Goal: Transaction & Acquisition: Purchase product/service

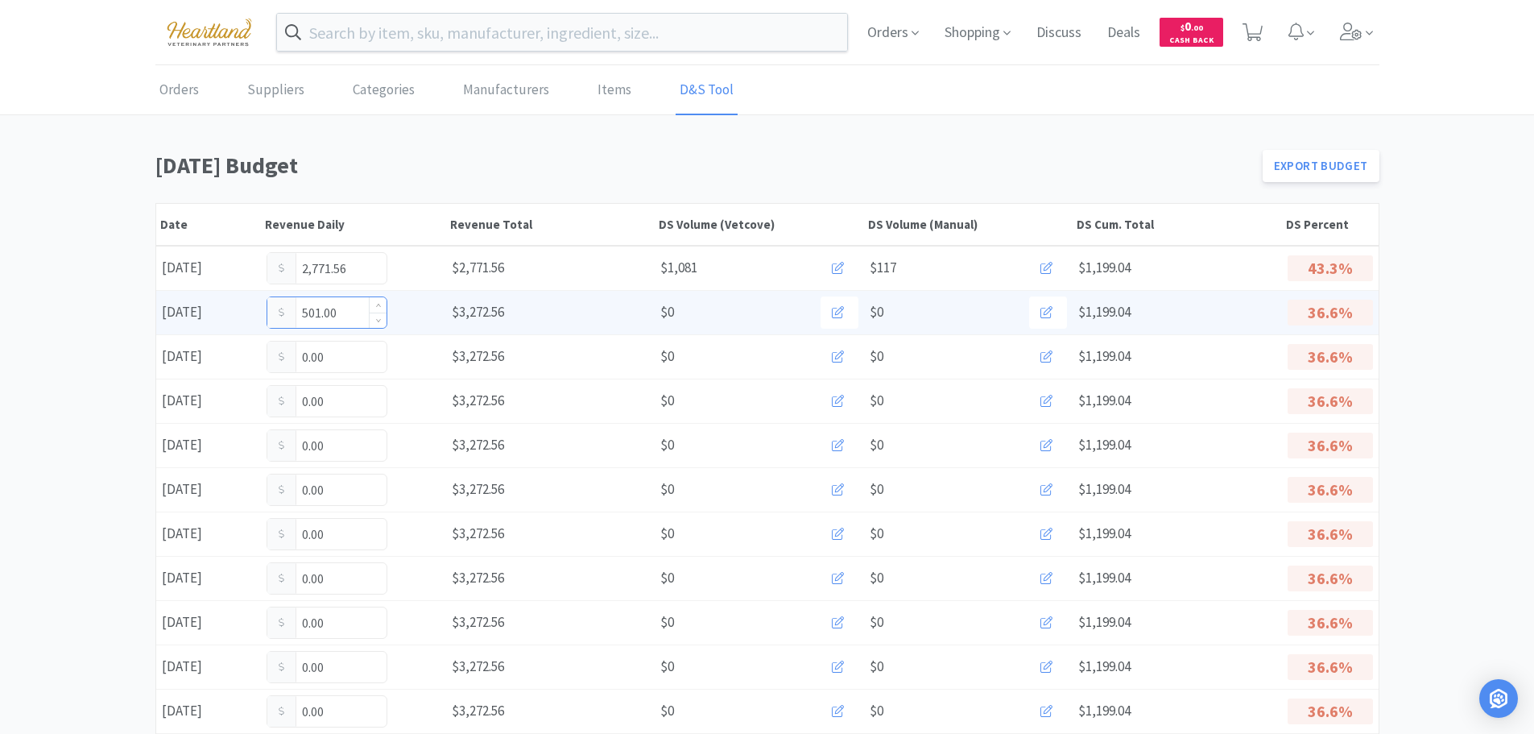
click at [353, 316] on input "501.00" at bounding box center [326, 312] width 119 height 31
type input "5"
type input "745.00"
click at [359, 320] on input "745.00" at bounding box center [326, 312] width 119 height 31
type input "7"
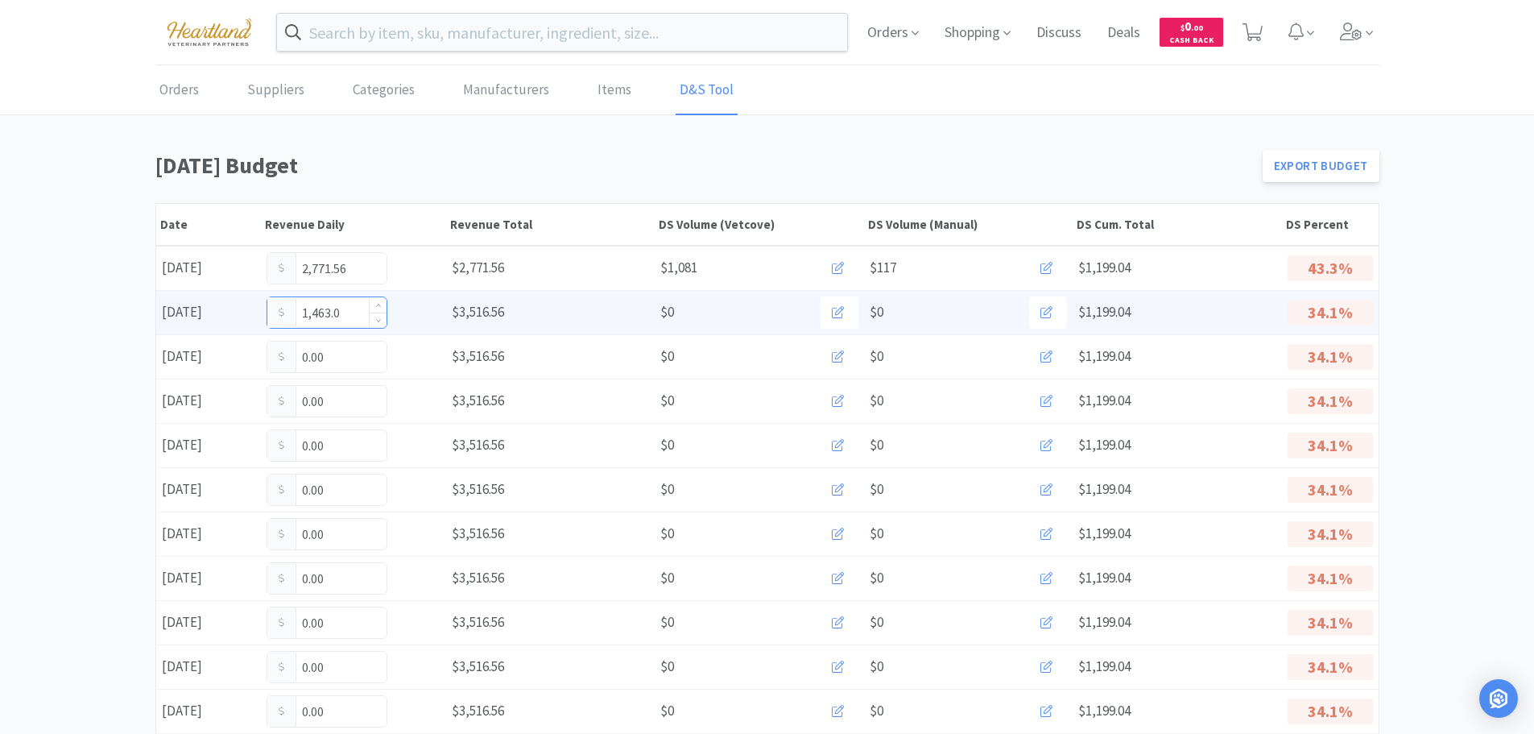
type input "1,463.00"
click at [351, 320] on input "1,463.00" at bounding box center [326, 312] width 119 height 31
type input "1"
type input "1,705.00"
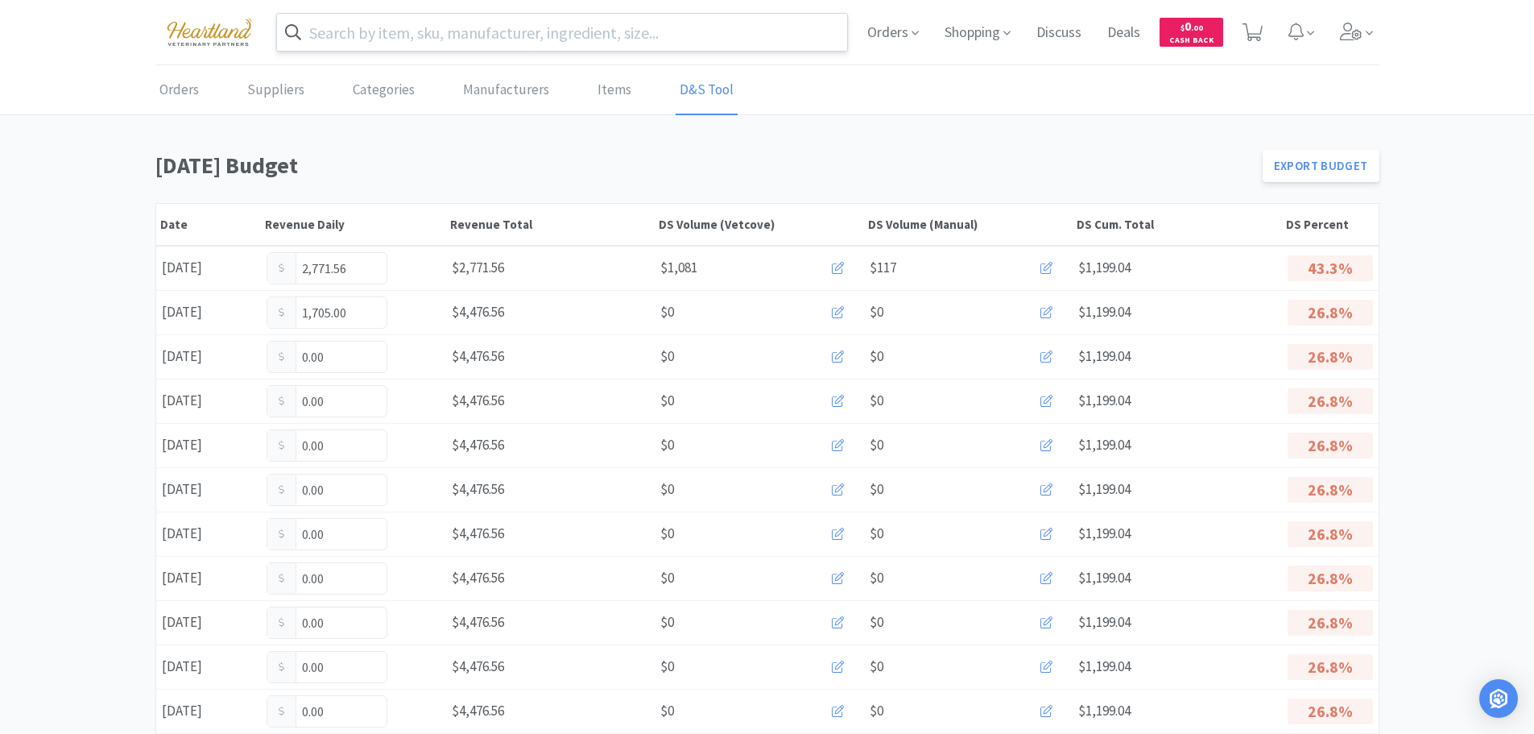
click at [578, 47] on input "text" at bounding box center [562, 32] width 571 height 37
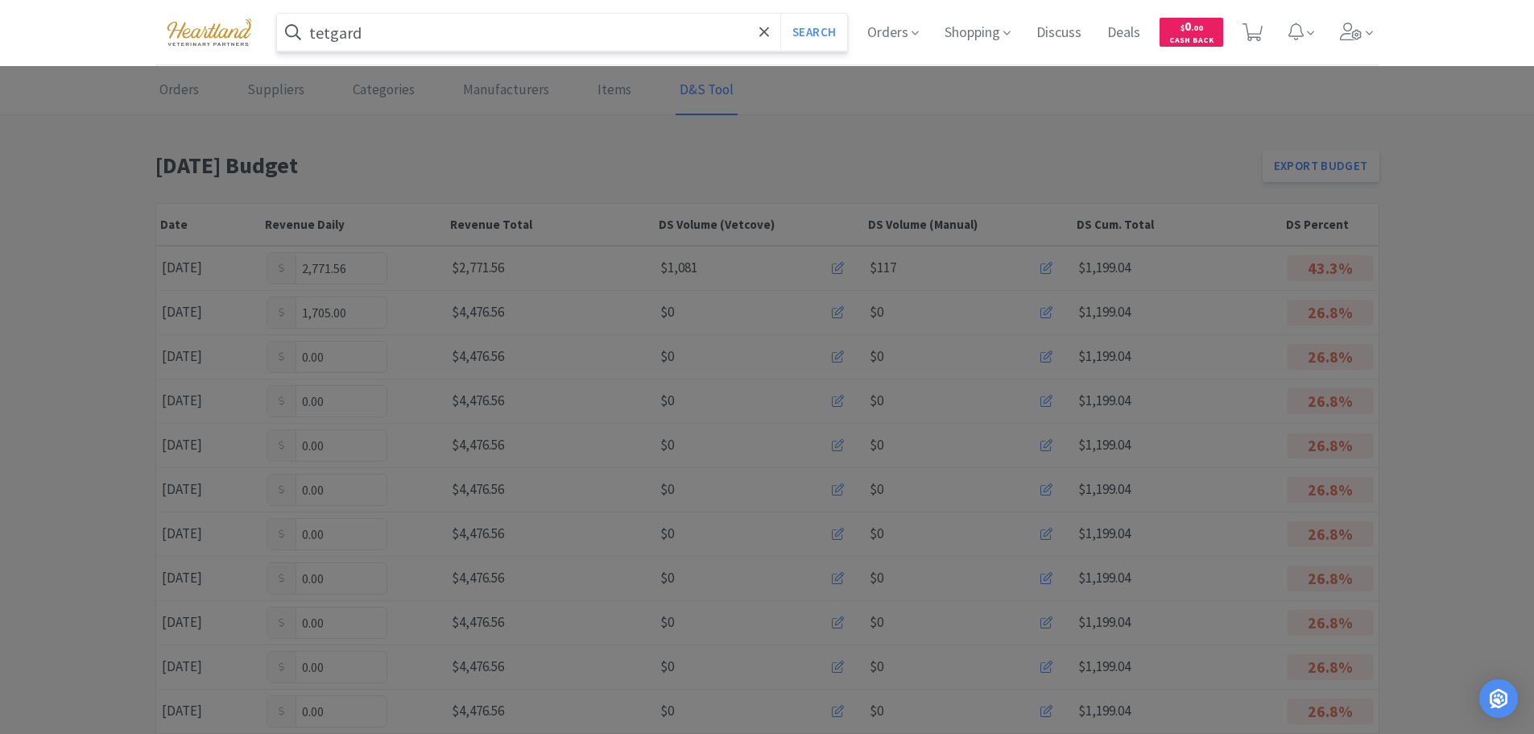
type input "tetgard"
click at [780, 14] on button "Search" at bounding box center [813, 32] width 67 height 37
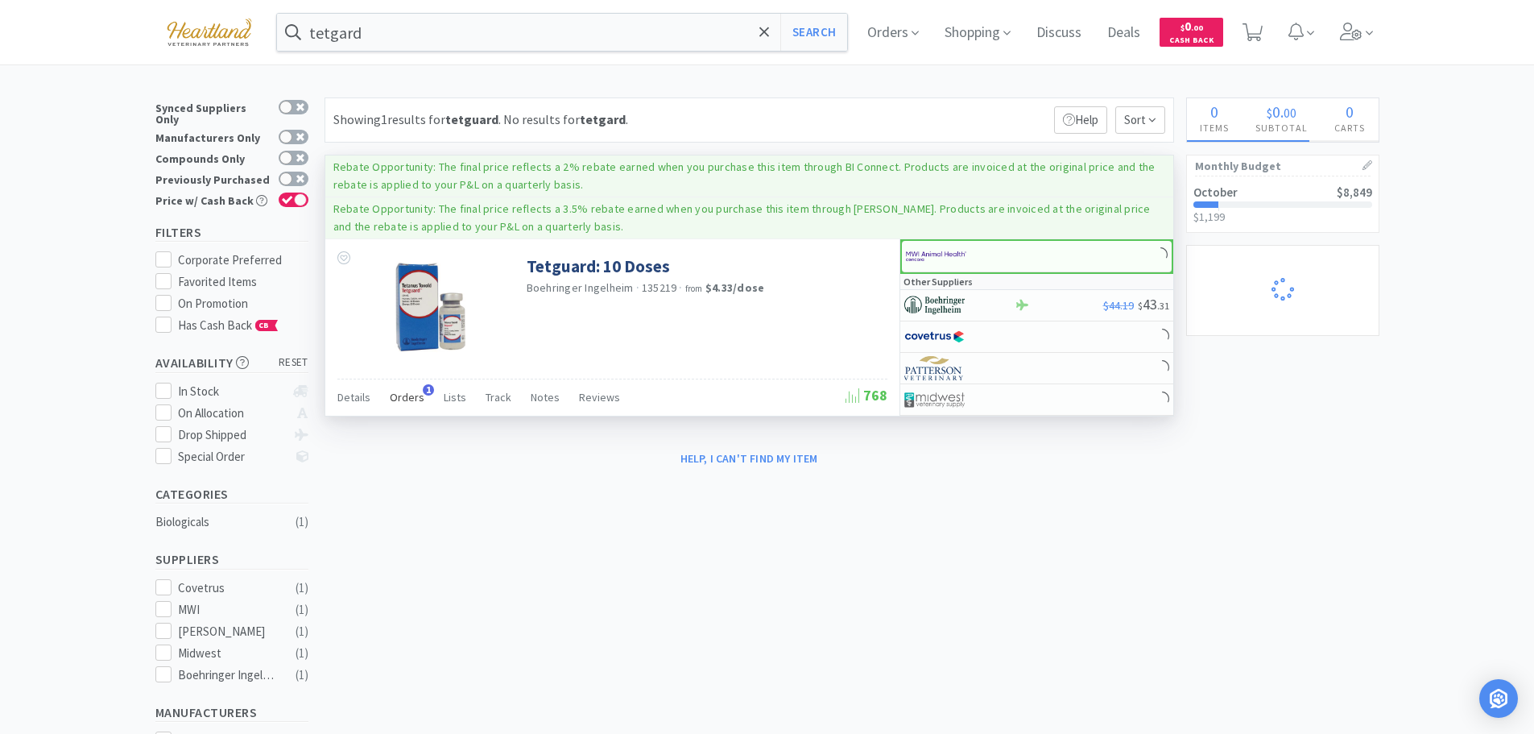
click at [405, 393] on span "Orders" at bounding box center [407, 397] width 35 height 14
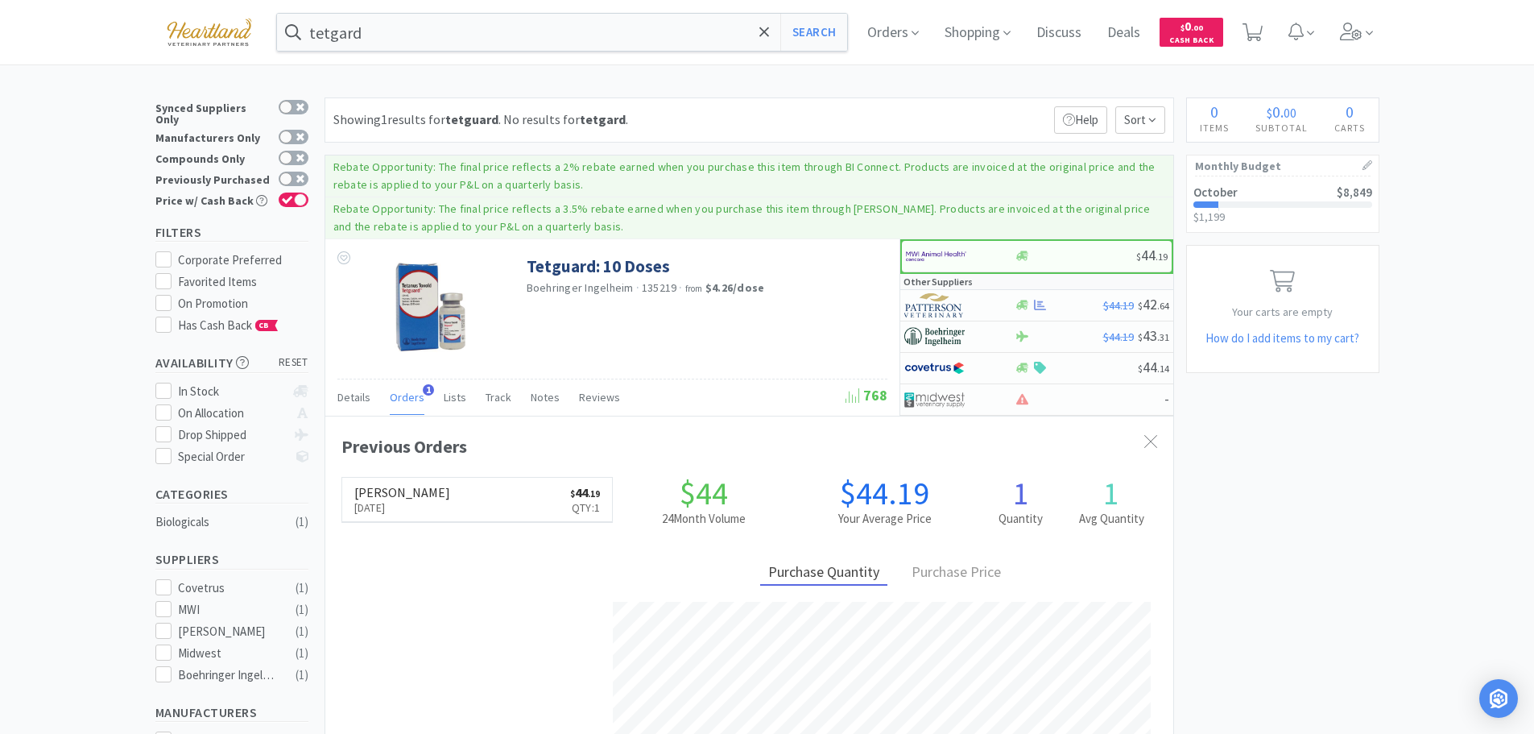
scroll to position [417, 848]
click at [587, 269] on link "Tetguard: 10 Doses" at bounding box center [598, 266] width 143 height 22
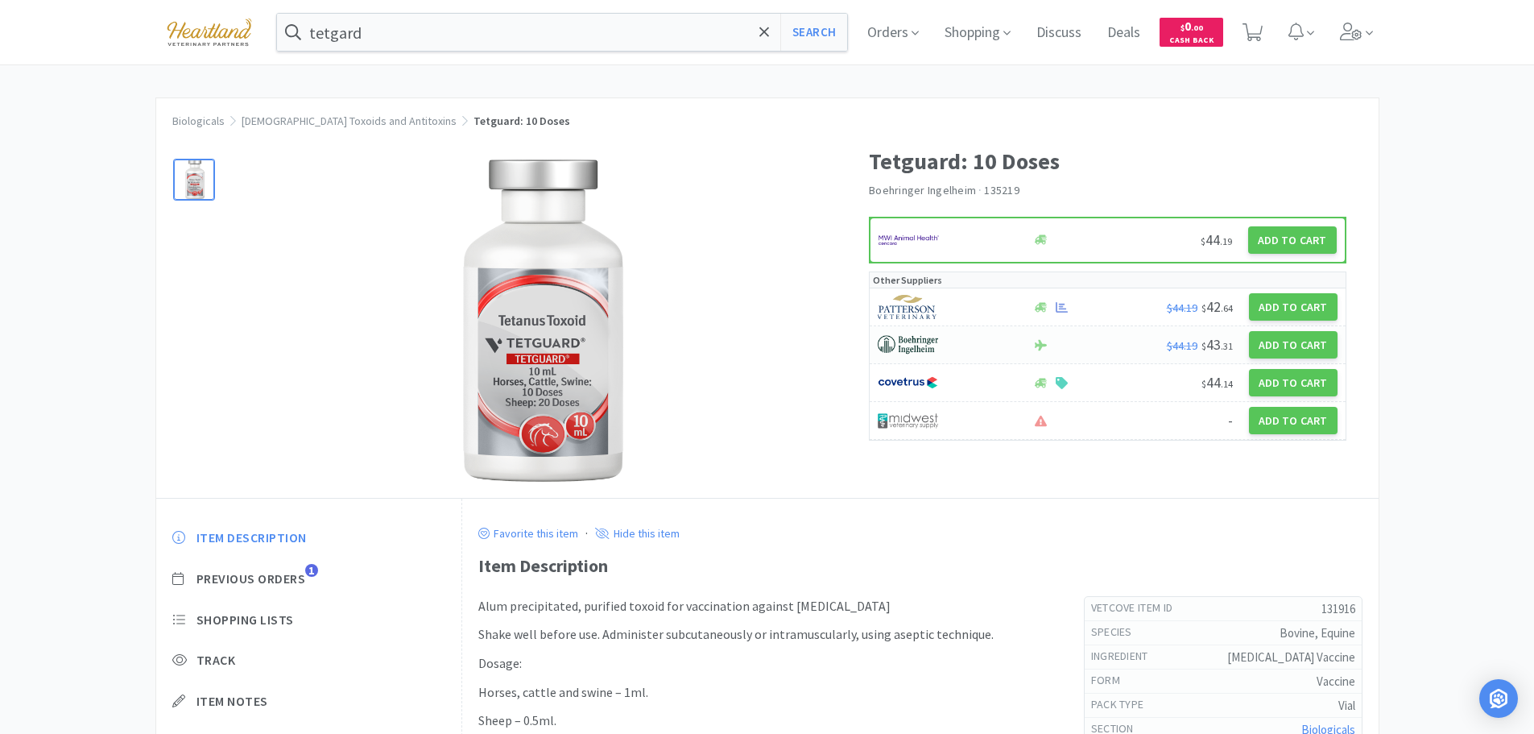
click at [985, 346] on div at bounding box center [946, 344] width 137 height 27
select select "1"
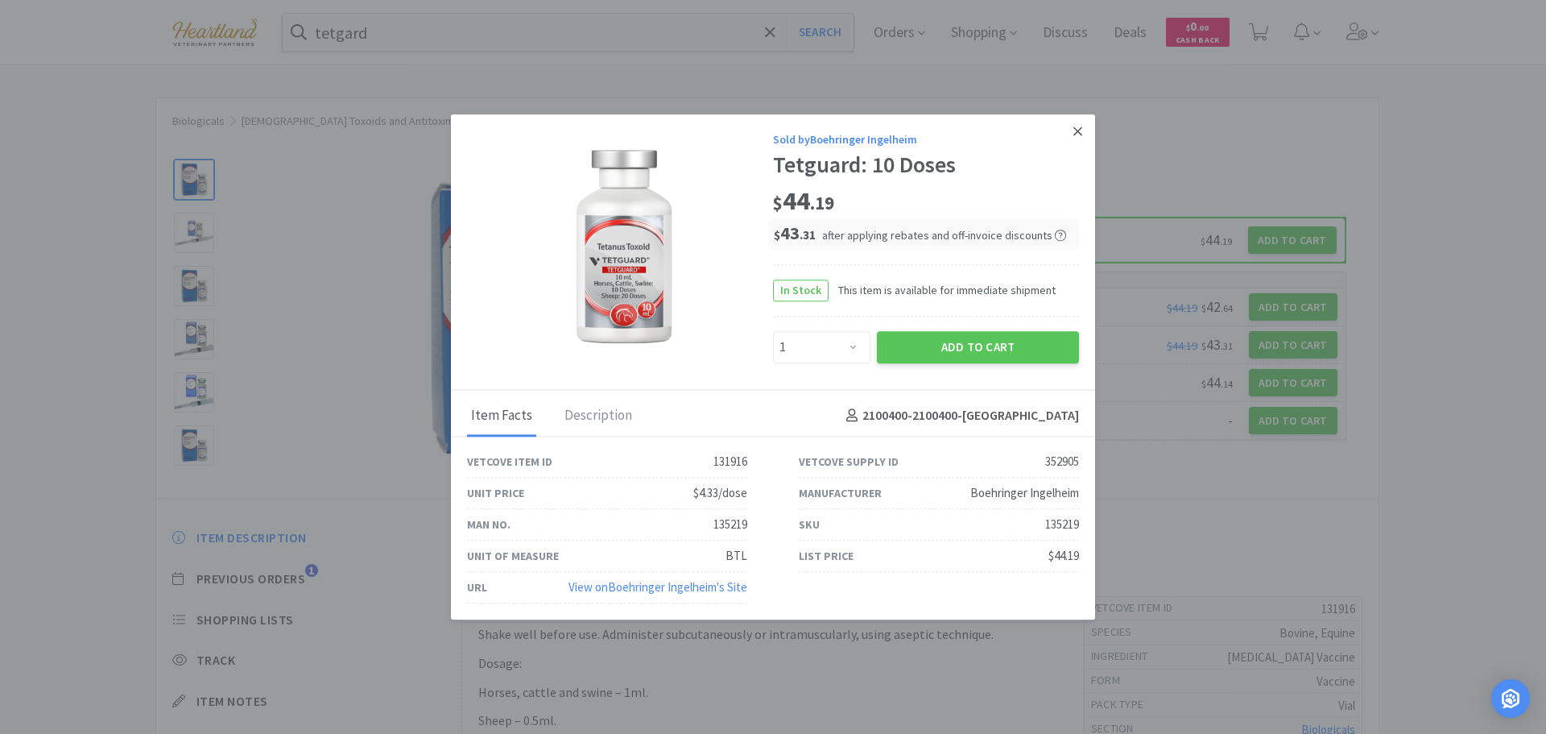
click at [1081, 132] on icon at bounding box center [1077, 131] width 9 height 14
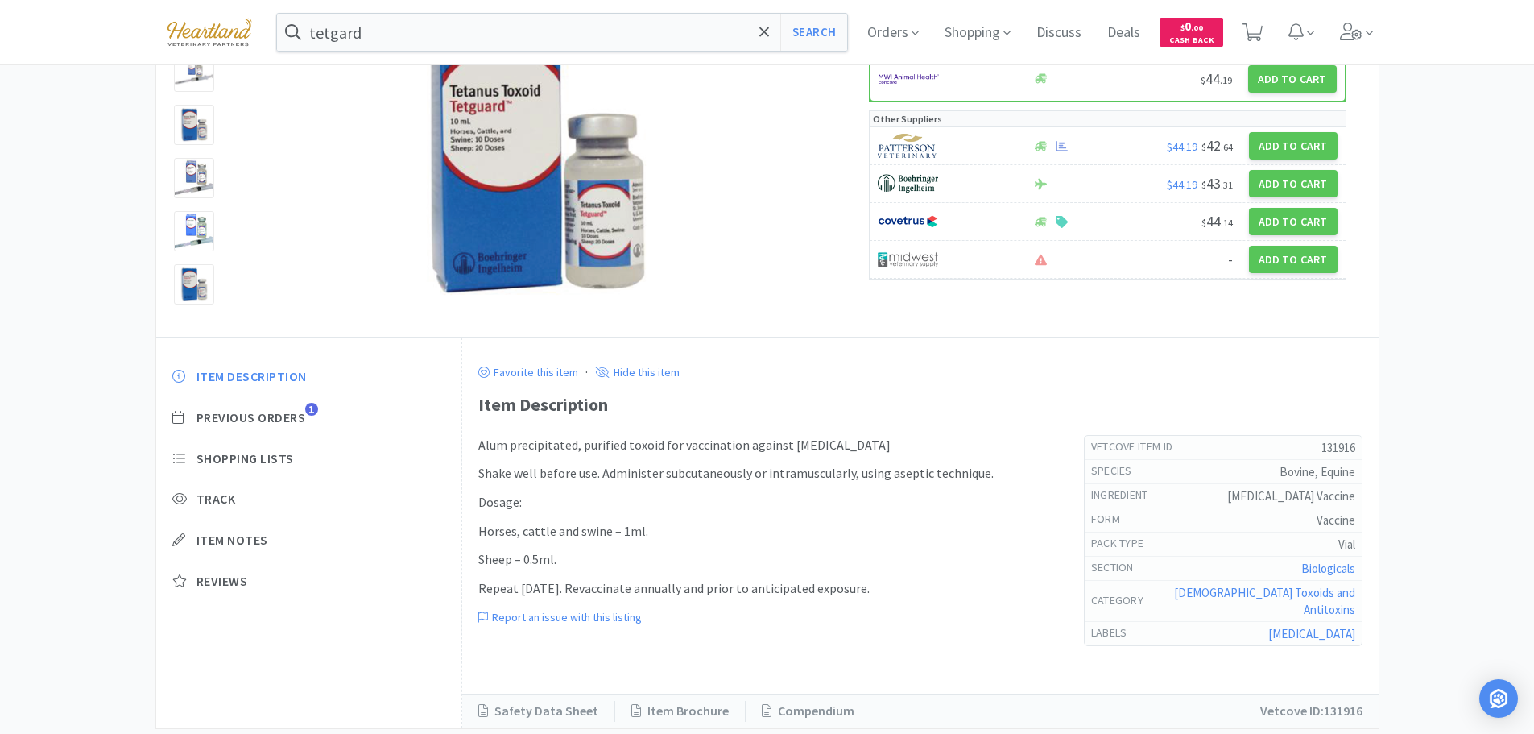
scroll to position [188, 0]
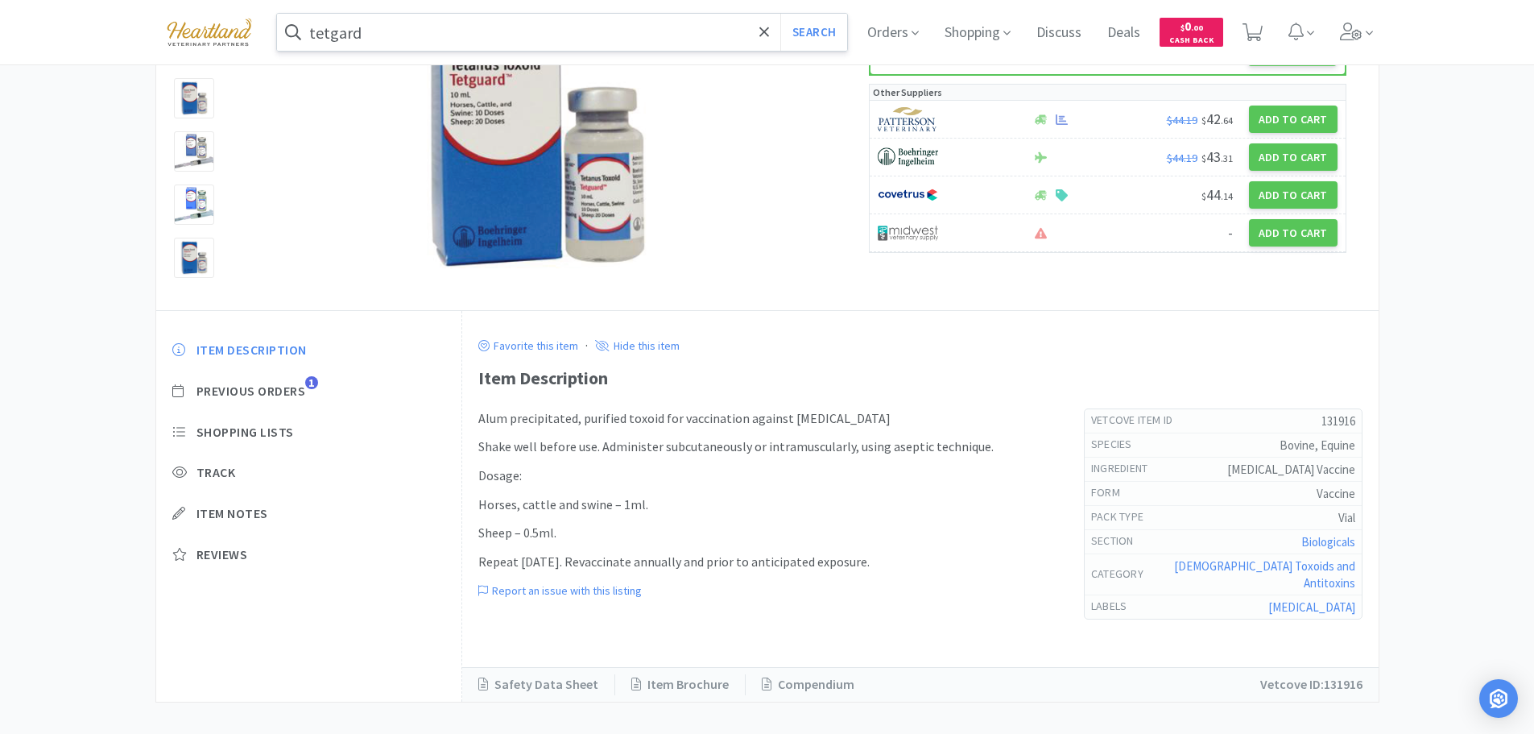
click at [450, 39] on input "tetgard" at bounding box center [562, 32] width 571 height 37
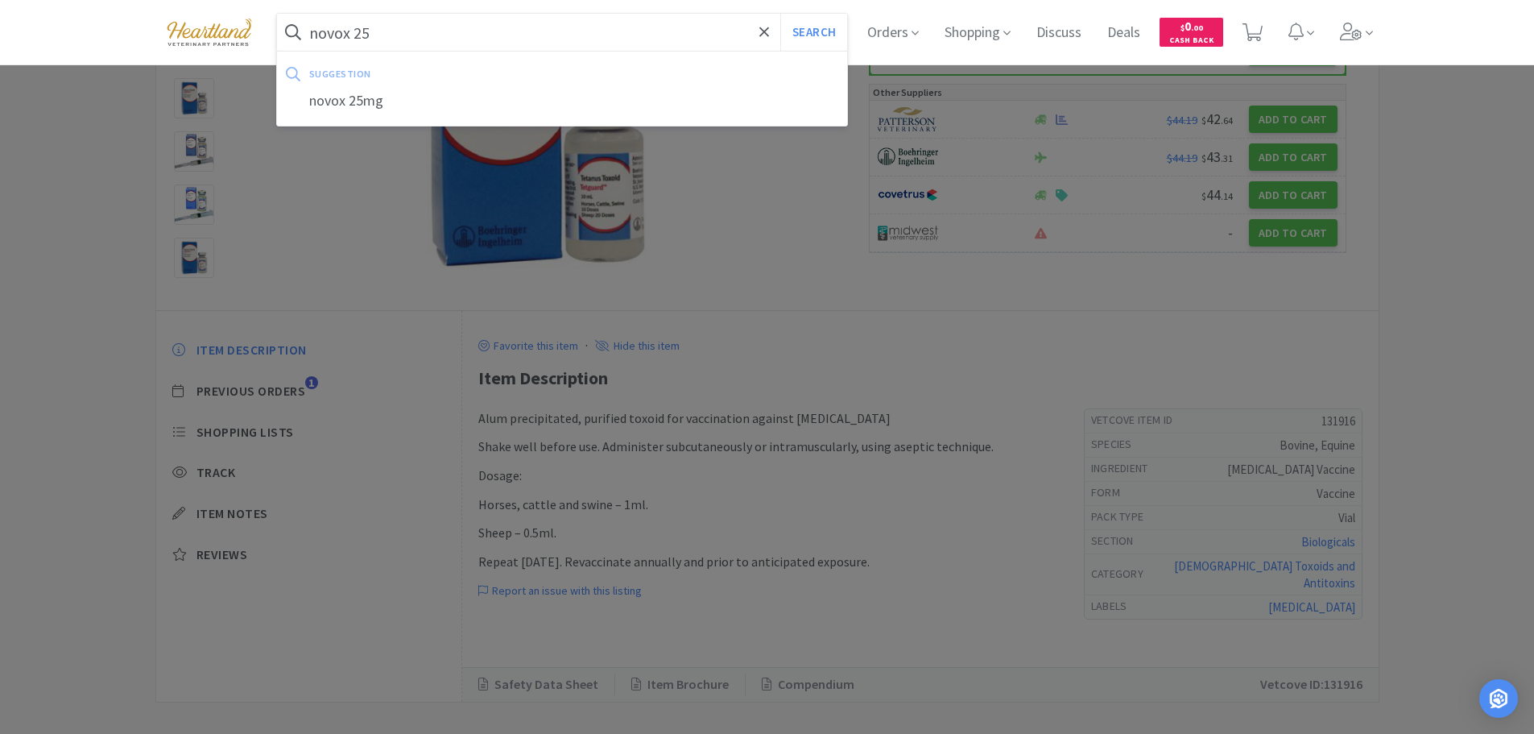
type input "novox 25"
click at [780, 14] on button "Search" at bounding box center [813, 32] width 67 height 37
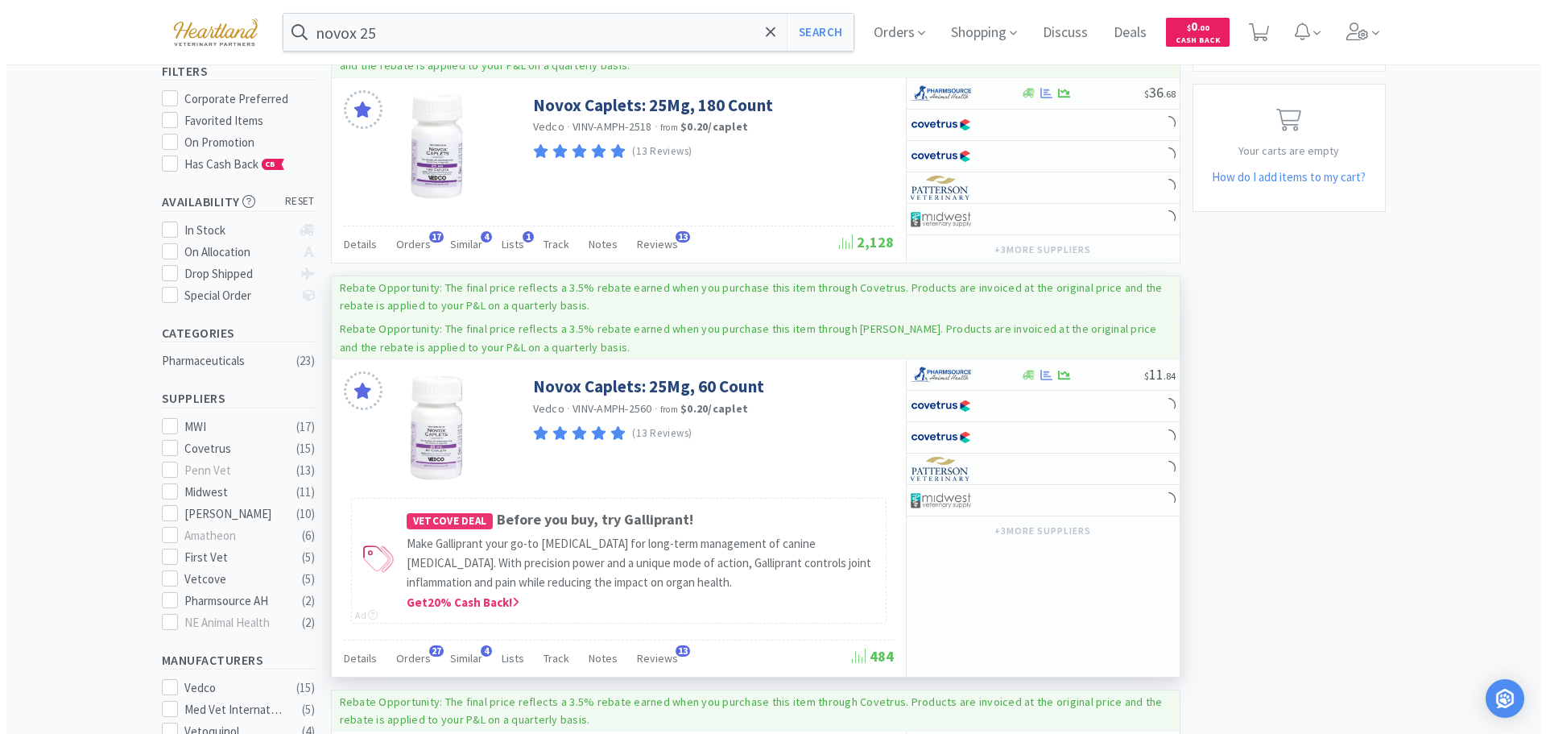
scroll to position [322, 0]
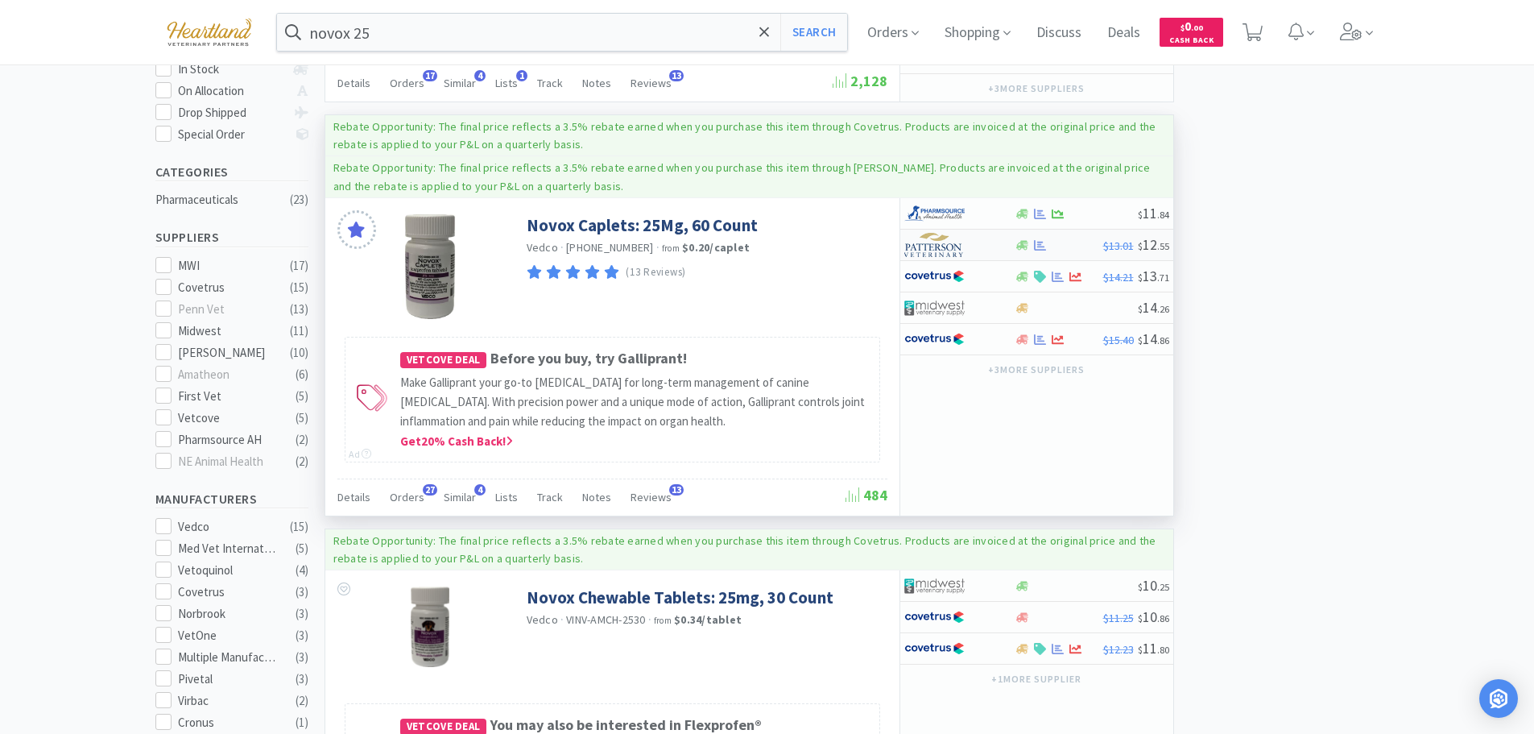
click at [990, 237] on div at bounding box center [948, 244] width 89 height 27
select select "1"
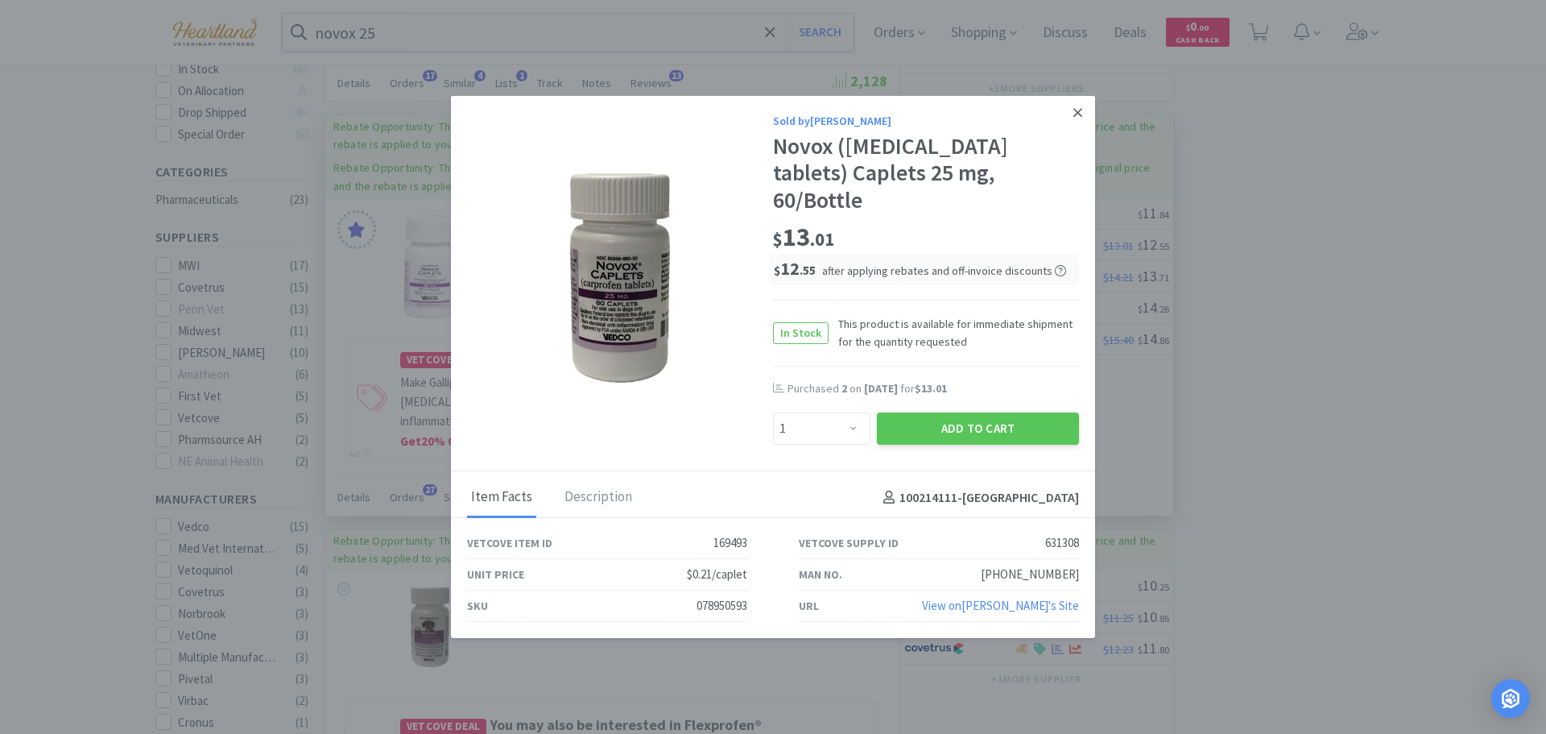
click at [1073, 120] on icon at bounding box center [1077, 112] width 9 height 14
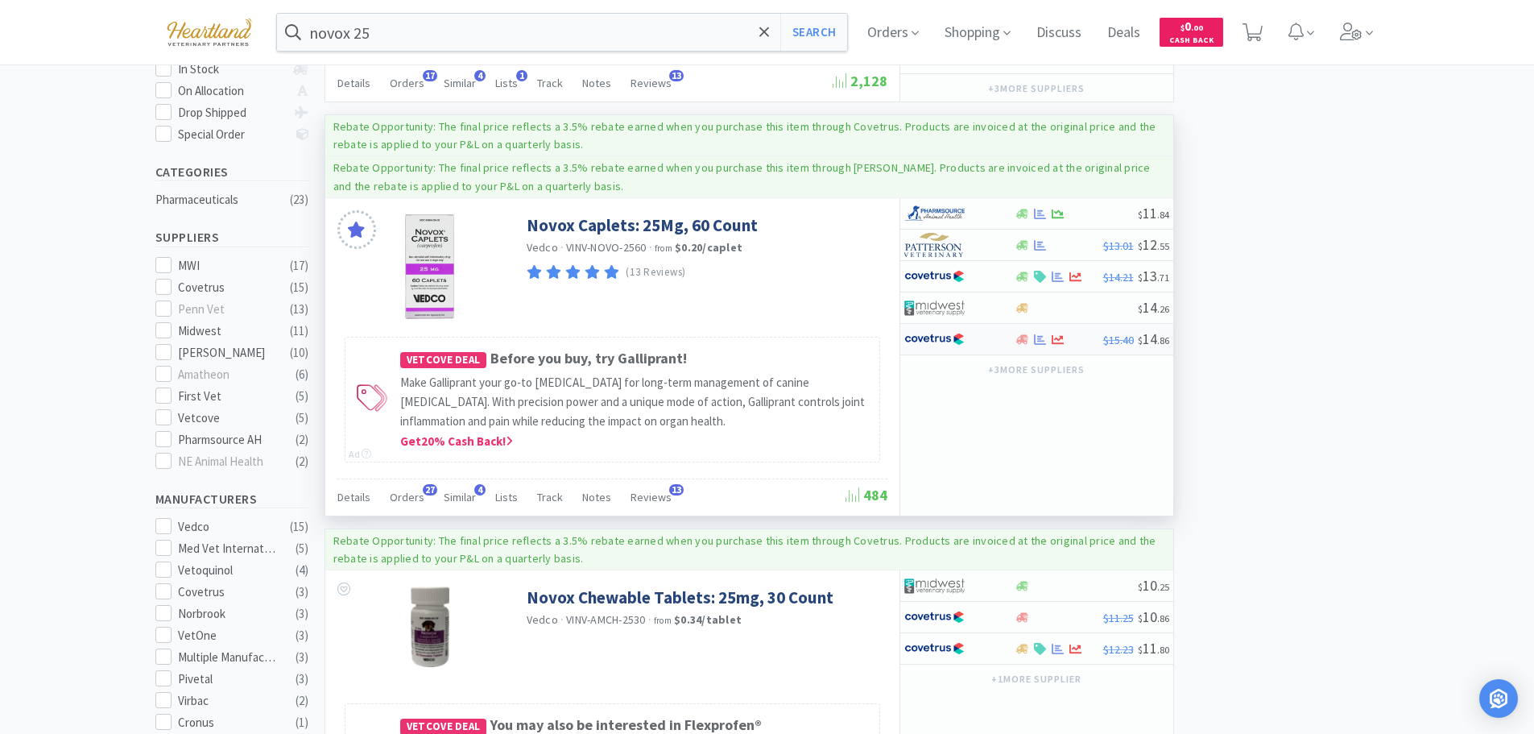
click at [983, 336] on div at bounding box center [948, 338] width 89 height 27
select select "1"
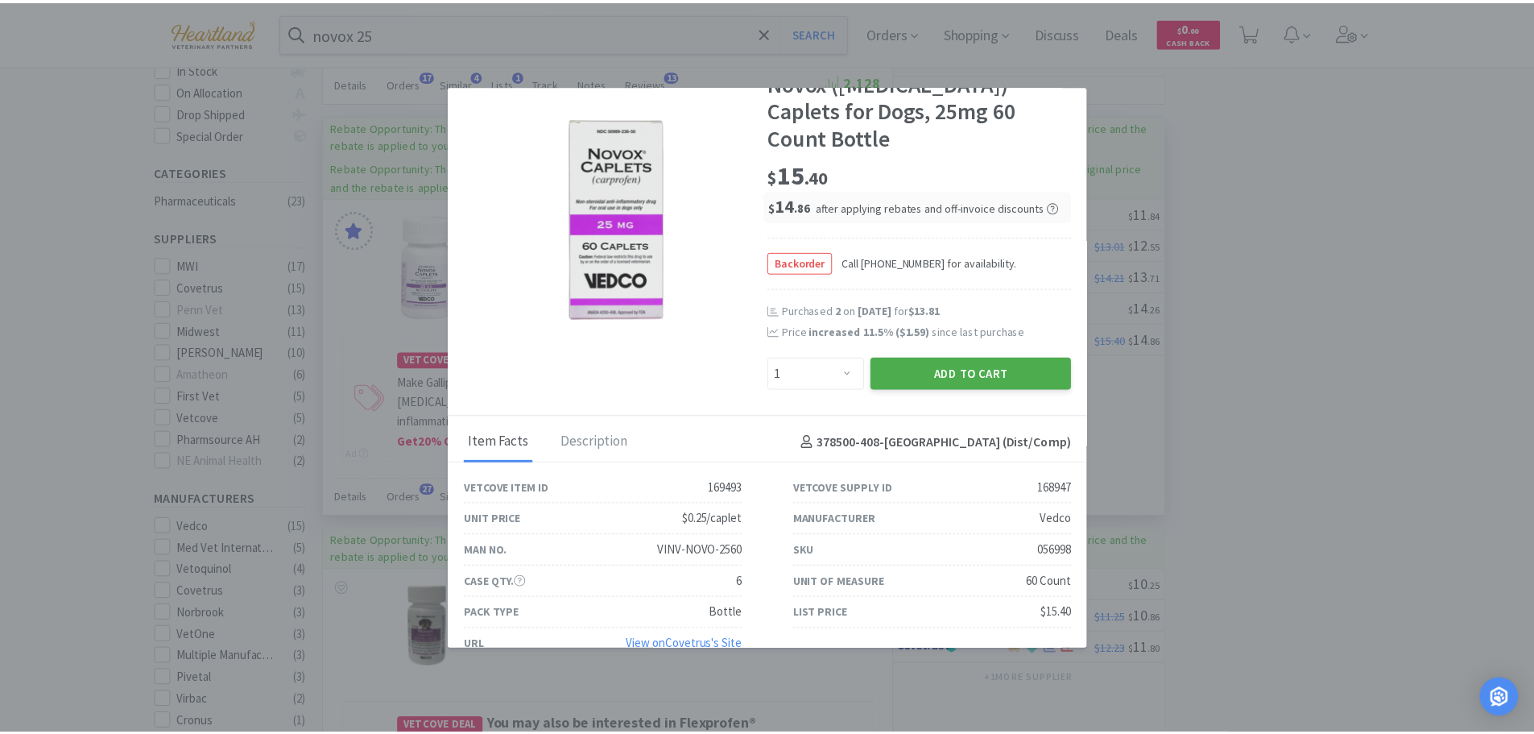
scroll to position [0, 0]
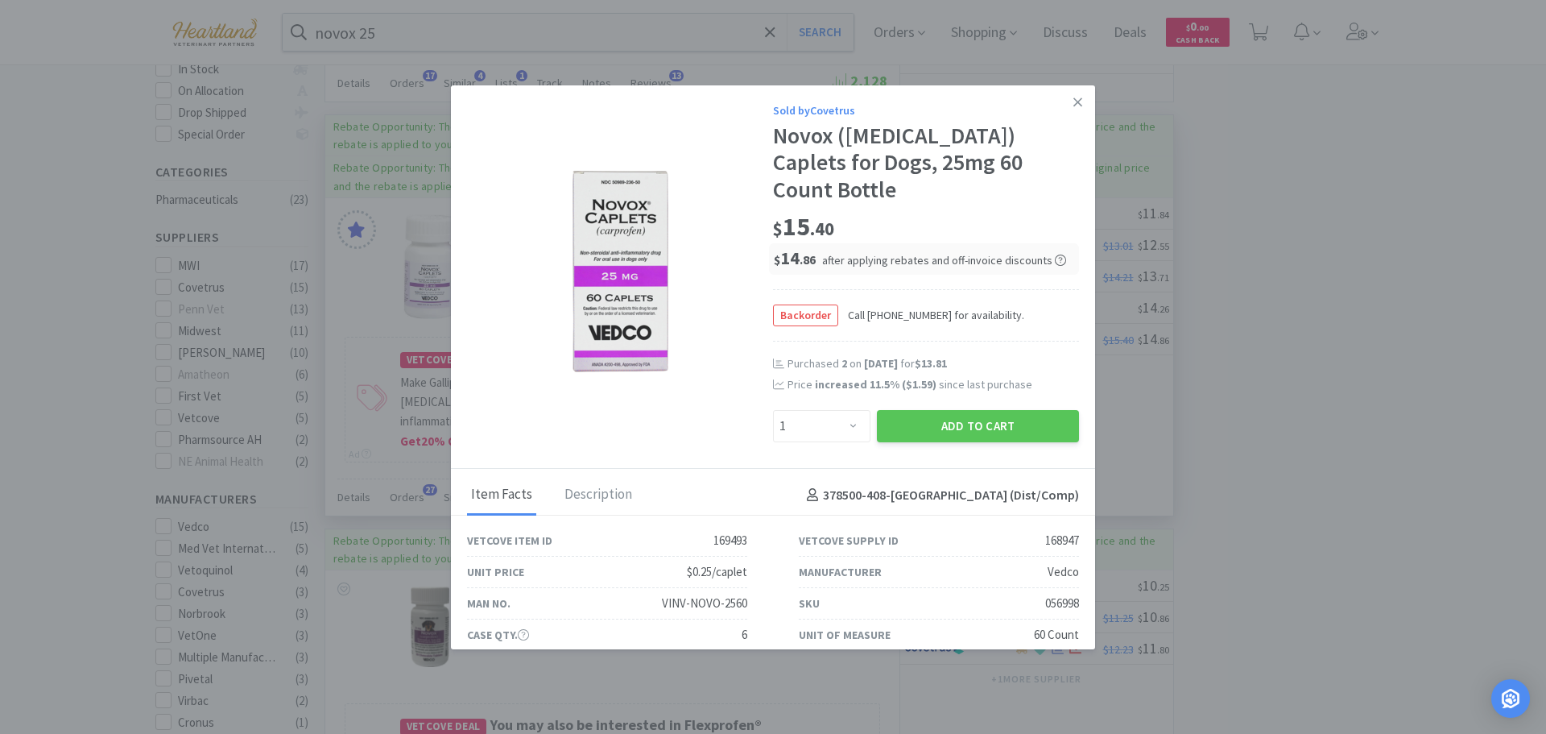
drag, startPoint x: 1069, startPoint y: 104, endPoint x: 1026, endPoint y: 120, distance: 46.4
click at [1073, 104] on icon at bounding box center [1077, 102] width 9 height 14
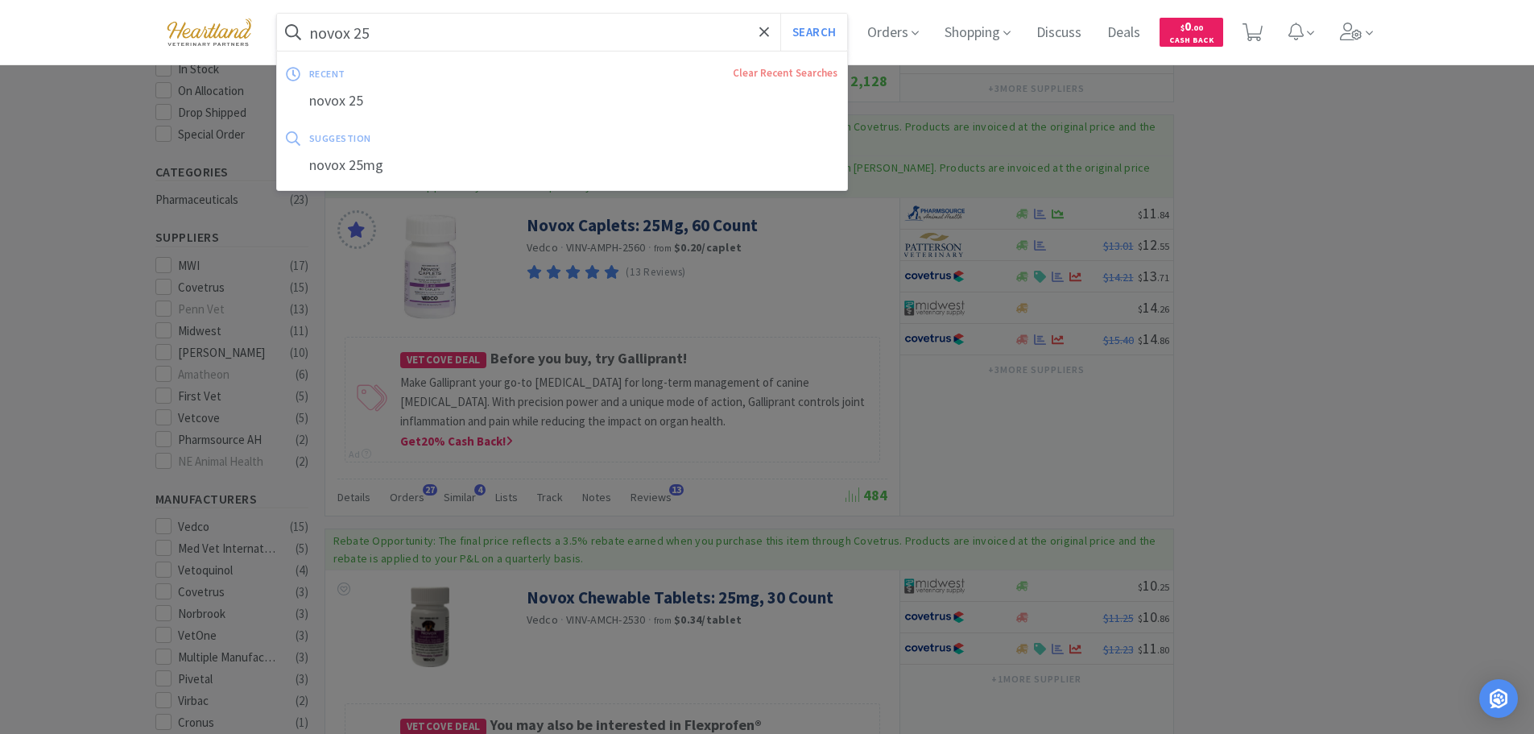
click at [460, 26] on input "novox 25" at bounding box center [562, 32] width 571 height 37
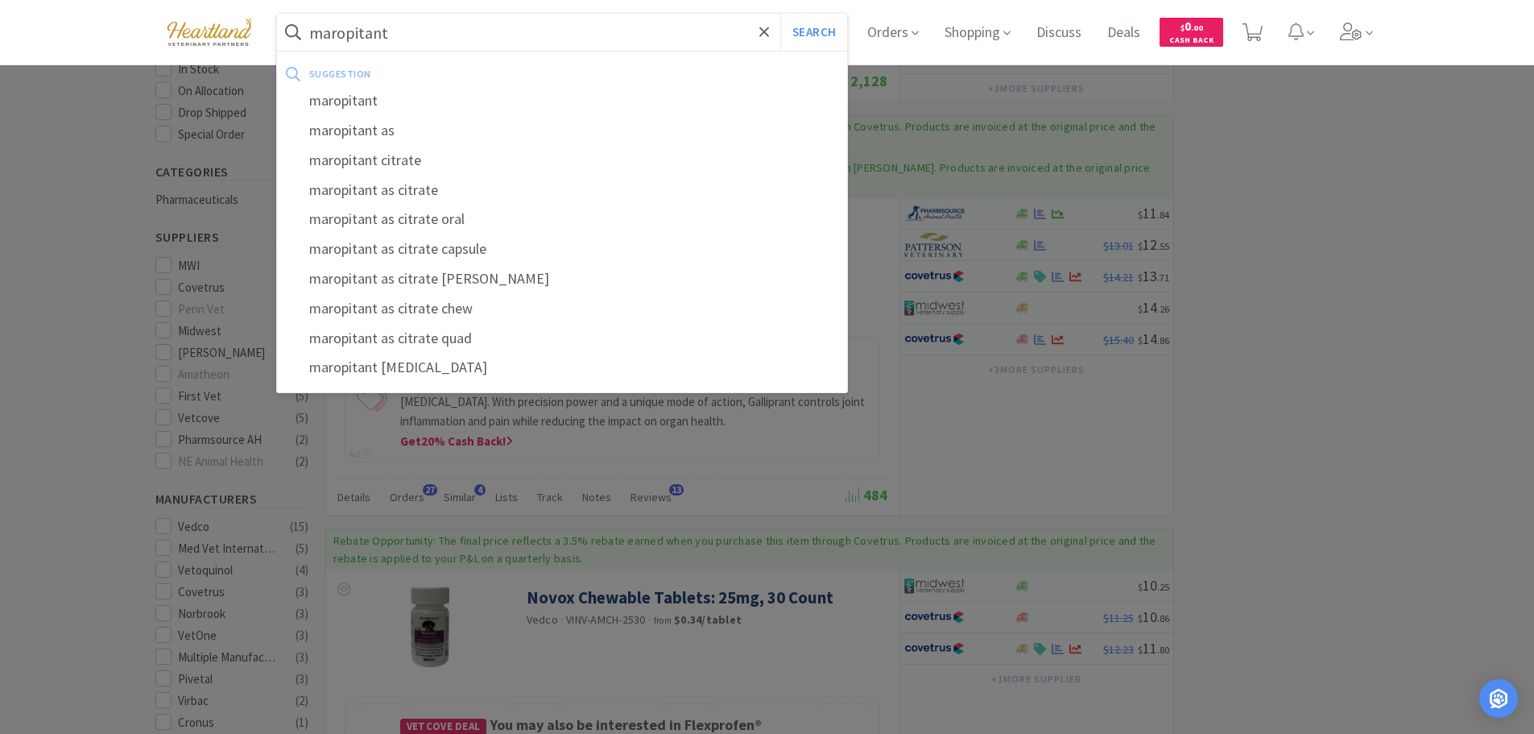
type input "maropitant"
click at [780, 14] on button "Search" at bounding box center [813, 32] width 67 height 37
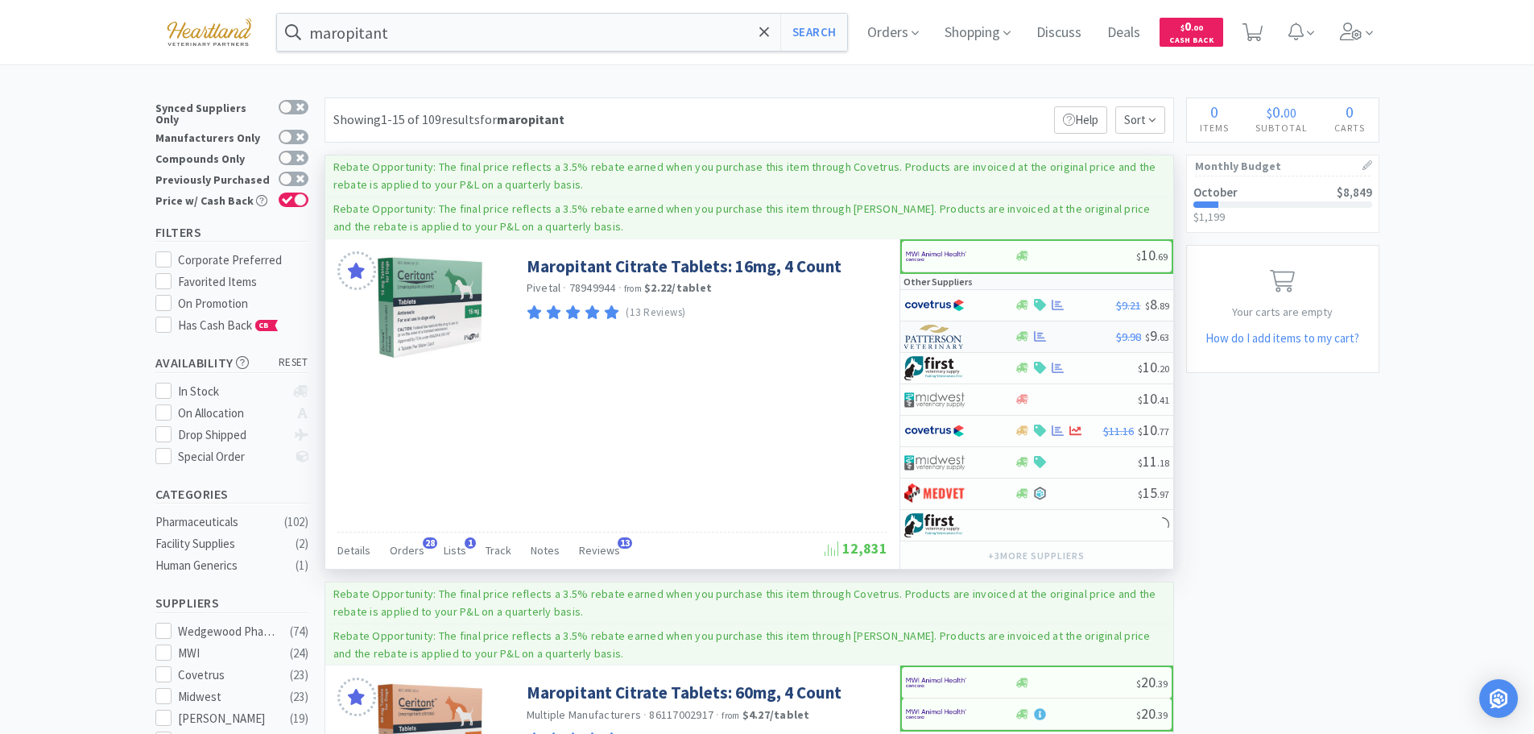
click at [994, 338] on div at bounding box center [959, 336] width 110 height 27
select select "1"
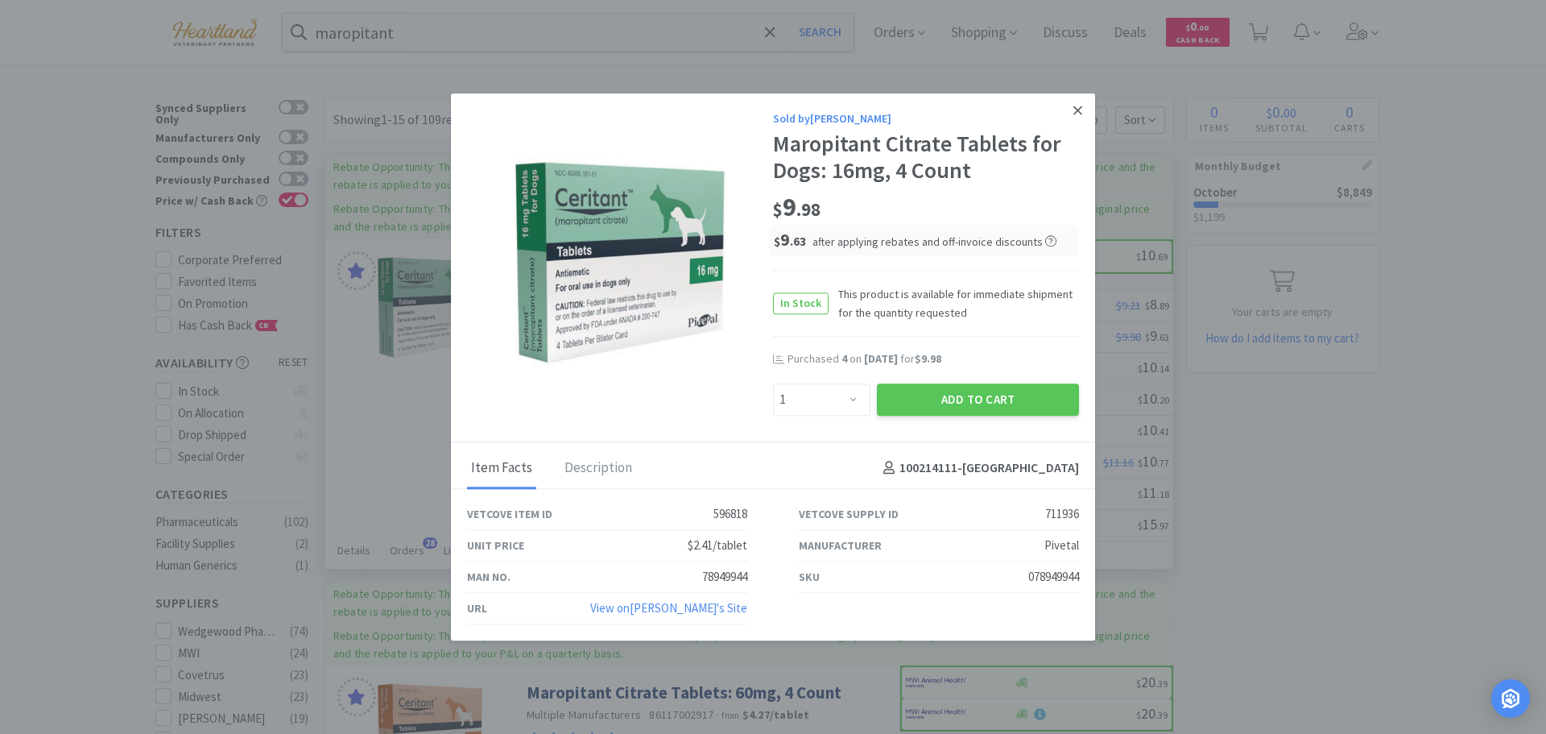
click at [1074, 110] on icon at bounding box center [1077, 110] width 9 height 14
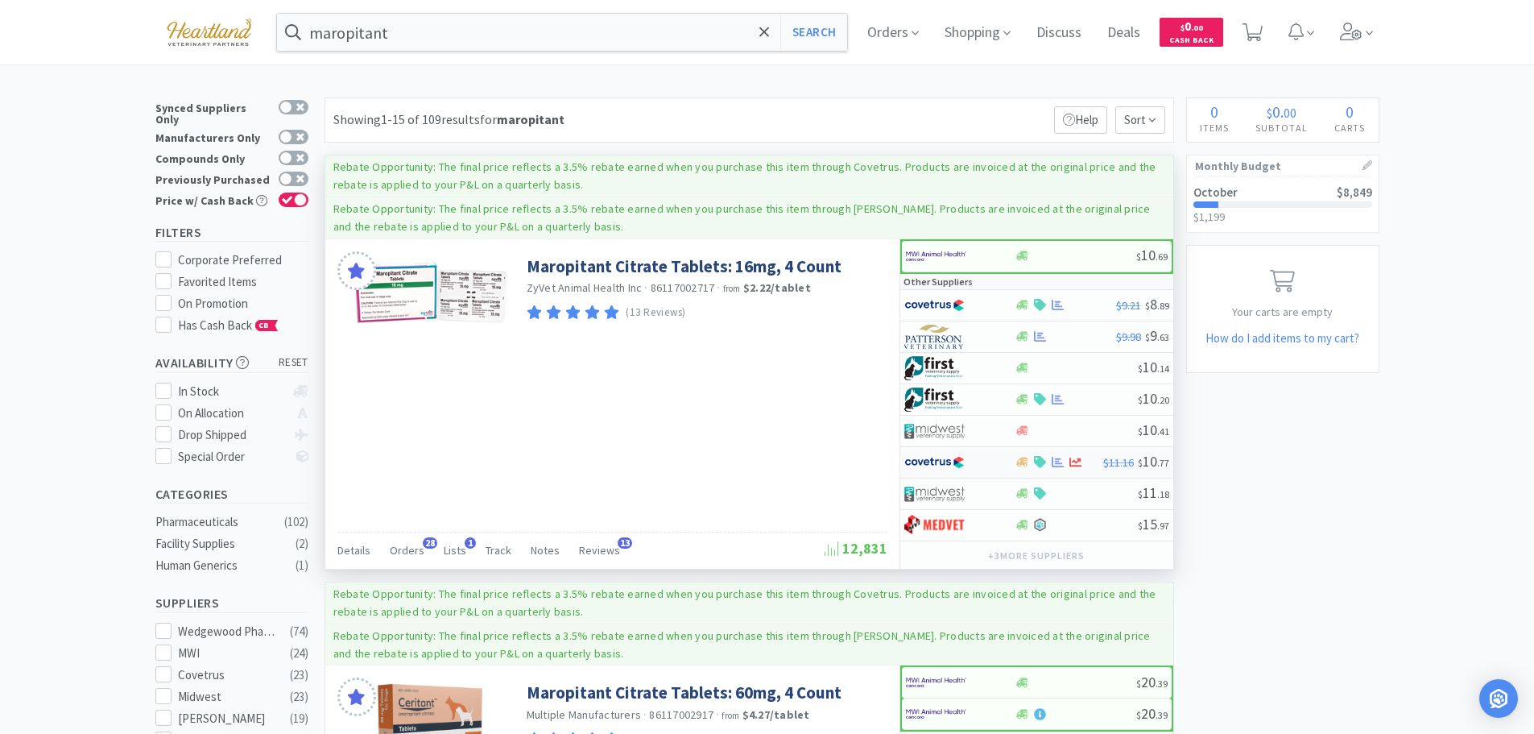
click at [976, 456] on div at bounding box center [948, 461] width 89 height 27
select select "1"
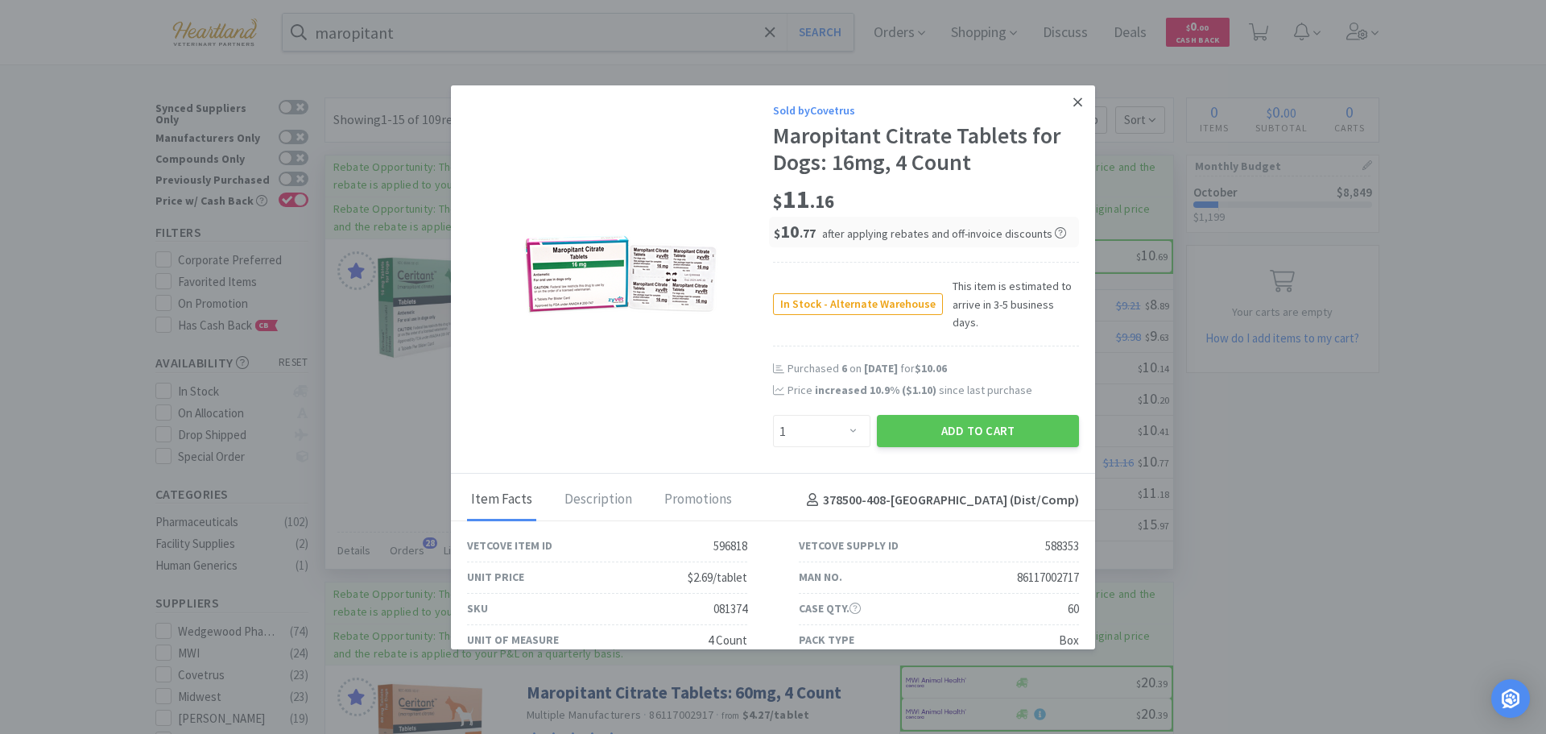
click at [1071, 105] on link at bounding box center [1078, 102] width 28 height 35
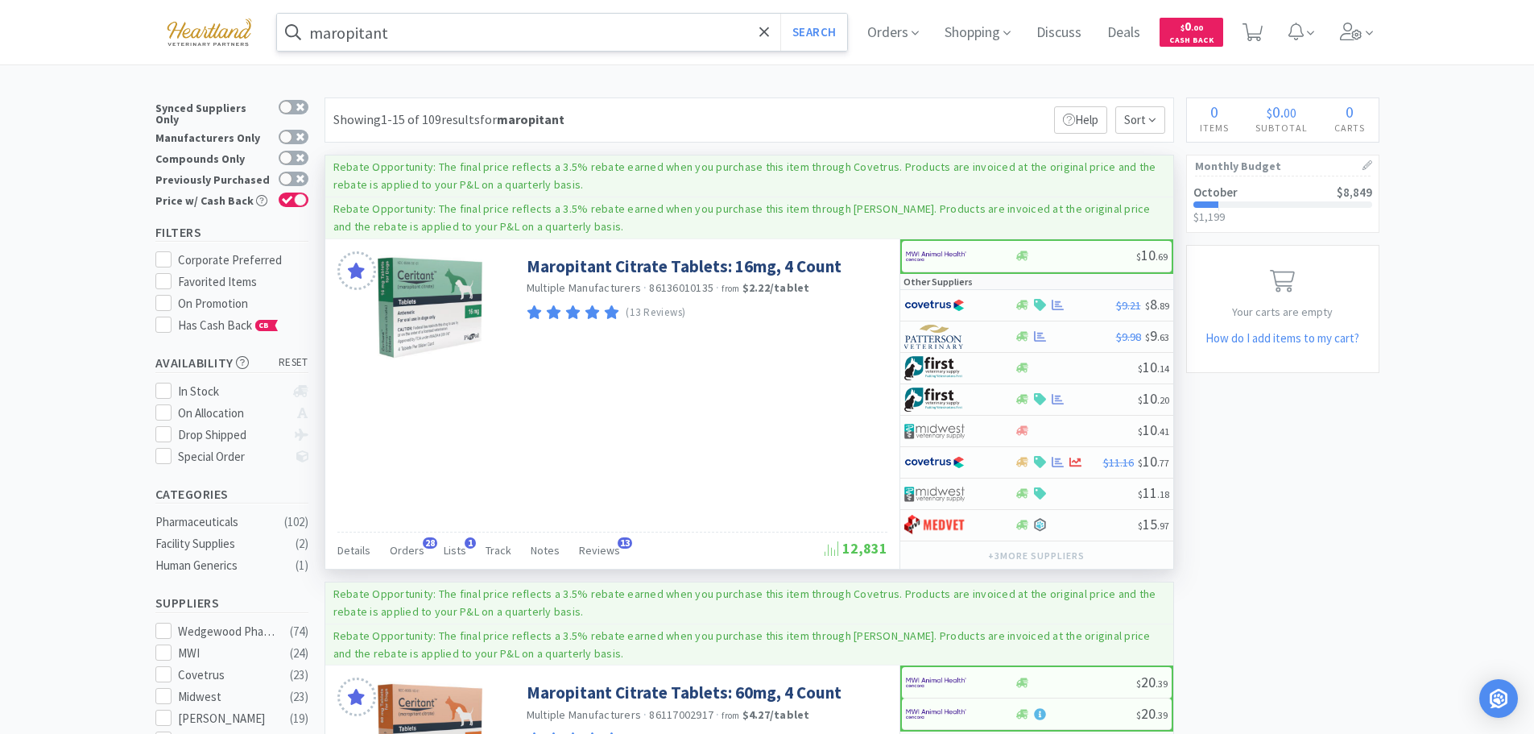
click at [491, 30] on input "maropitant" at bounding box center [562, 32] width 571 height 37
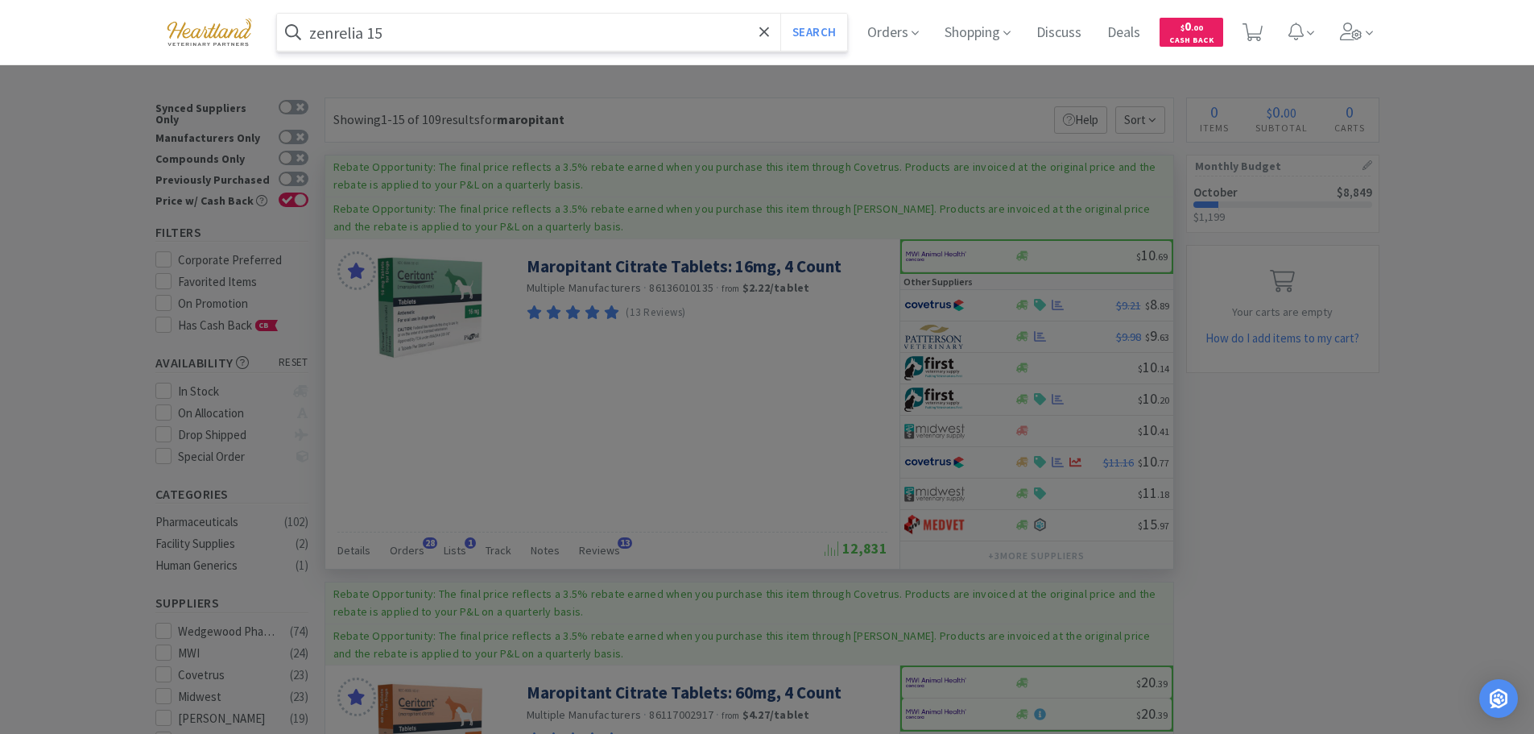
type input "zenrelia 15"
click at [780, 14] on button "Search" at bounding box center [813, 32] width 67 height 37
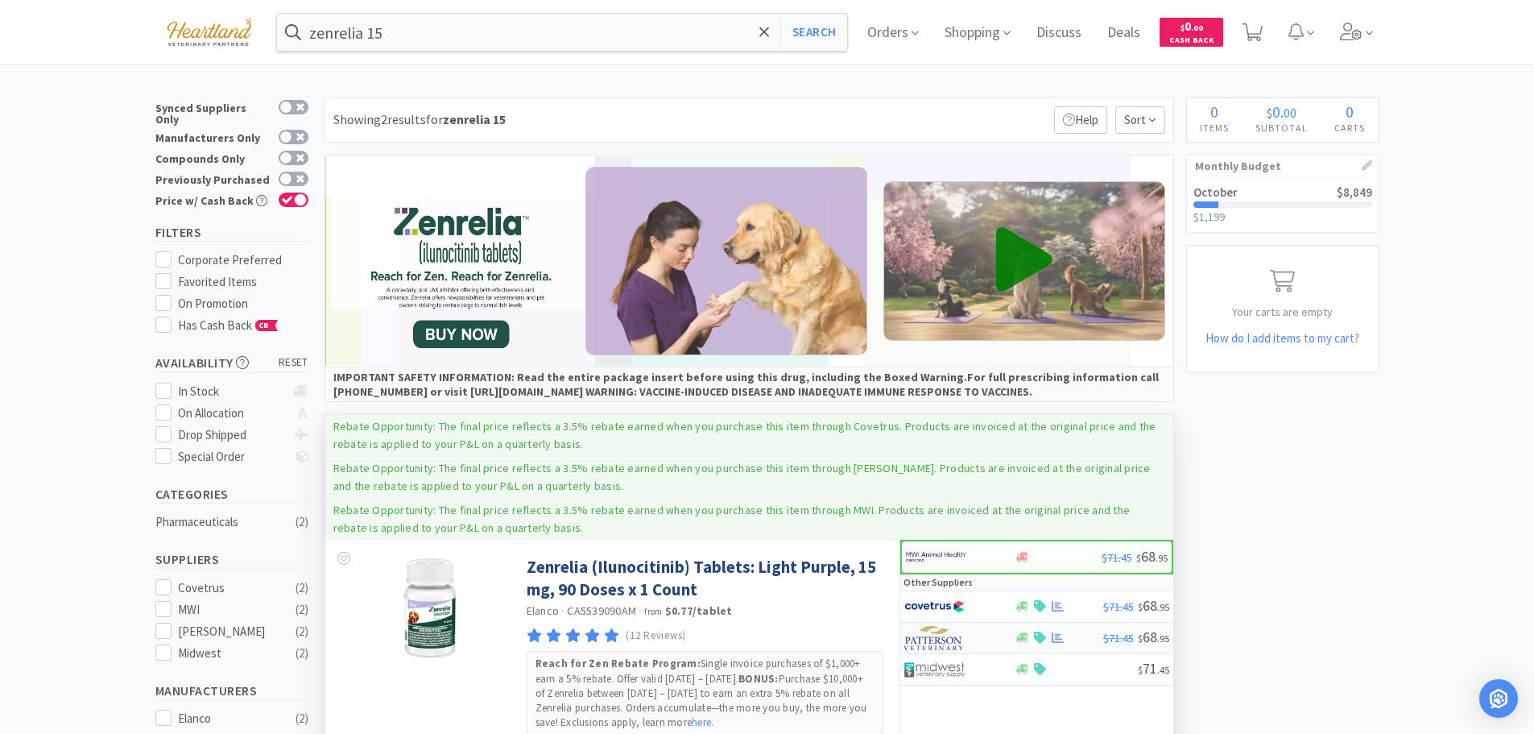
click at [997, 637] on div at bounding box center [959, 637] width 110 height 27
select select "1"
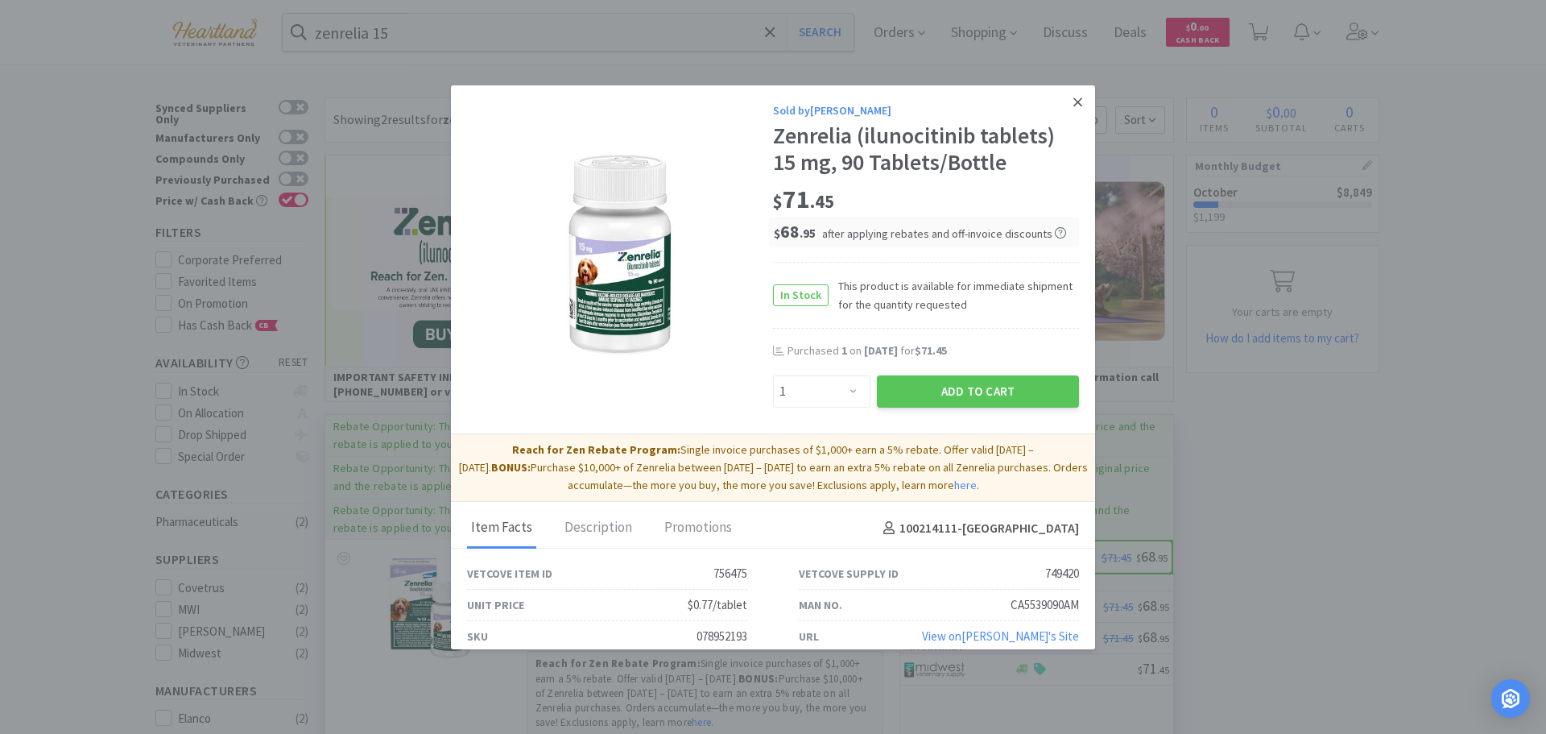
click at [1073, 101] on icon at bounding box center [1077, 102] width 9 height 14
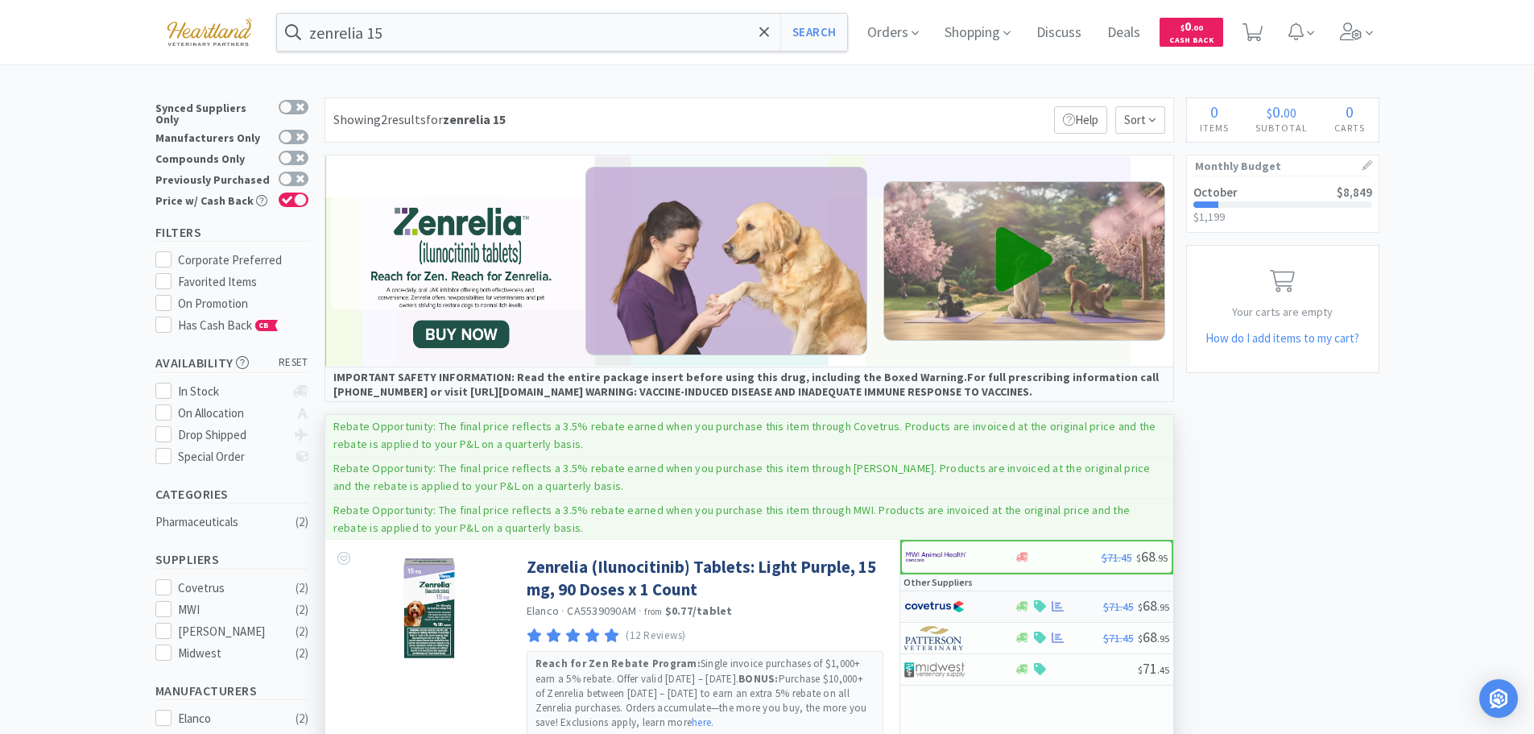
click at [983, 602] on div at bounding box center [948, 606] width 89 height 27
select select "1"
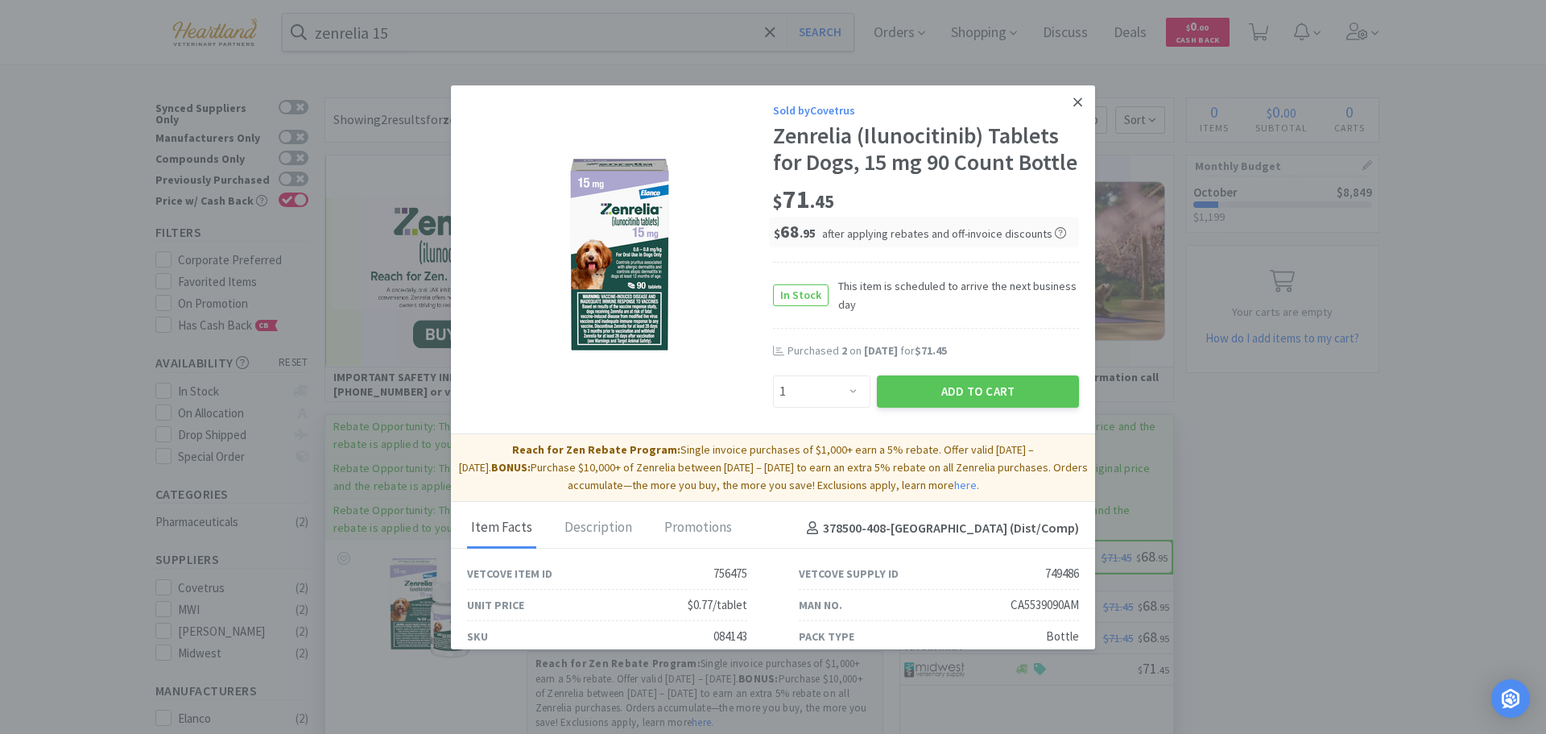
click at [1073, 102] on icon at bounding box center [1077, 102] width 9 height 14
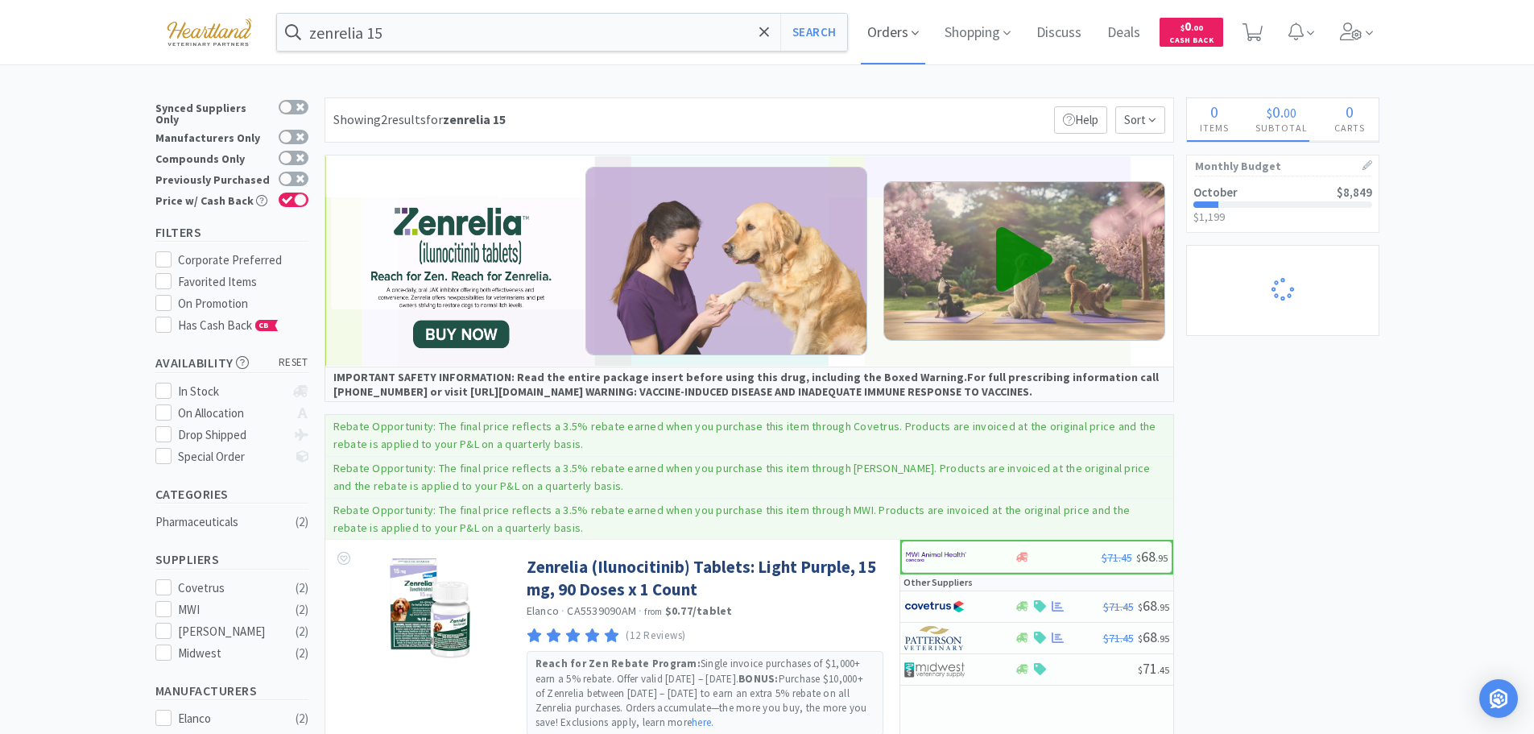
click at [925, 35] on span "Orders" at bounding box center [893, 32] width 64 height 64
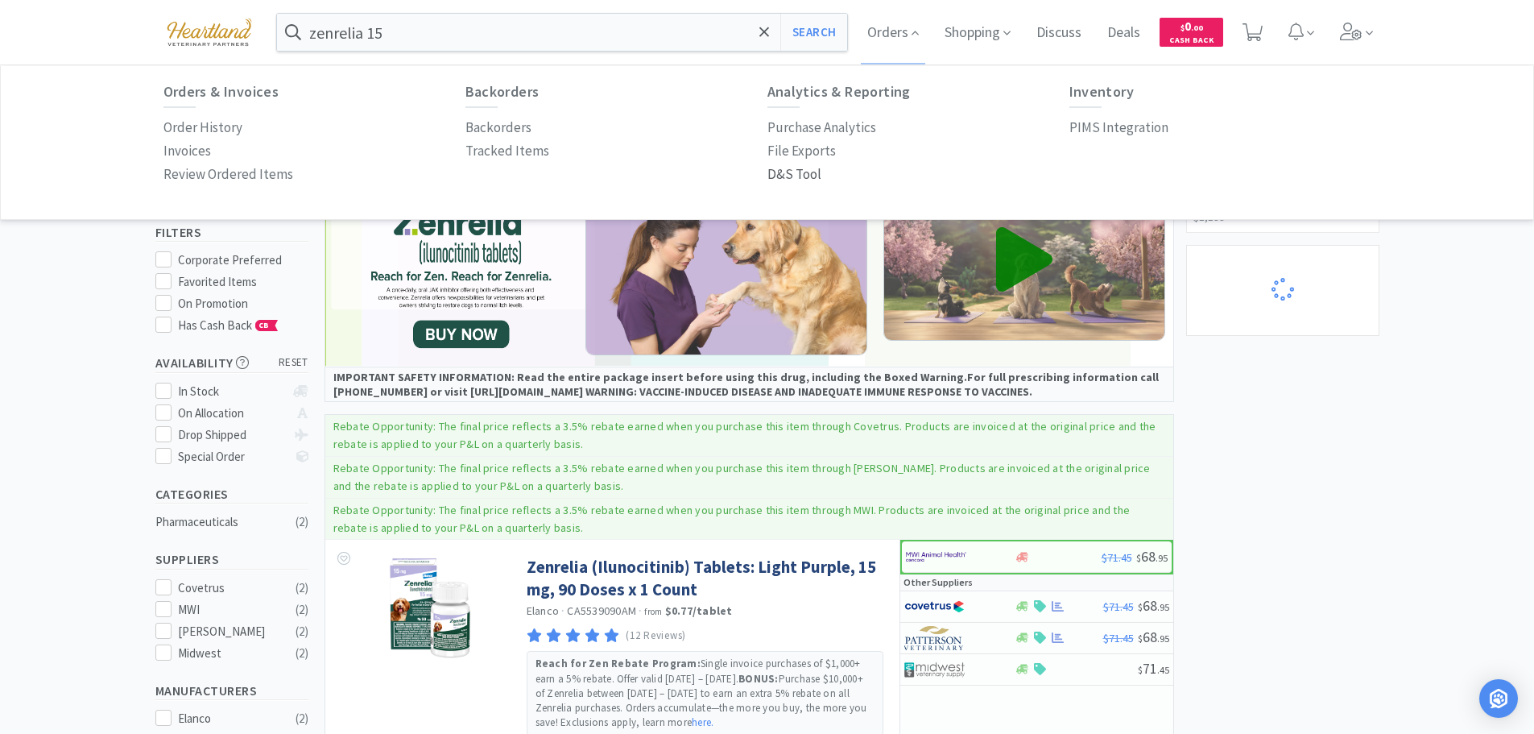
click at [787, 173] on p "D&S Tool" at bounding box center [794, 174] width 54 height 22
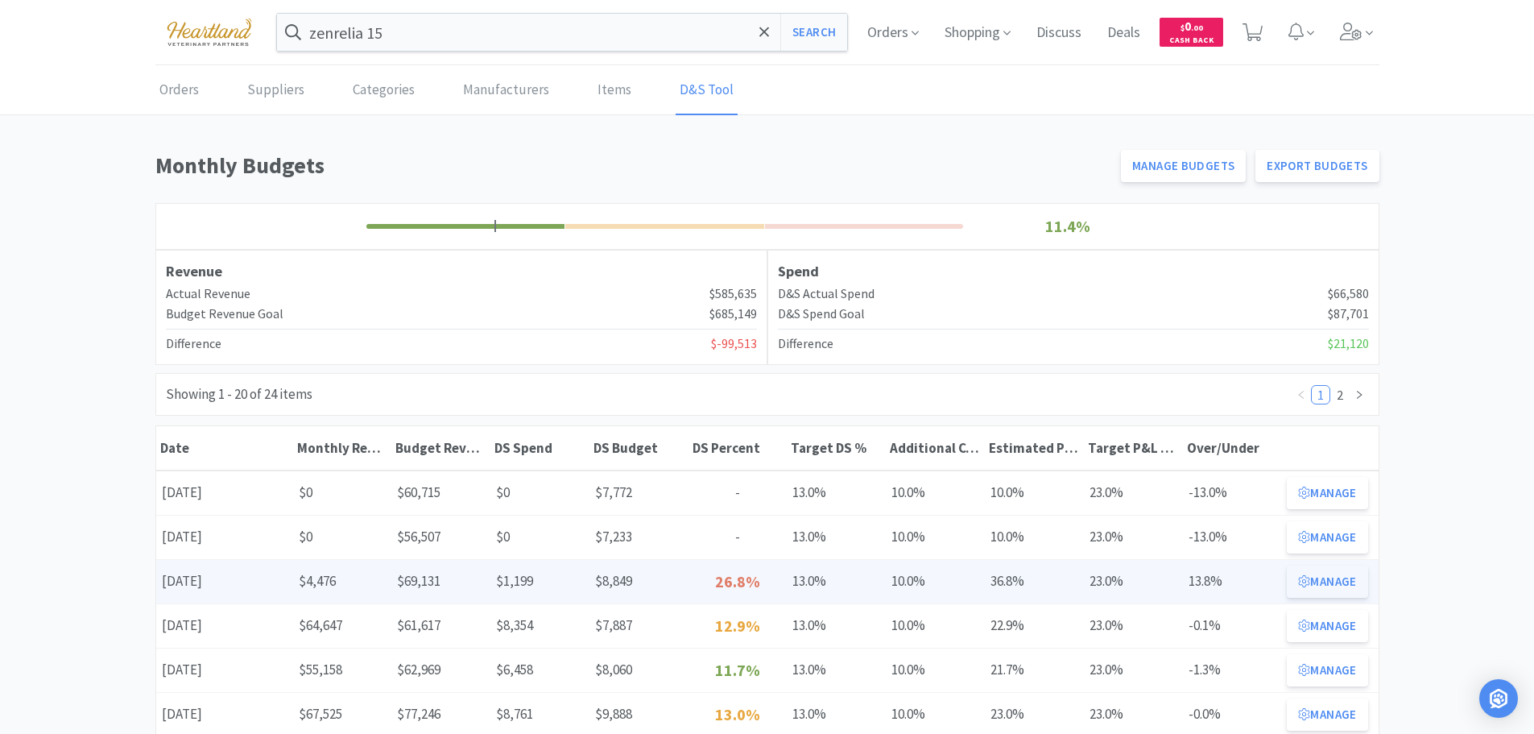
click at [1340, 565] on button "Manage" at bounding box center [1327, 581] width 81 height 32
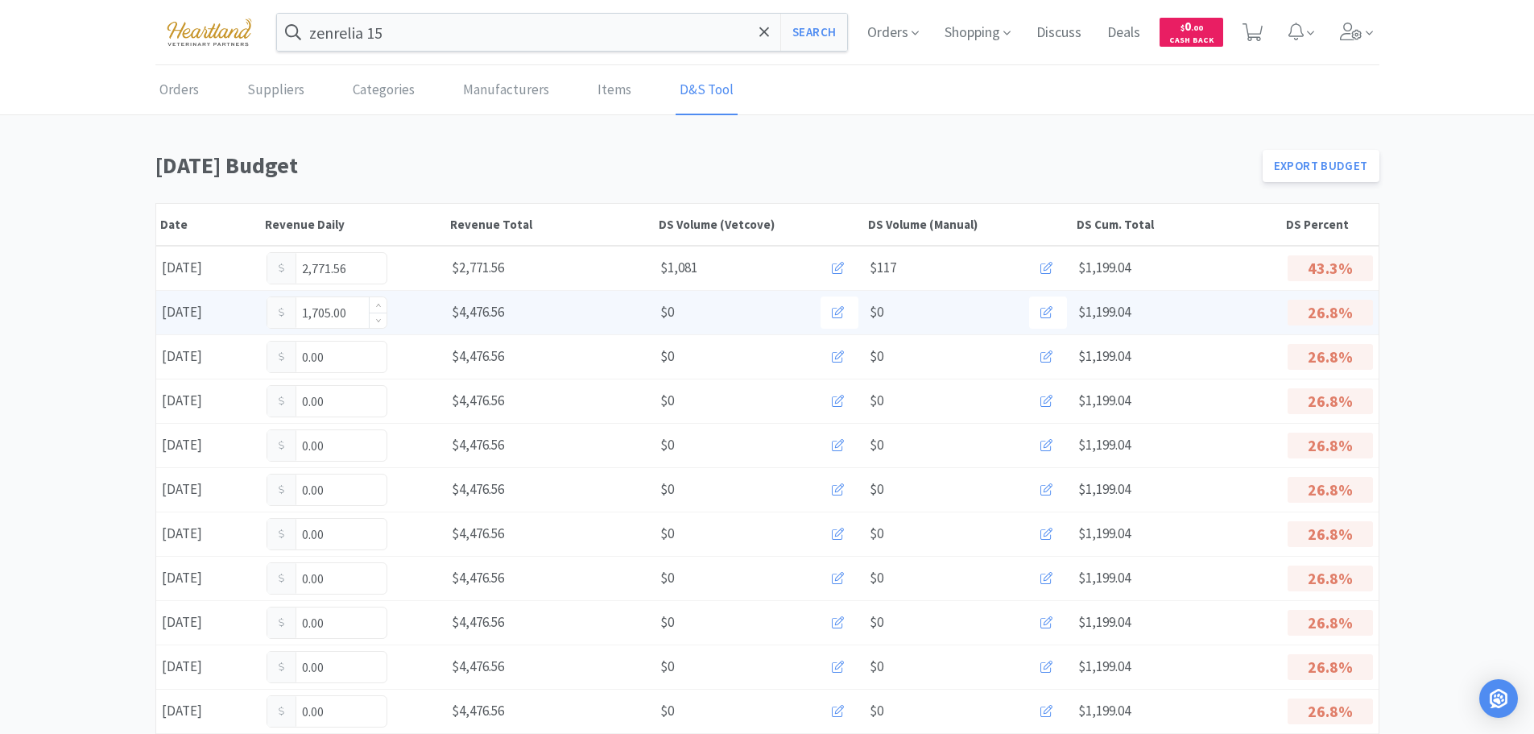
click at [353, 308] on input "1,705.00" at bounding box center [326, 312] width 119 height 31
type input "1"
type input "2,114.00"
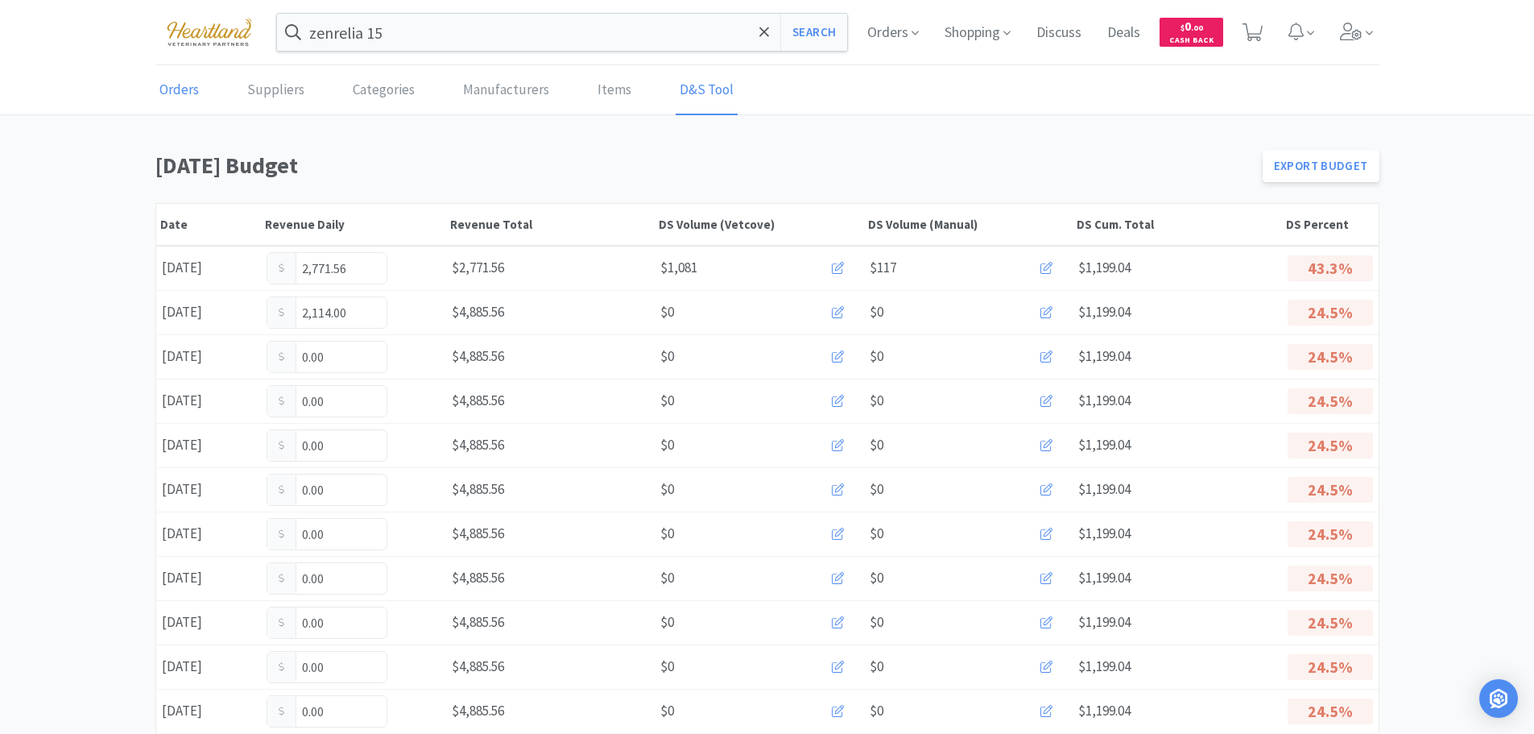
click at [177, 94] on link "Orders" at bounding box center [179, 90] width 48 height 49
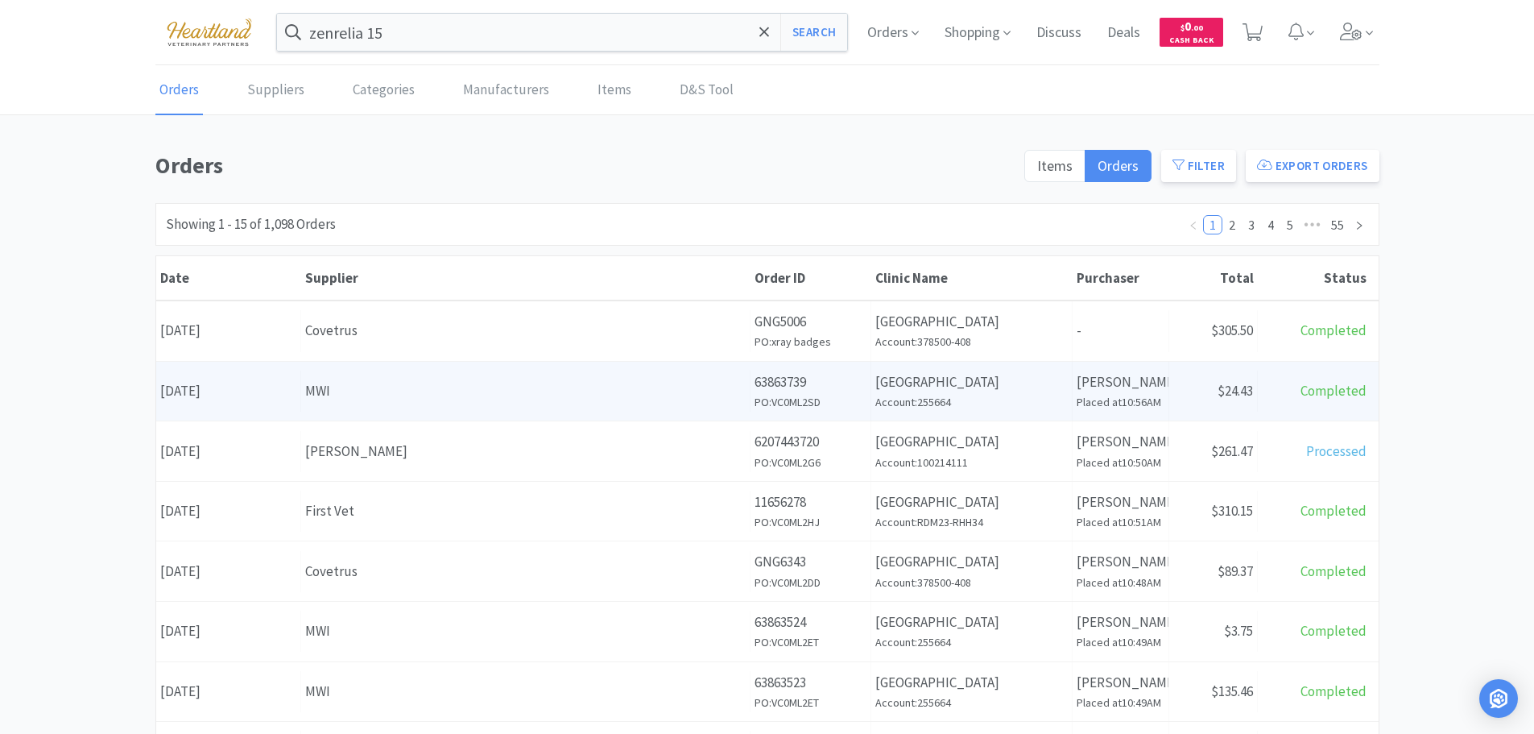
click at [405, 391] on div "MWI" at bounding box center [525, 391] width 440 height 22
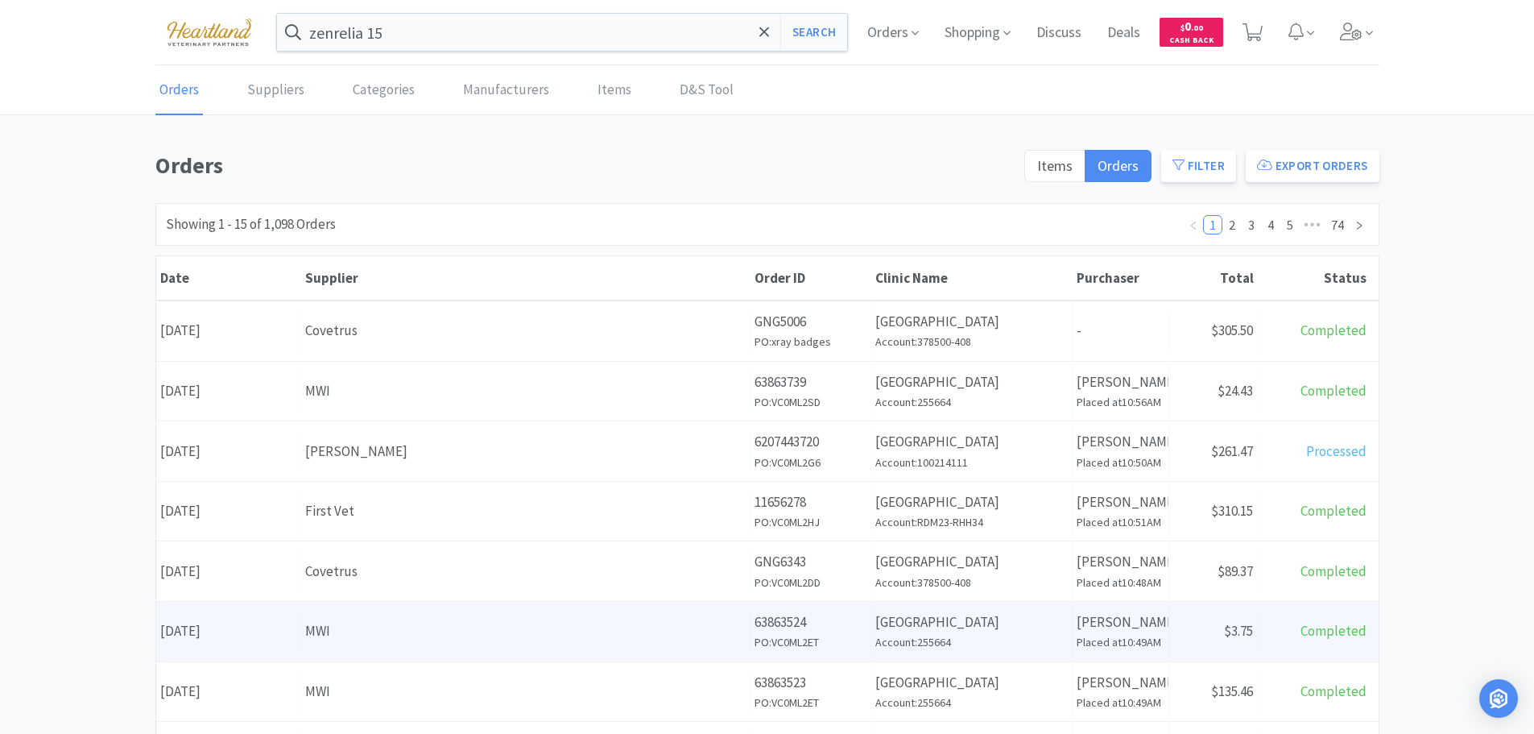
click at [459, 623] on div "MWI" at bounding box center [525, 631] width 440 height 22
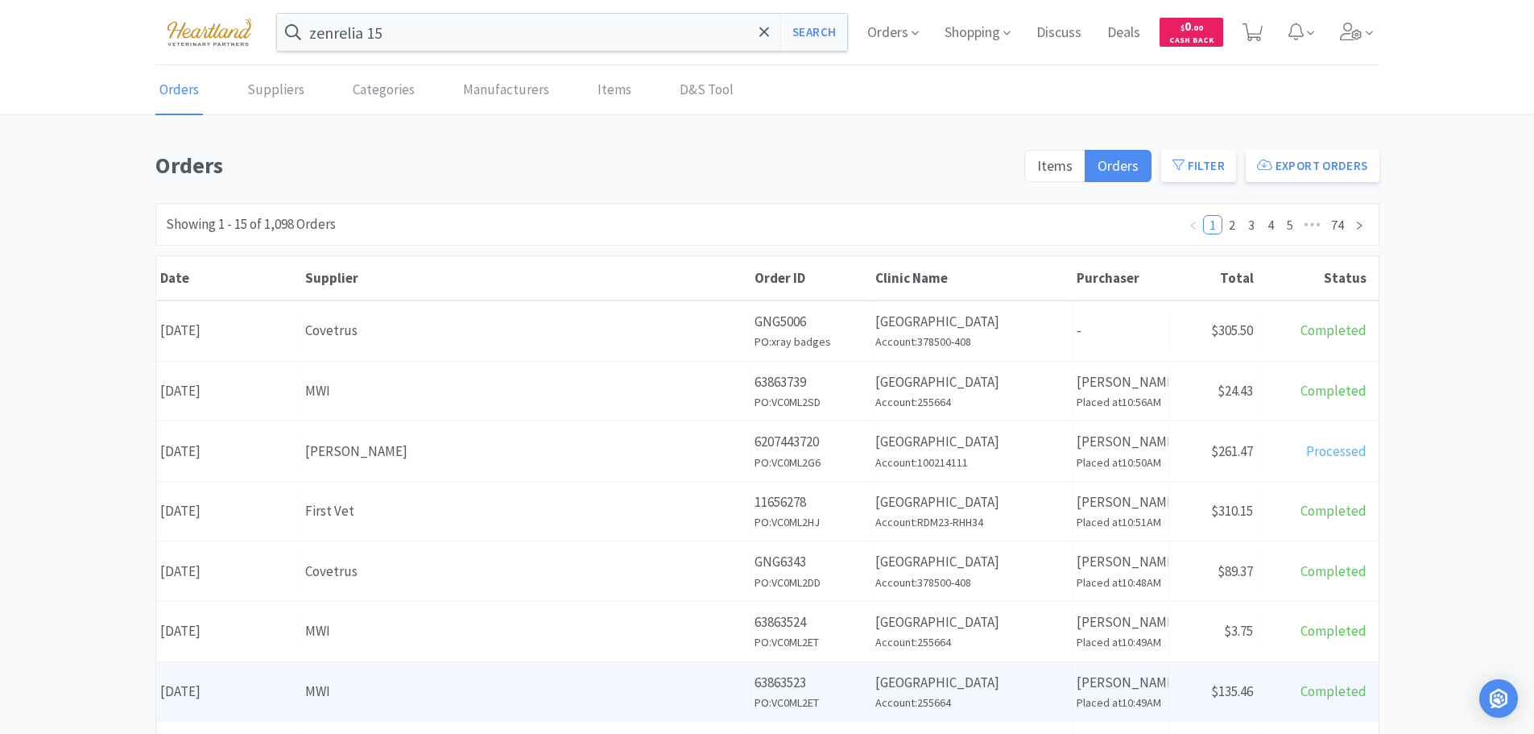
click at [428, 685] on div "MWI" at bounding box center [525, 691] width 440 height 22
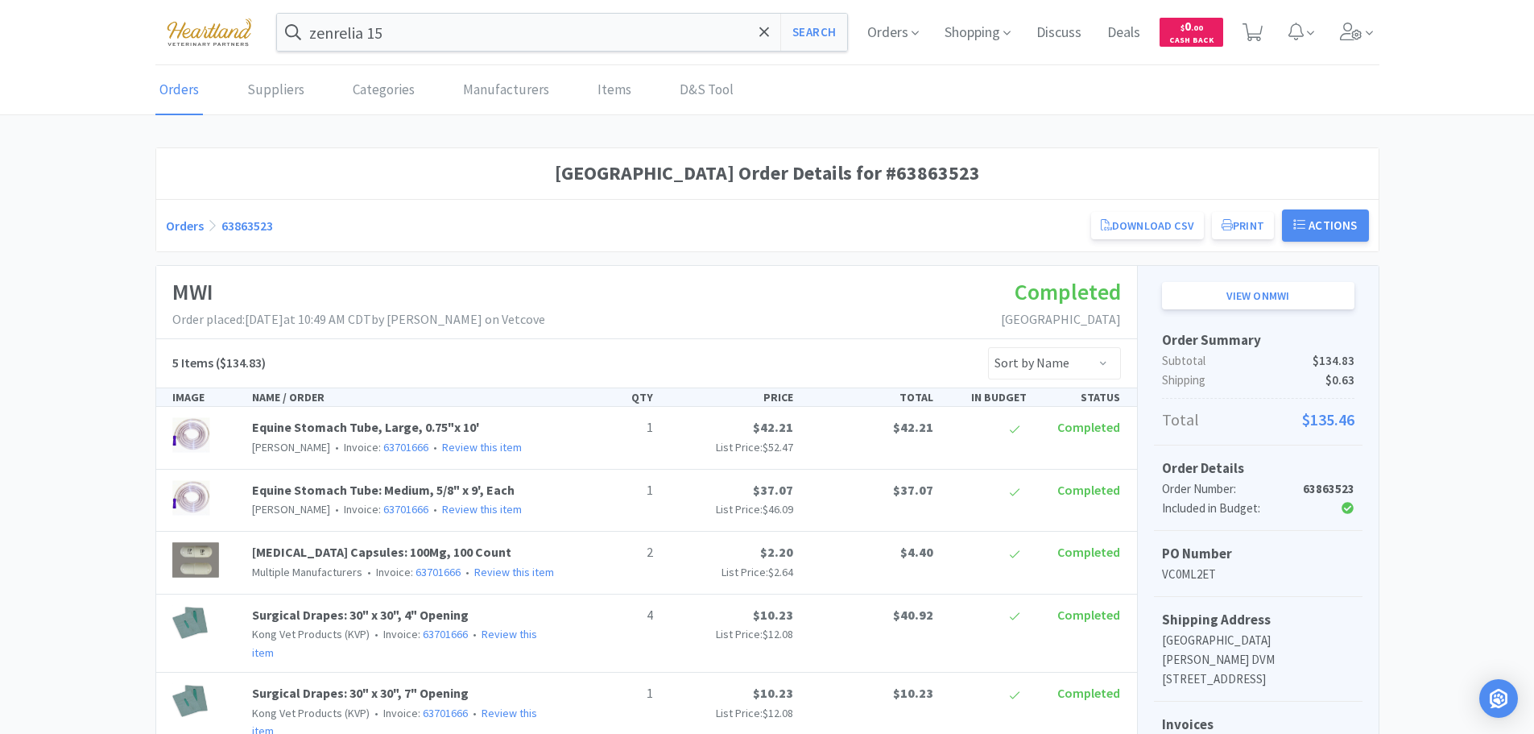
scroll to position [161, 0]
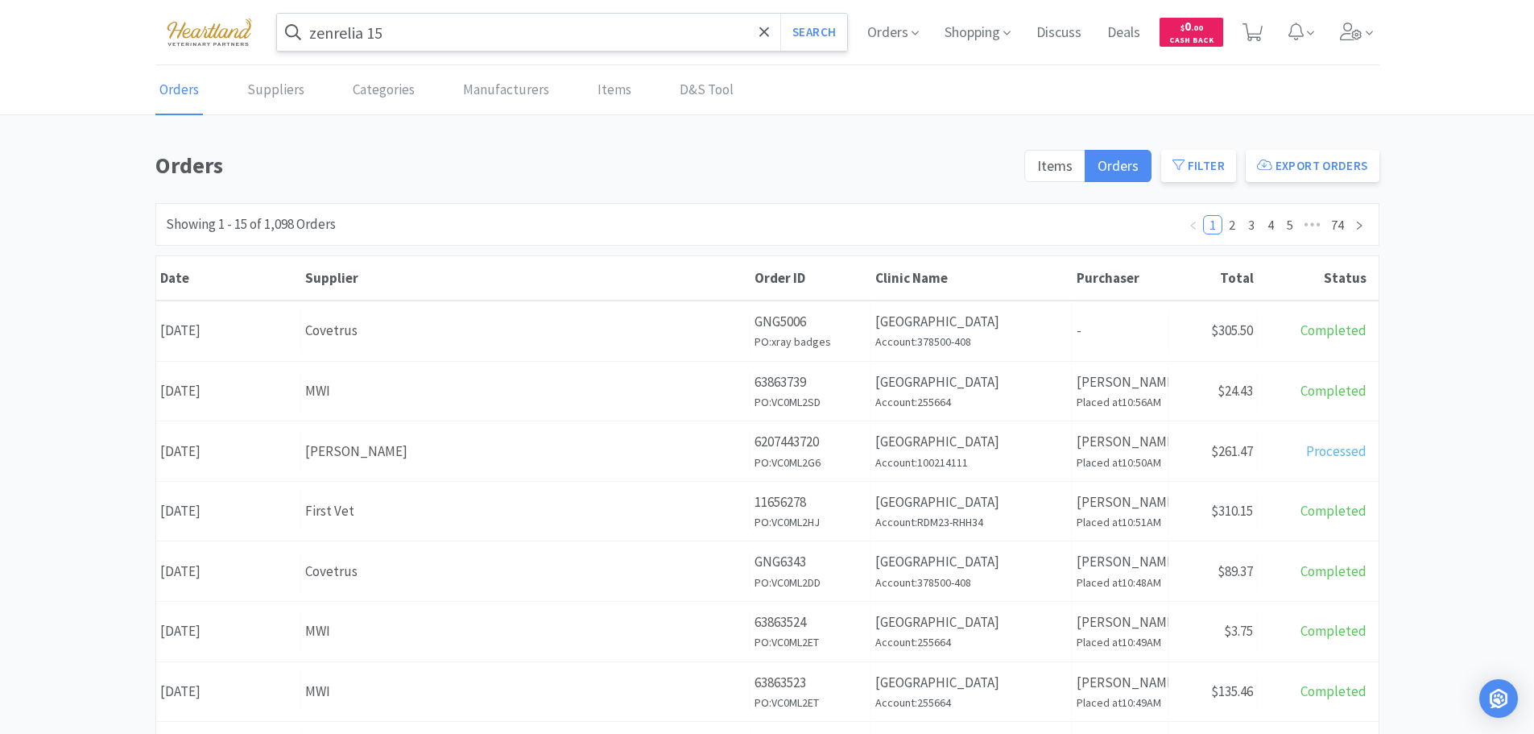
click at [434, 23] on input "zenrelia 15" at bounding box center [562, 32] width 571 height 37
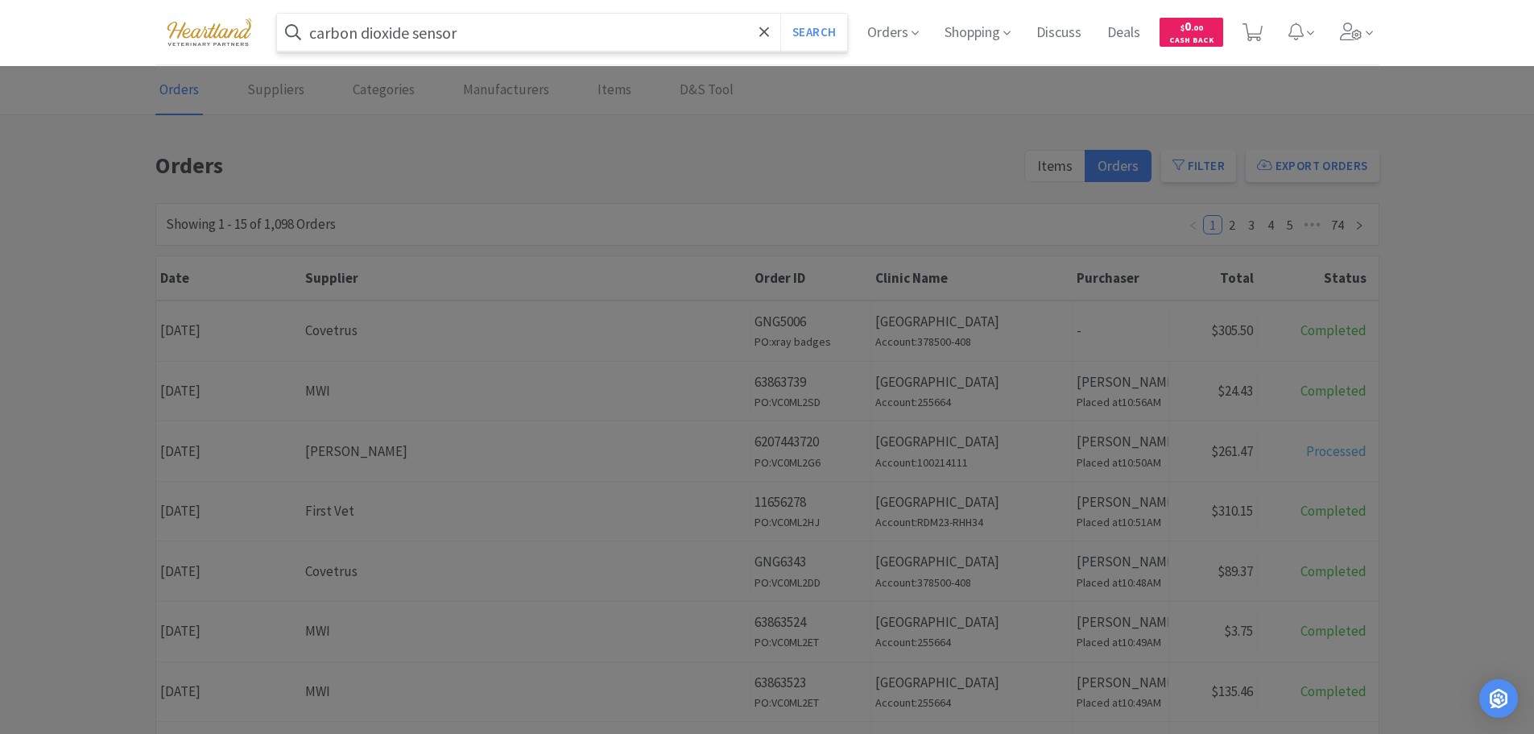
click at [780, 14] on button "Search" at bounding box center [813, 32] width 67 height 37
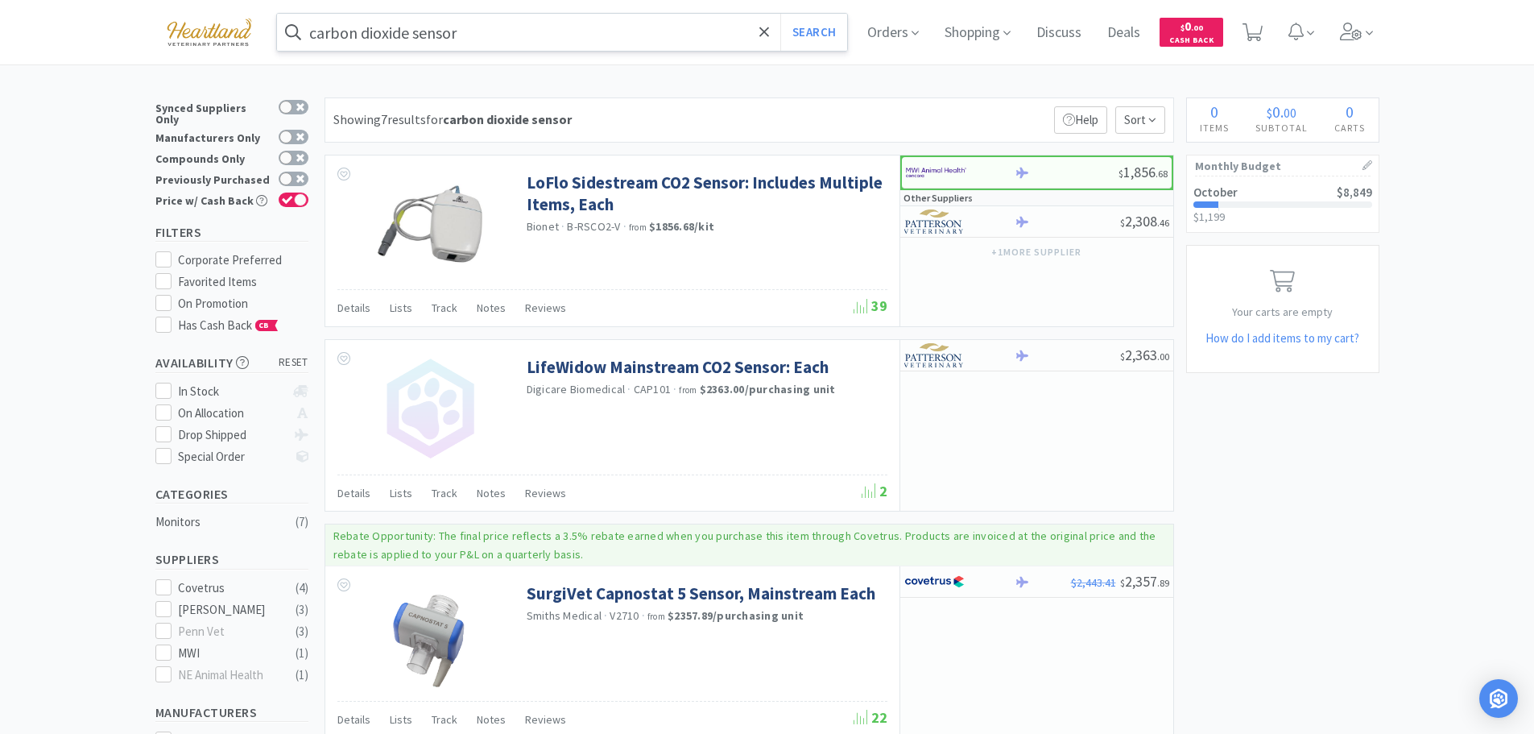
click at [519, 30] on input "carbon dioxide sensor" at bounding box center [562, 32] width 571 height 37
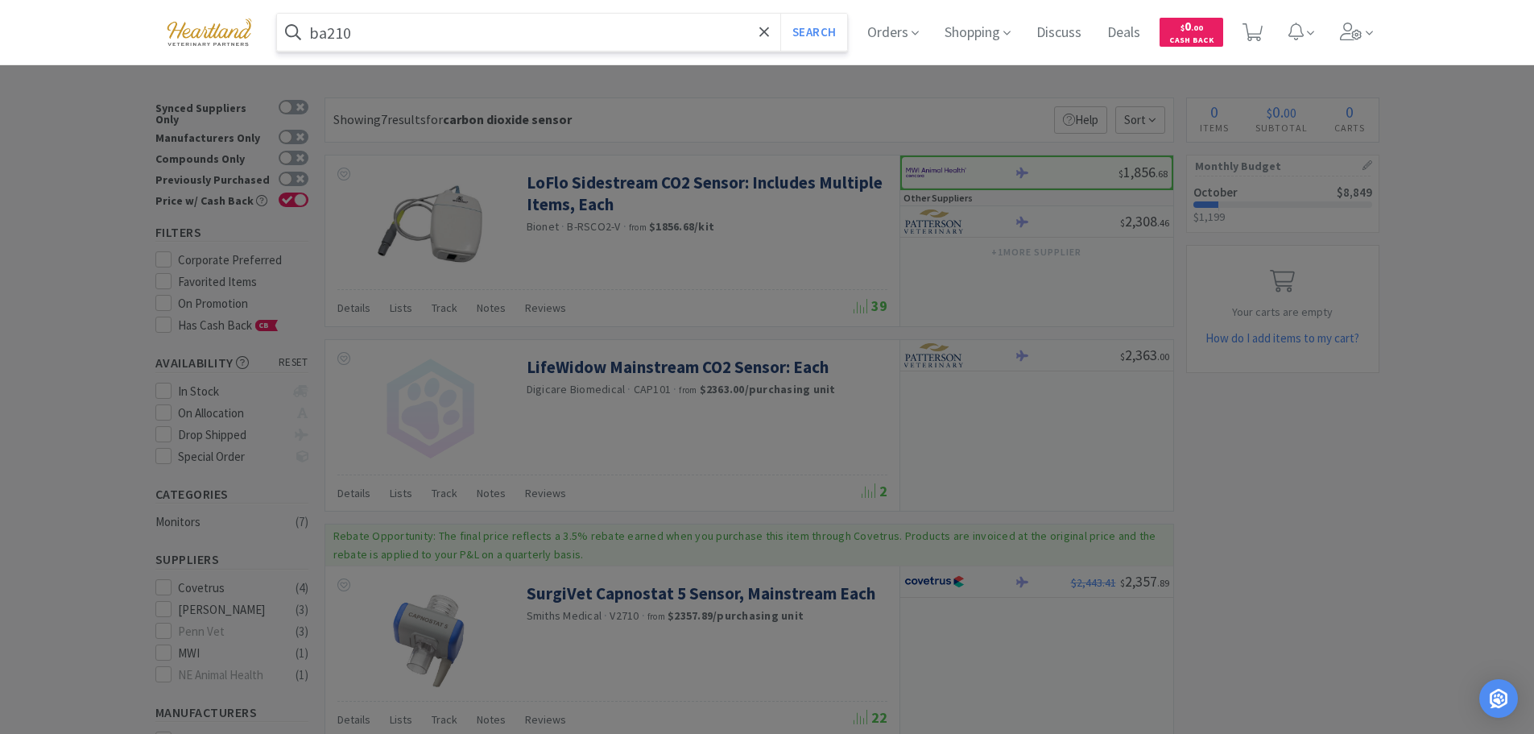
click at [780, 14] on button "Search" at bounding box center [813, 32] width 67 height 37
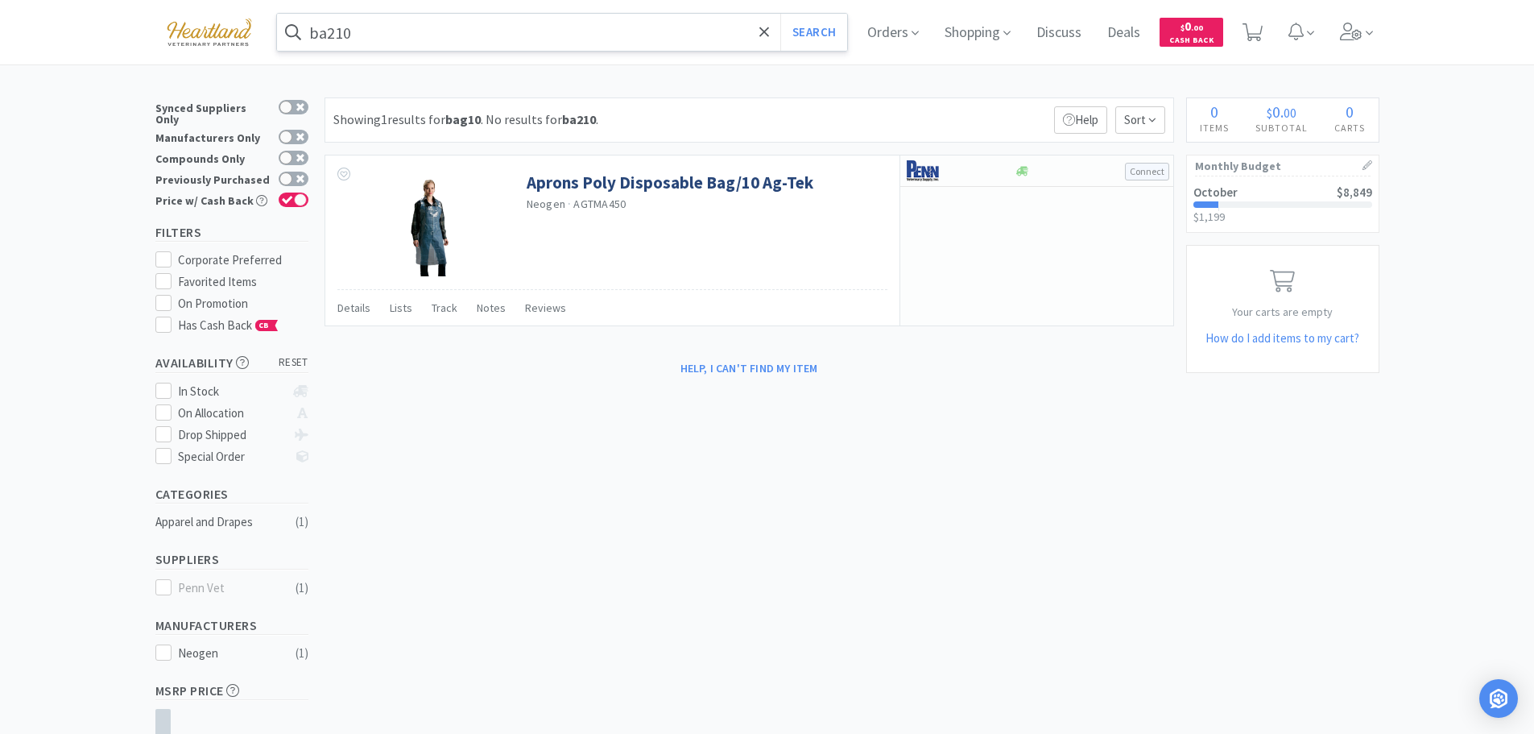
click at [431, 35] on input "ba210" at bounding box center [562, 32] width 571 height 37
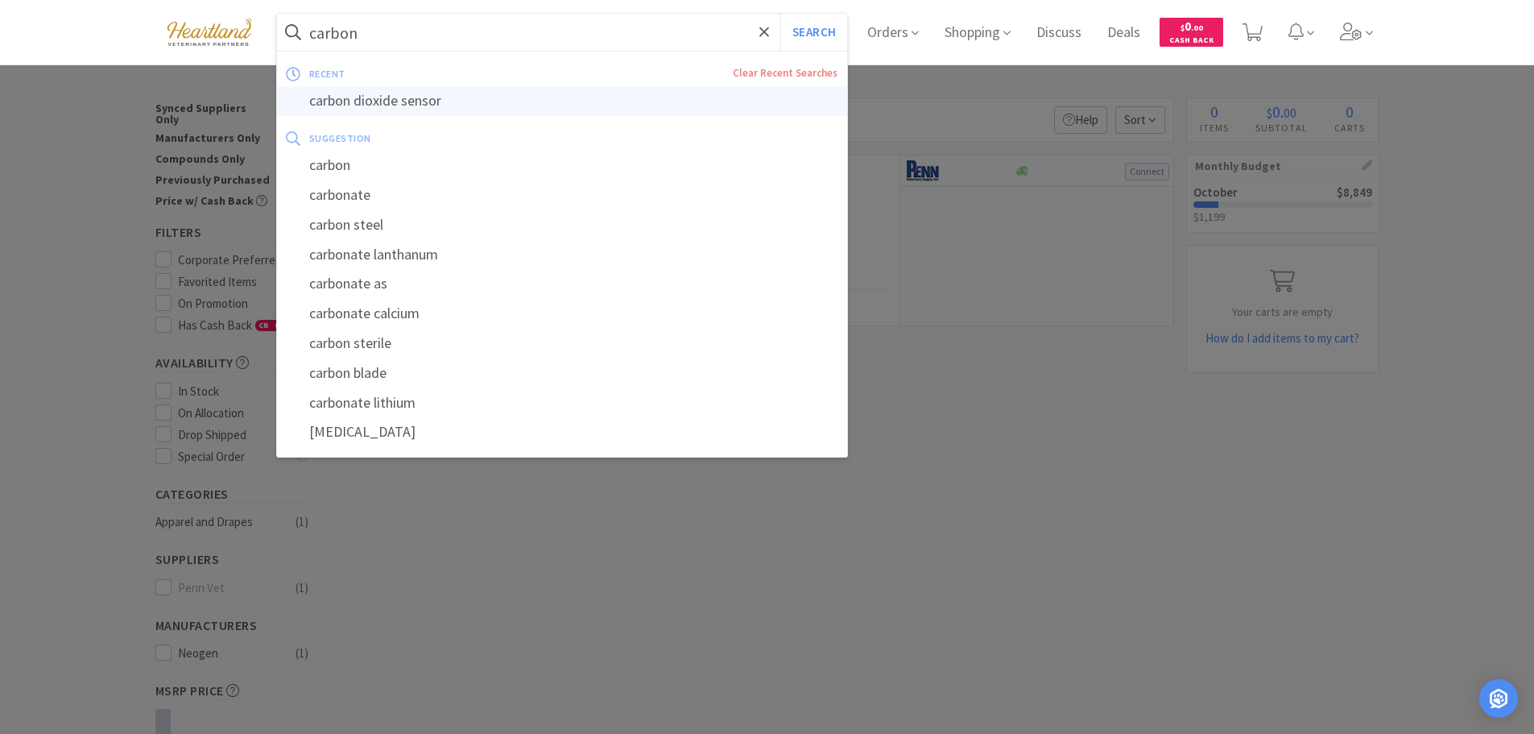
click at [399, 96] on div "carbon dioxide sensor" at bounding box center [562, 101] width 571 height 30
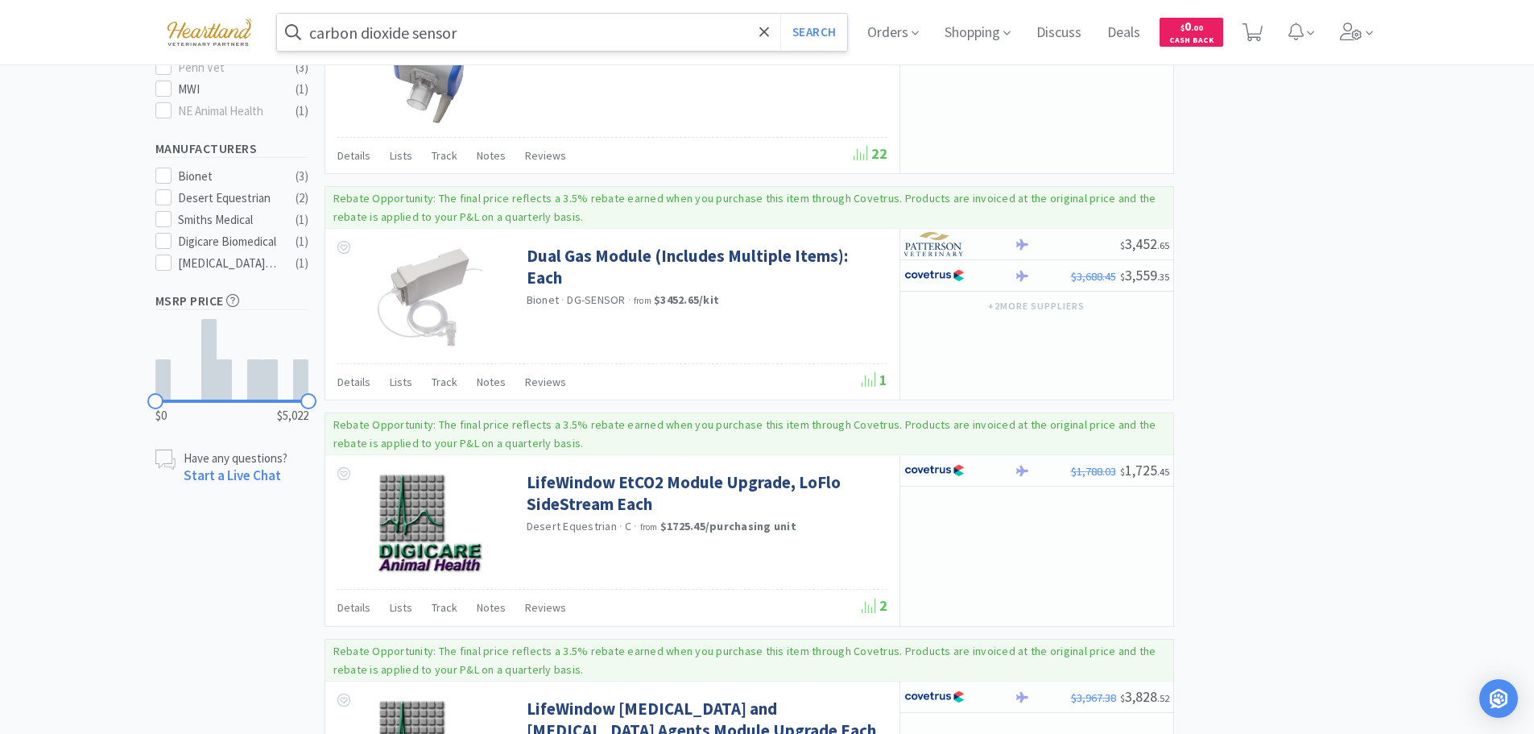
scroll to position [242, 0]
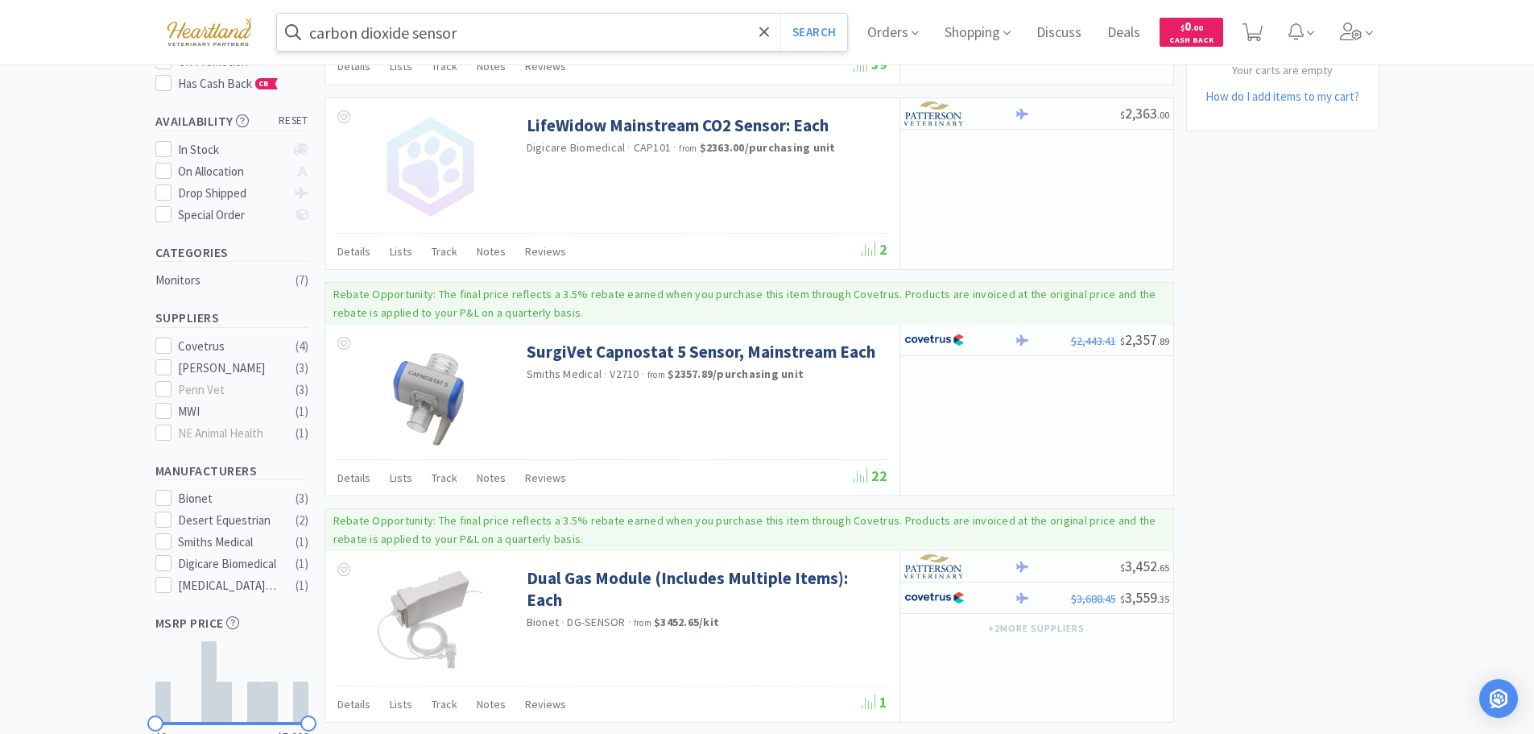
click at [519, 30] on input "carbon dioxide sensor" at bounding box center [562, 32] width 571 height 37
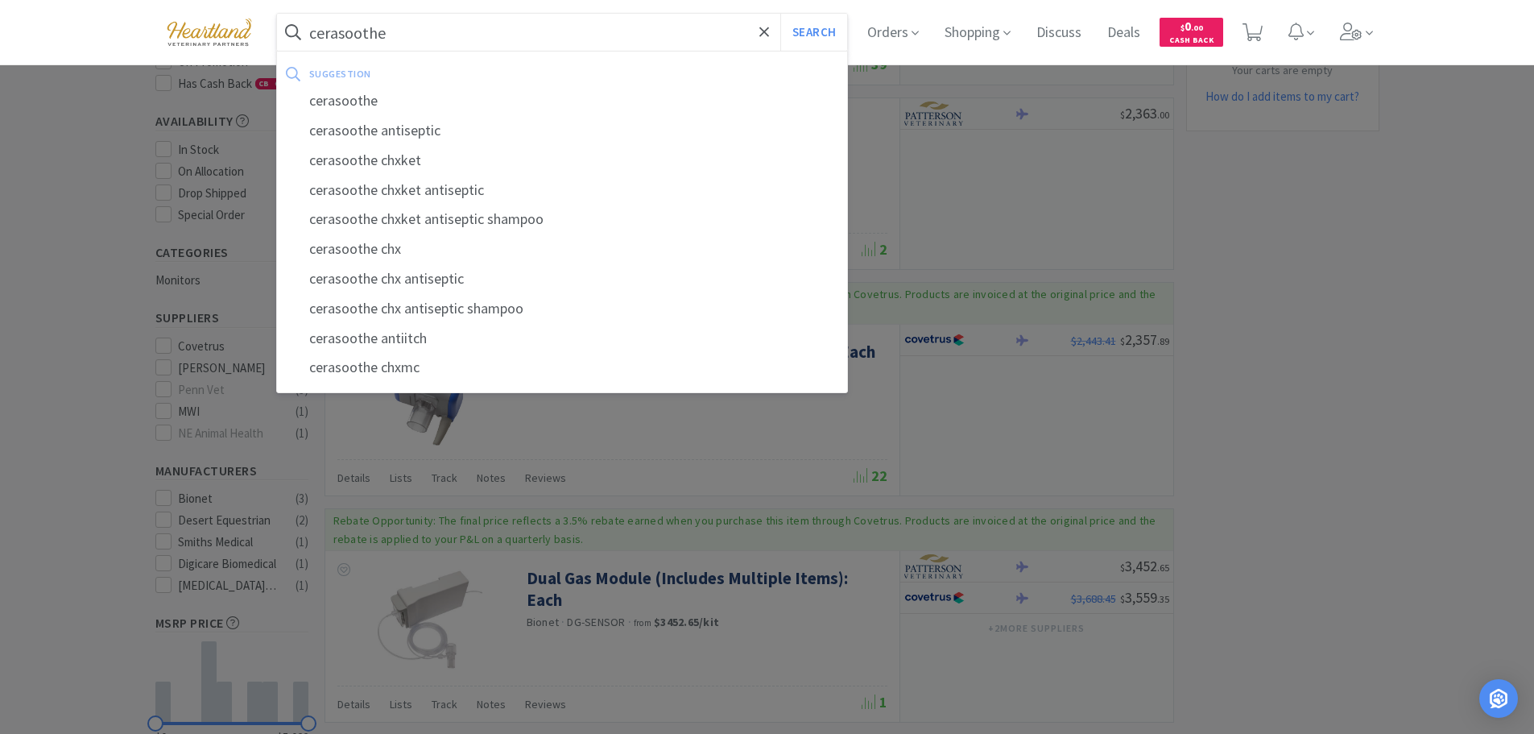
type input "cerasoothe"
click at [780, 14] on button "Search" at bounding box center [813, 32] width 67 height 37
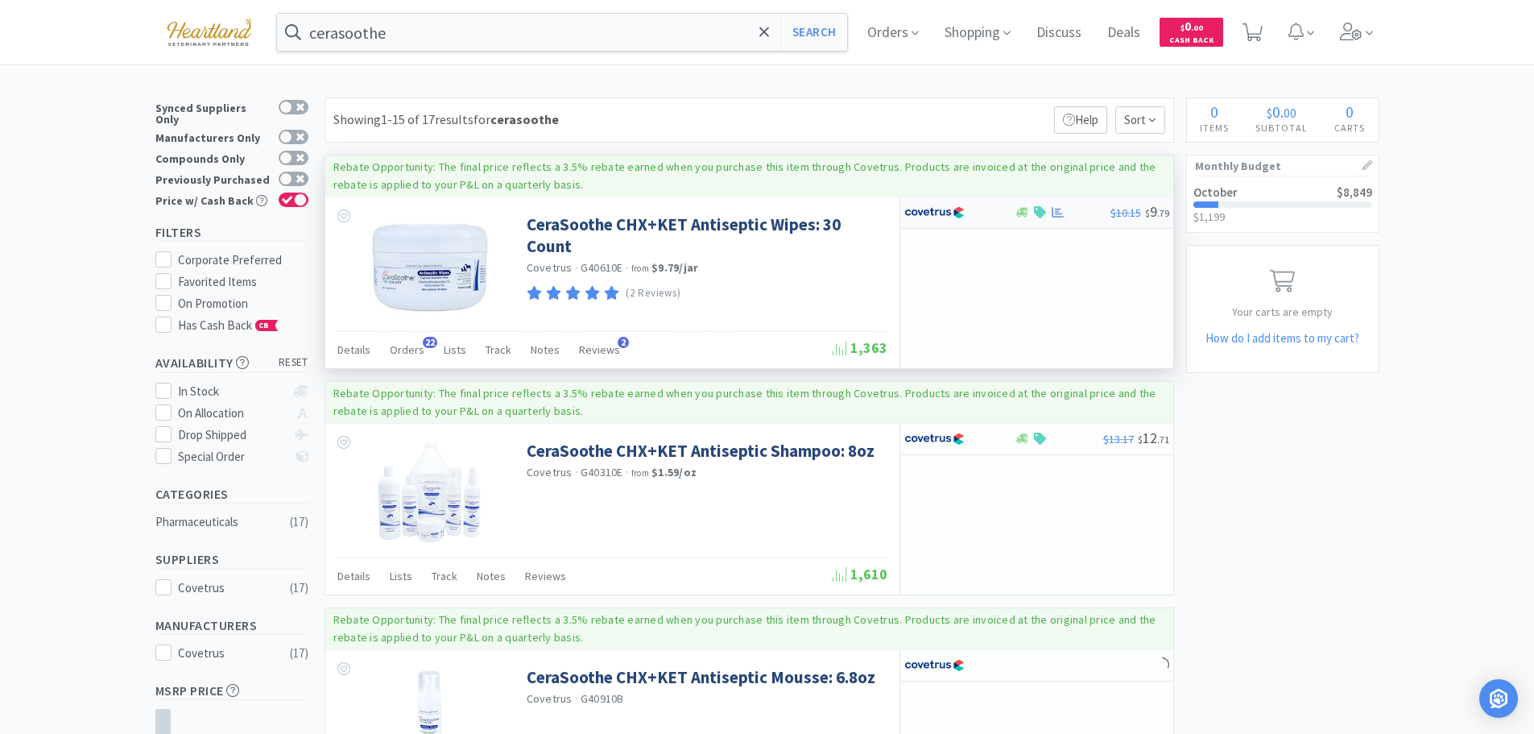
click at [995, 208] on div at bounding box center [959, 212] width 110 height 27
select select "1"
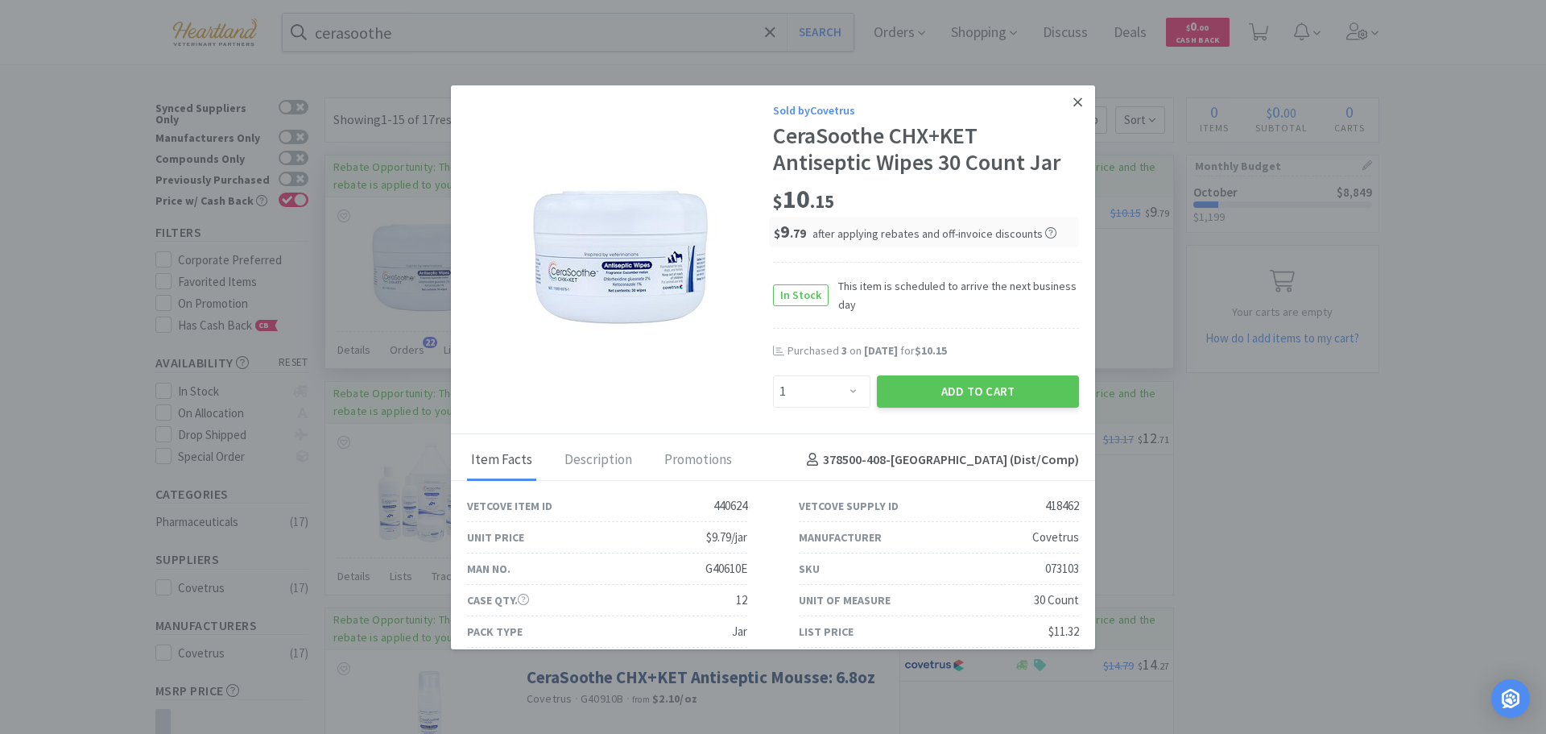
click at [1073, 97] on icon at bounding box center [1077, 102] width 9 height 14
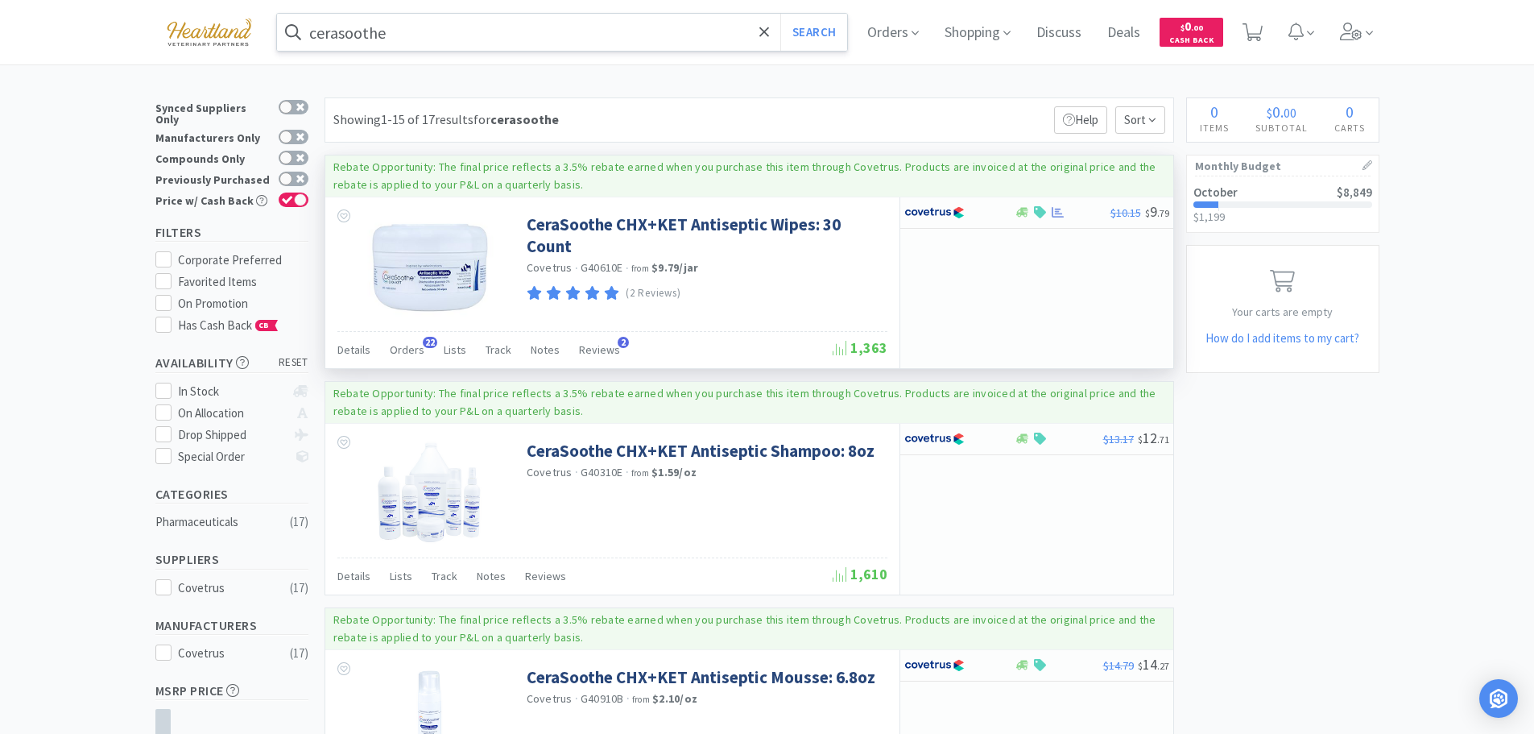
click at [465, 30] on input "cerasoothe" at bounding box center [562, 32] width 571 height 37
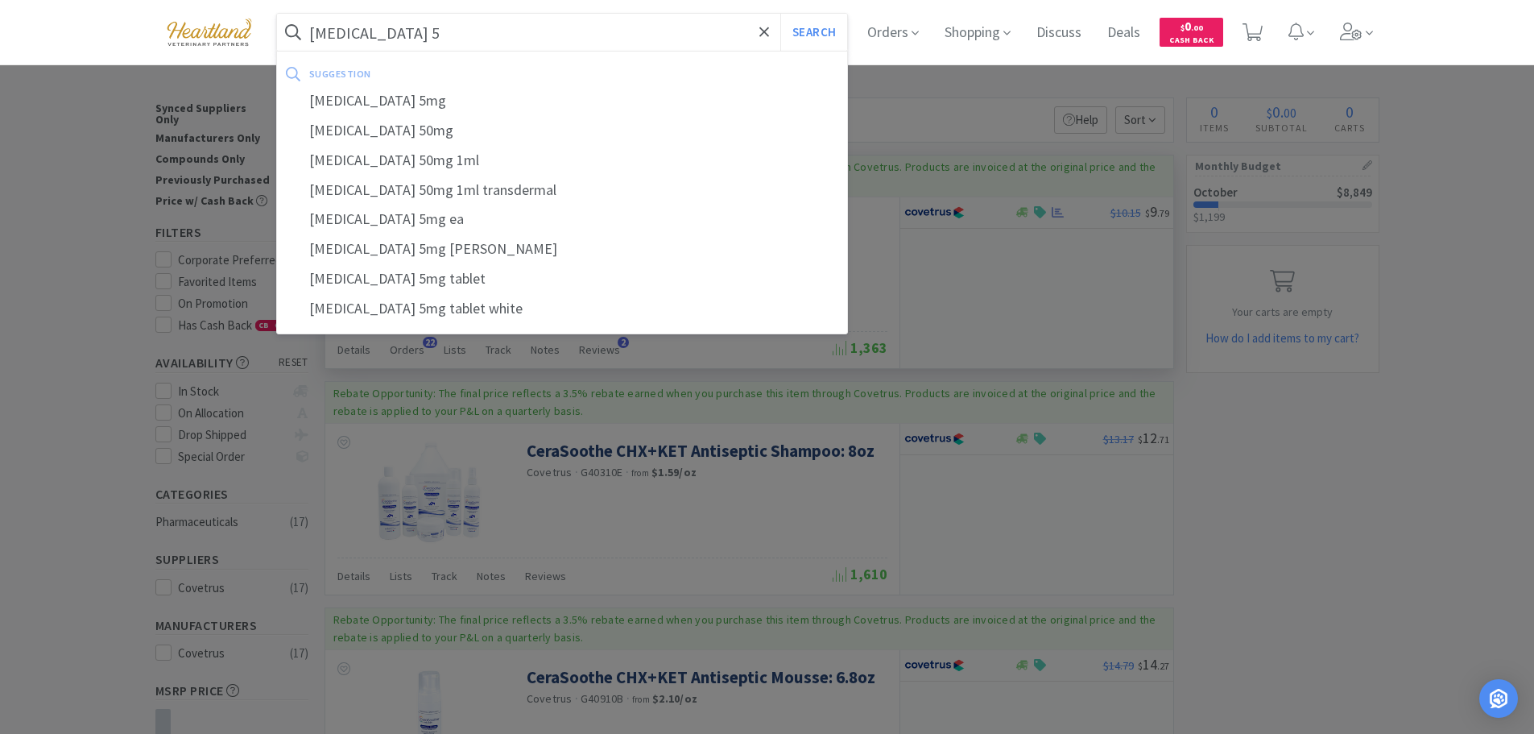
type input "methimazole 5"
click at [780, 14] on button "Search" at bounding box center [813, 32] width 67 height 37
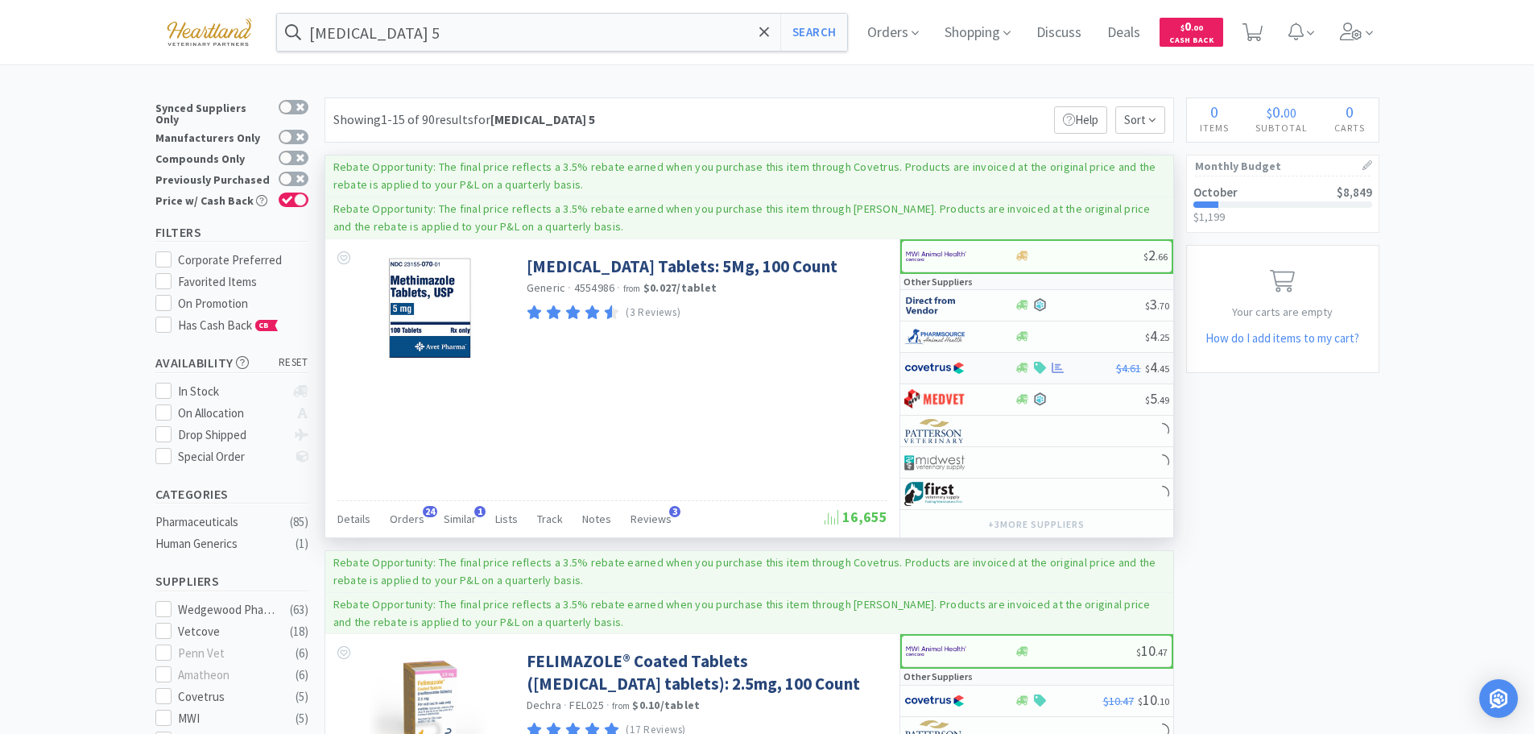
click at [980, 370] on div at bounding box center [948, 367] width 89 height 27
select select "1"
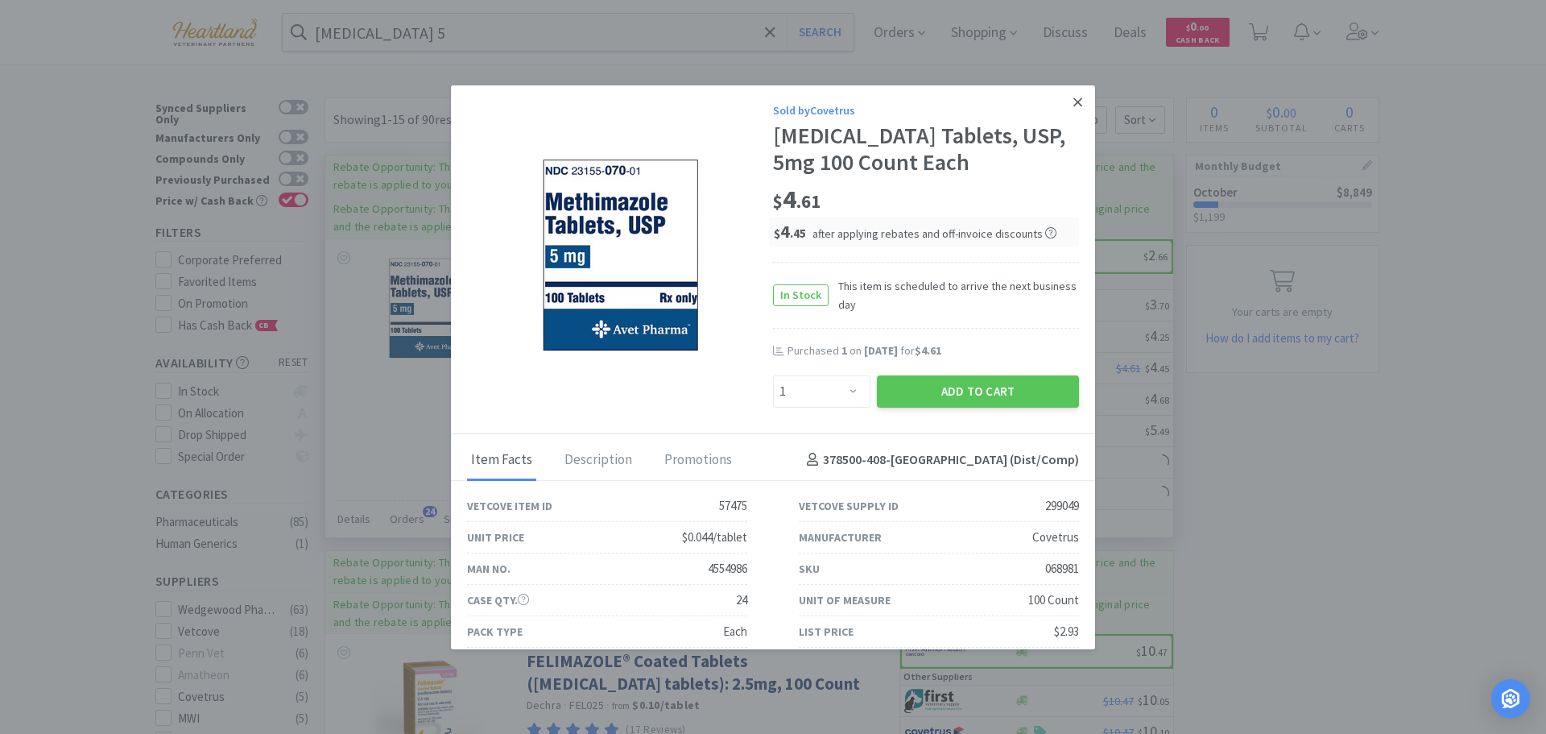
click at [1073, 103] on icon at bounding box center [1077, 102] width 9 height 14
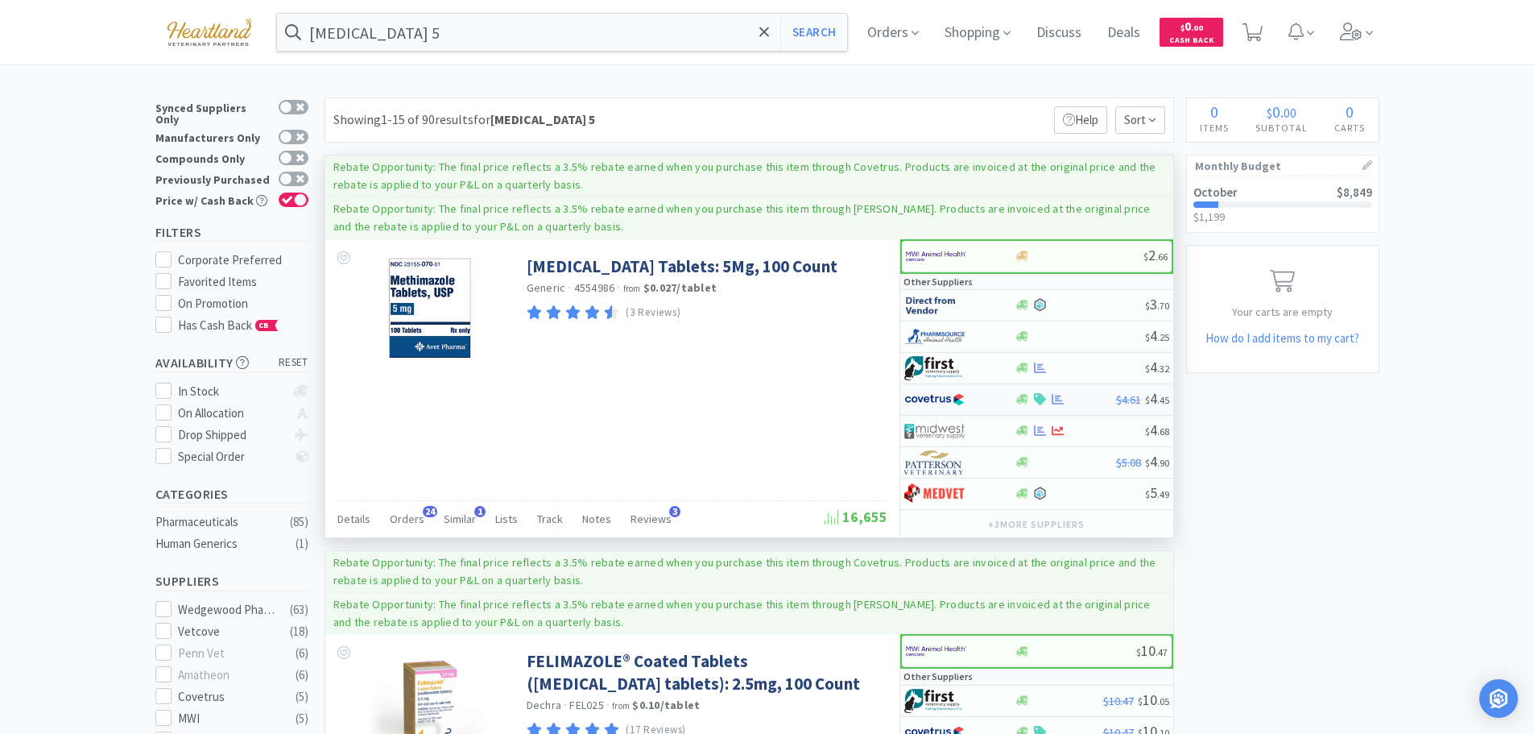
click at [995, 399] on div at bounding box center [959, 399] width 110 height 27
select select "1"
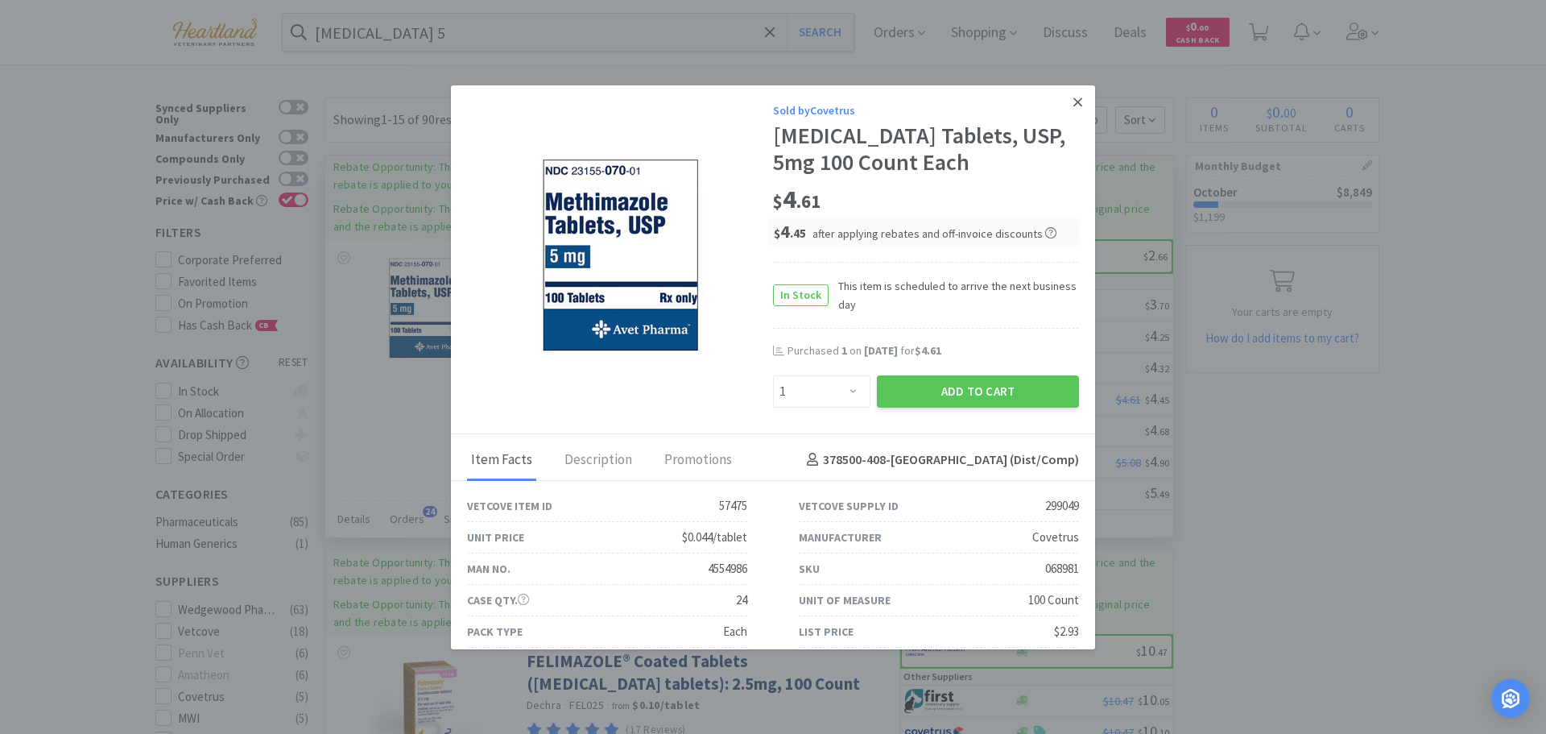
click at [1073, 101] on icon at bounding box center [1077, 101] width 9 height 9
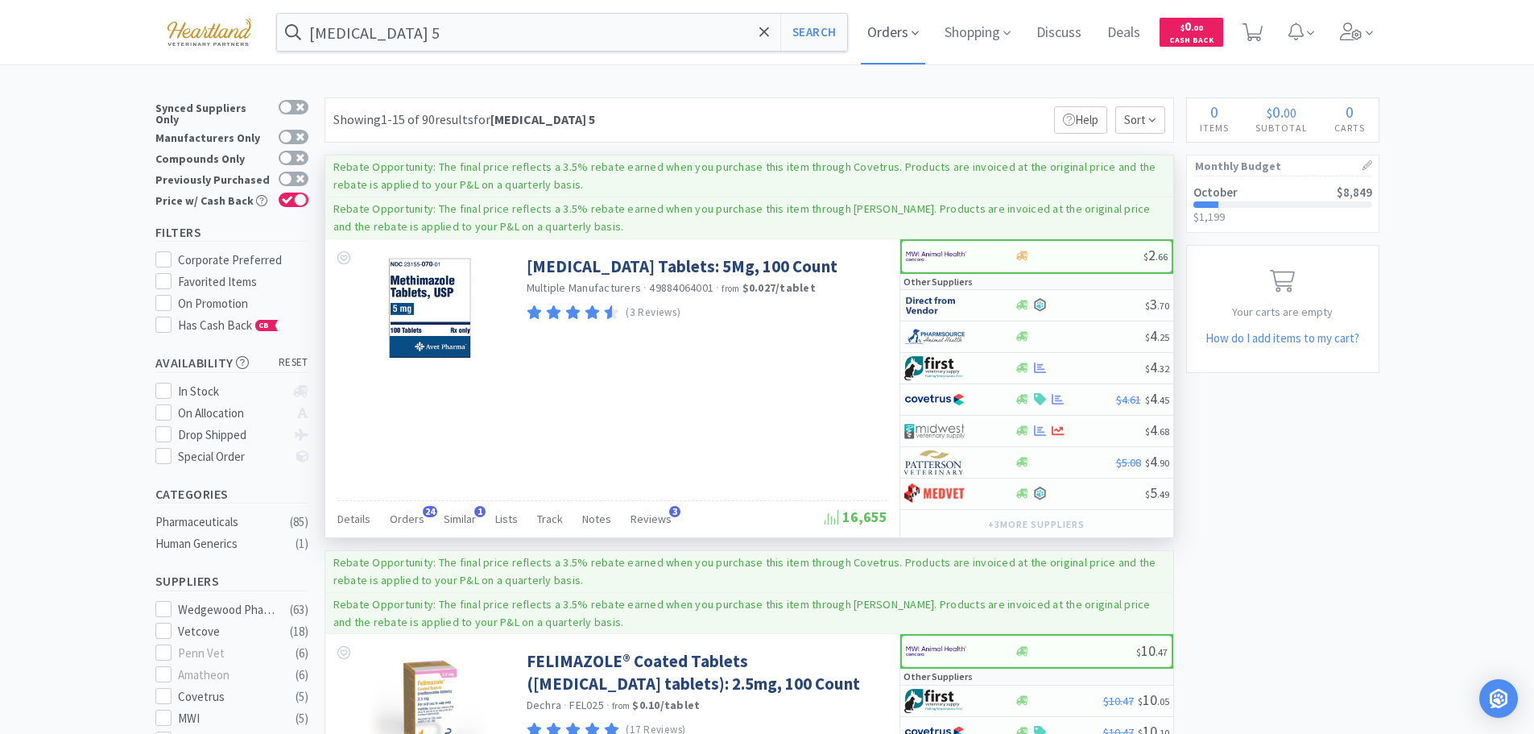
click at [915, 34] on span "Orders" at bounding box center [893, 32] width 64 height 64
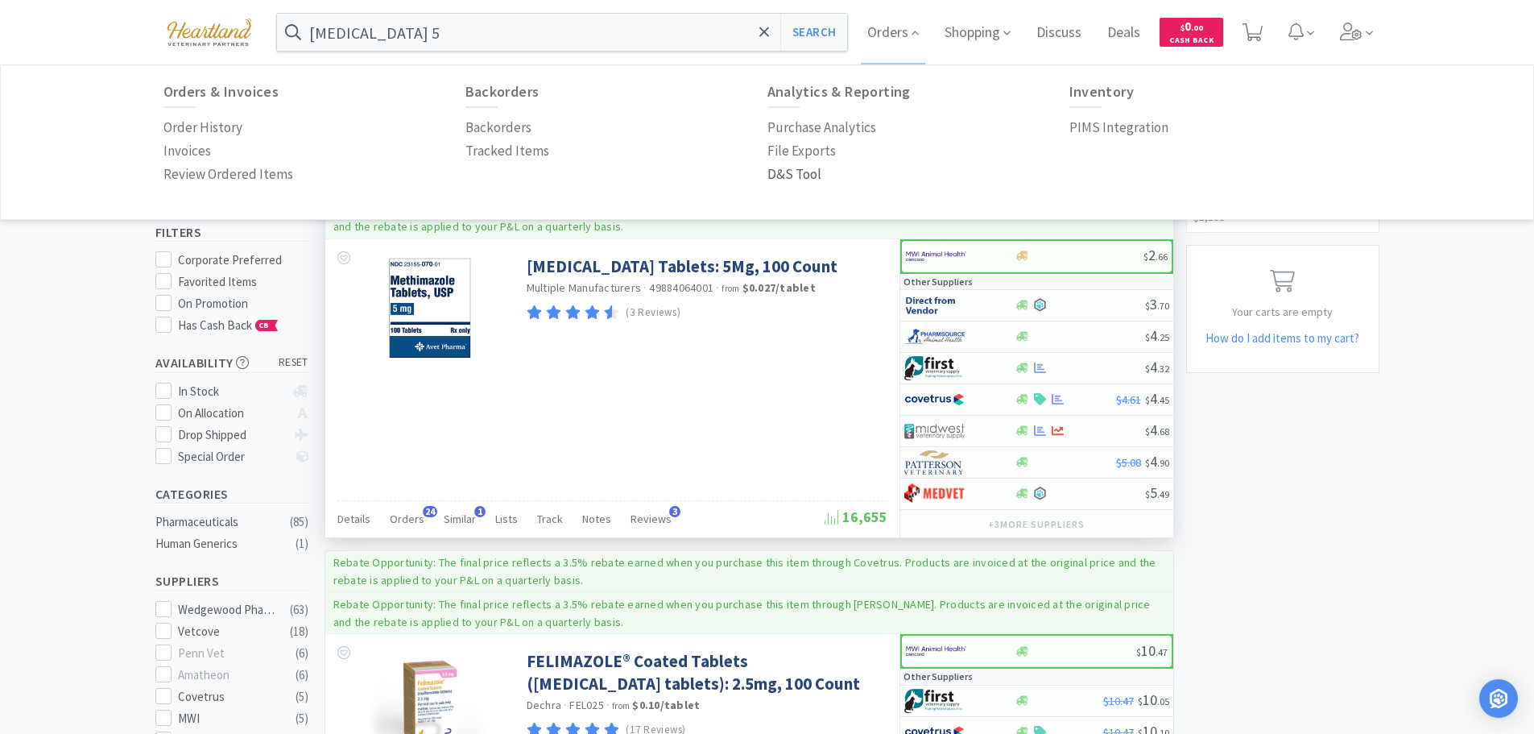
click at [805, 172] on p "D&S Tool" at bounding box center [794, 174] width 54 height 22
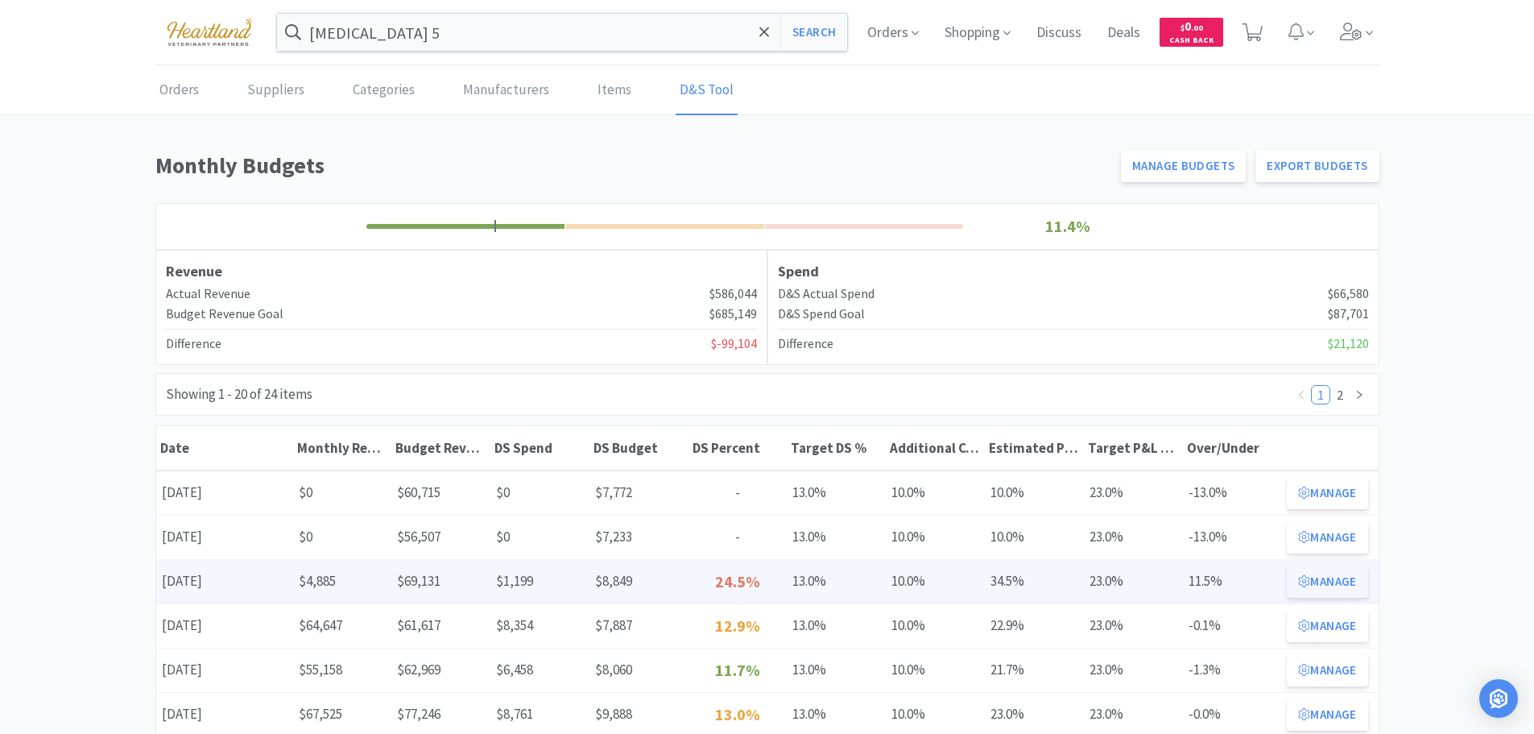
click at [1345, 581] on button "Manage" at bounding box center [1327, 581] width 81 height 32
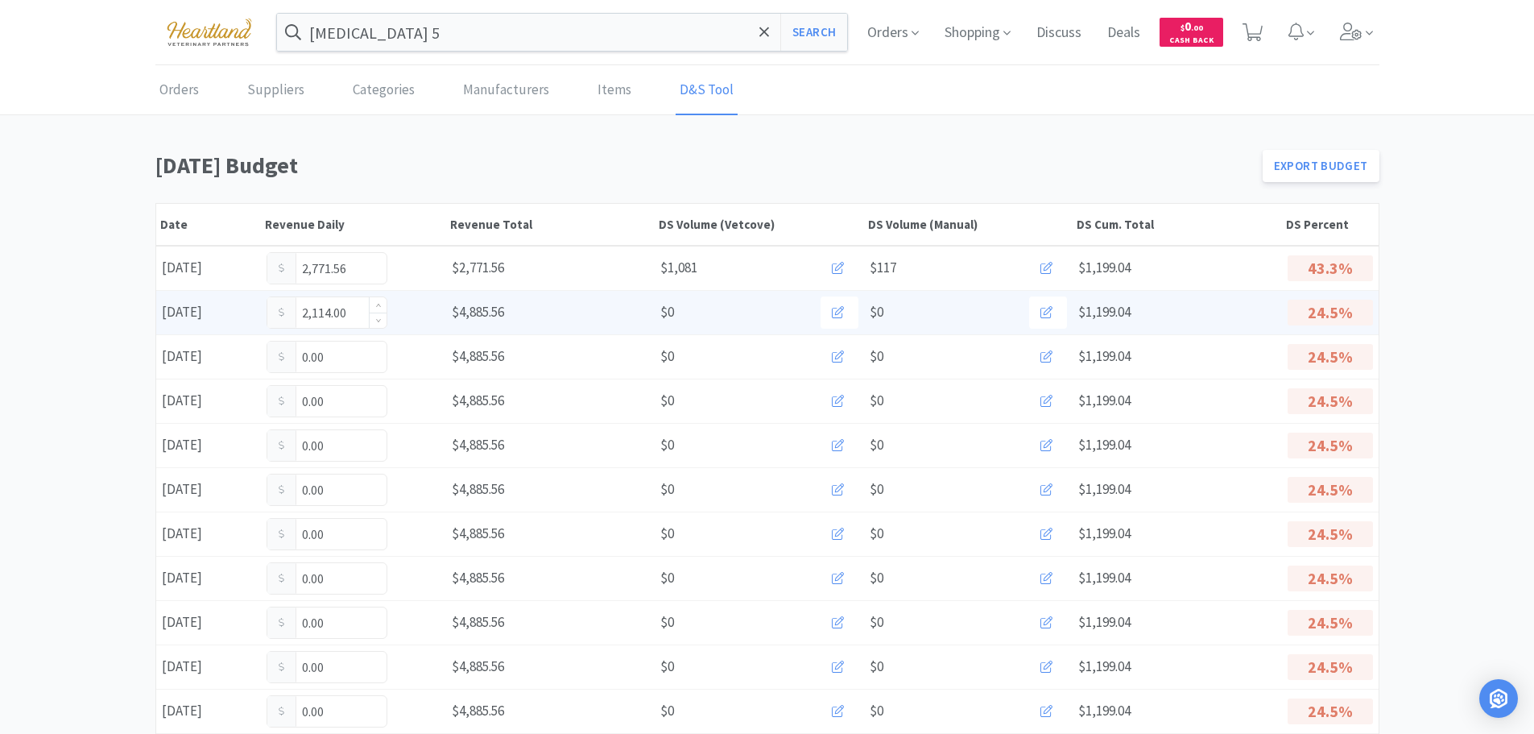
click at [347, 316] on input "2,114.00" at bounding box center [326, 312] width 119 height 31
type input "2"
type input "2,229.20"
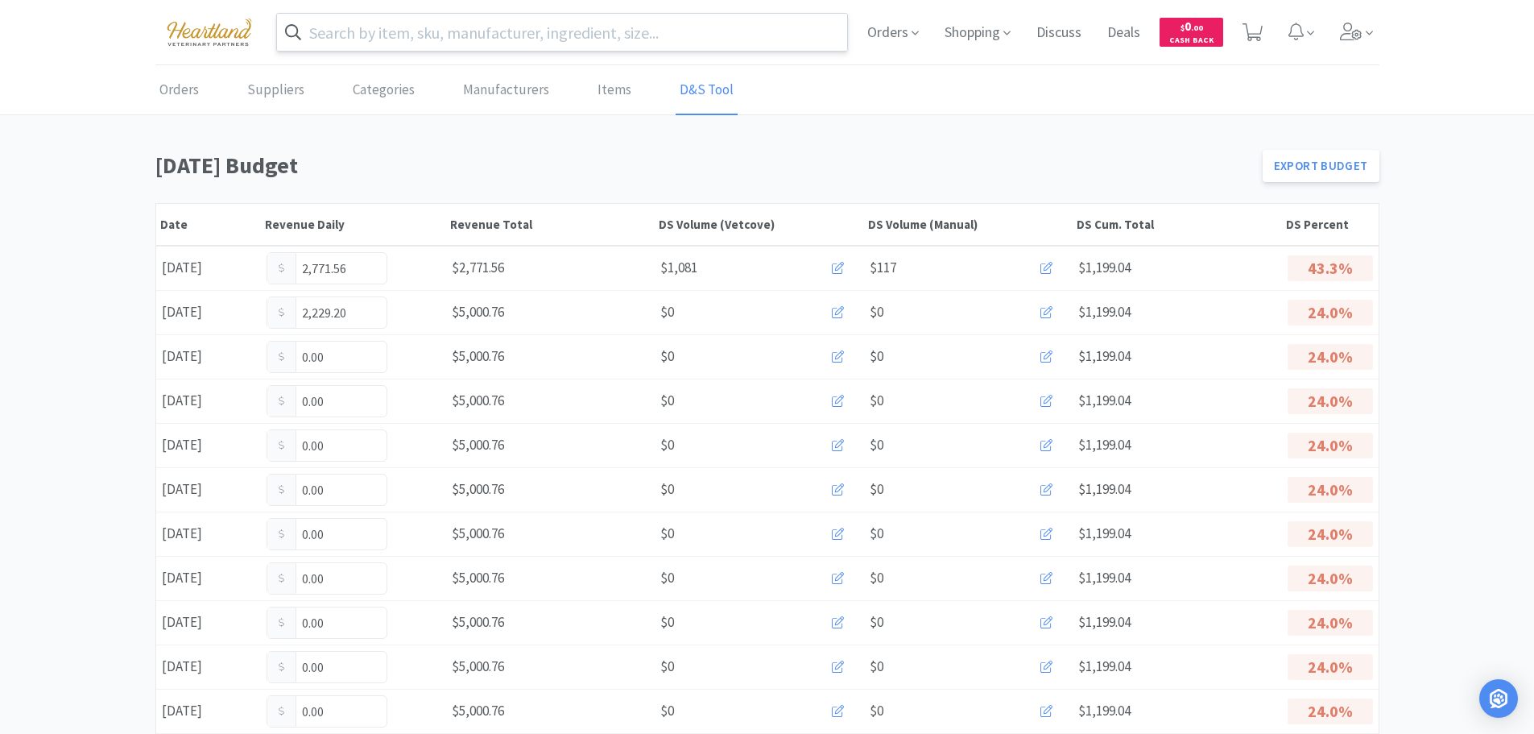
click at [456, 34] on input "text" at bounding box center [562, 32] width 571 height 37
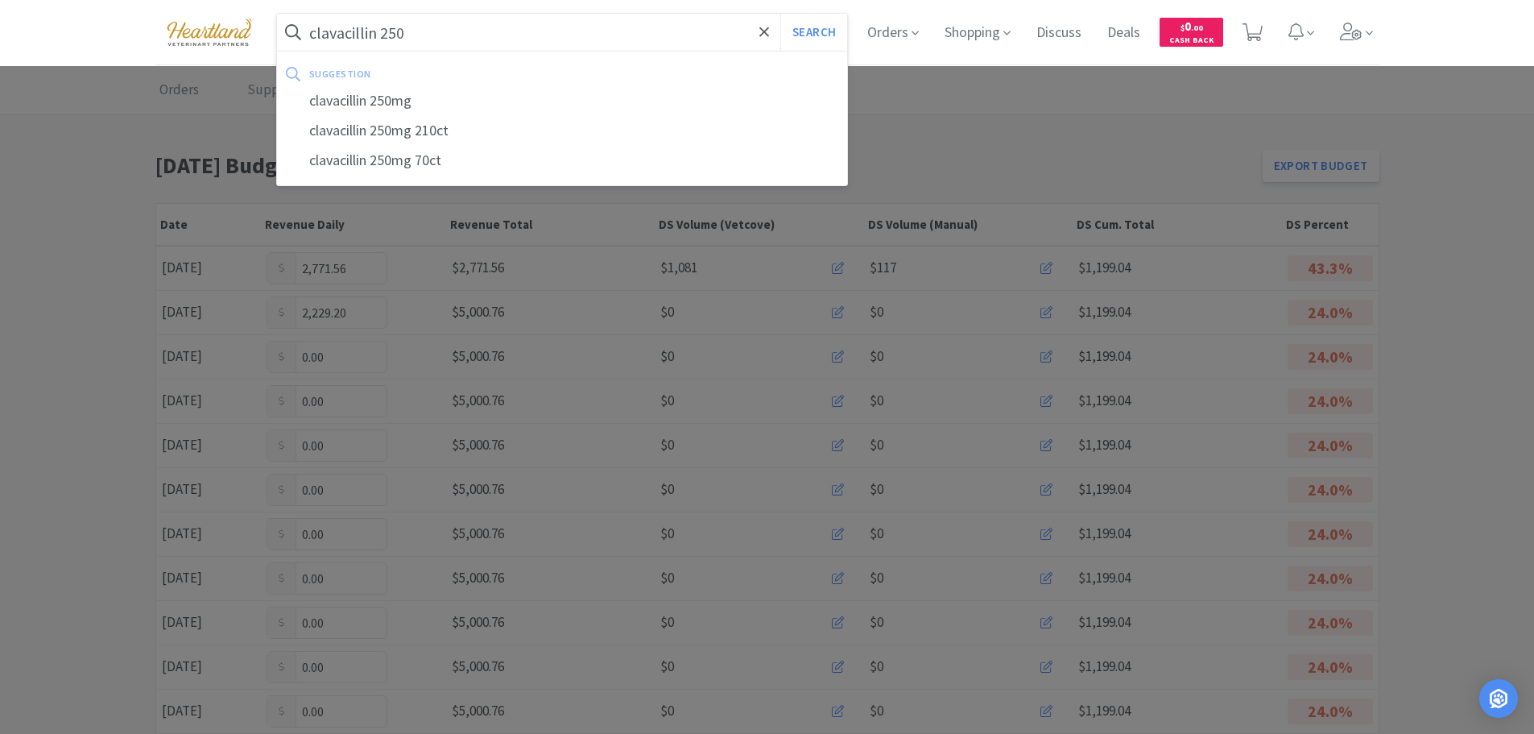
type input "clavacillin 250"
click at [780, 14] on button "Search" at bounding box center [813, 32] width 67 height 37
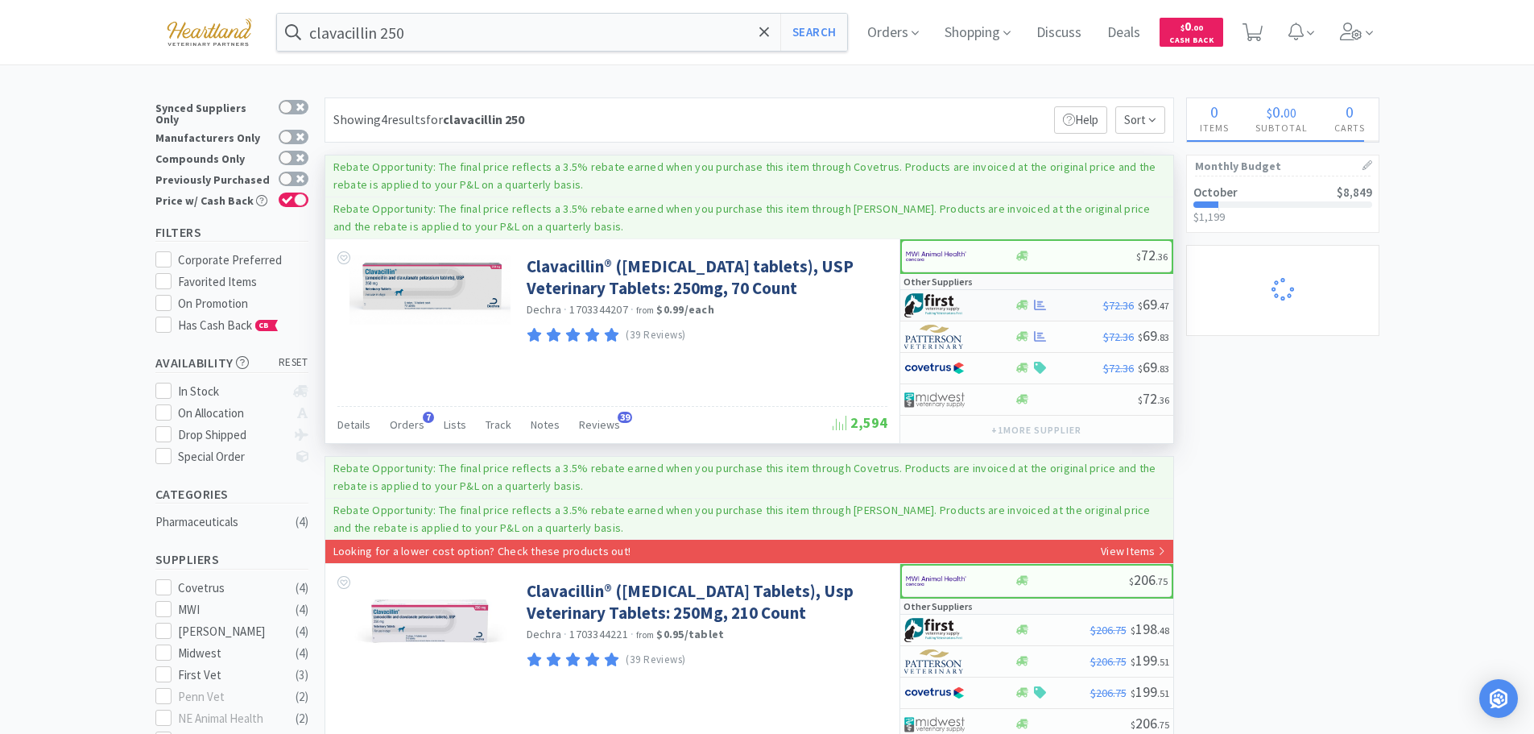
click at [982, 300] on div at bounding box center [948, 304] width 89 height 27
select select "1"
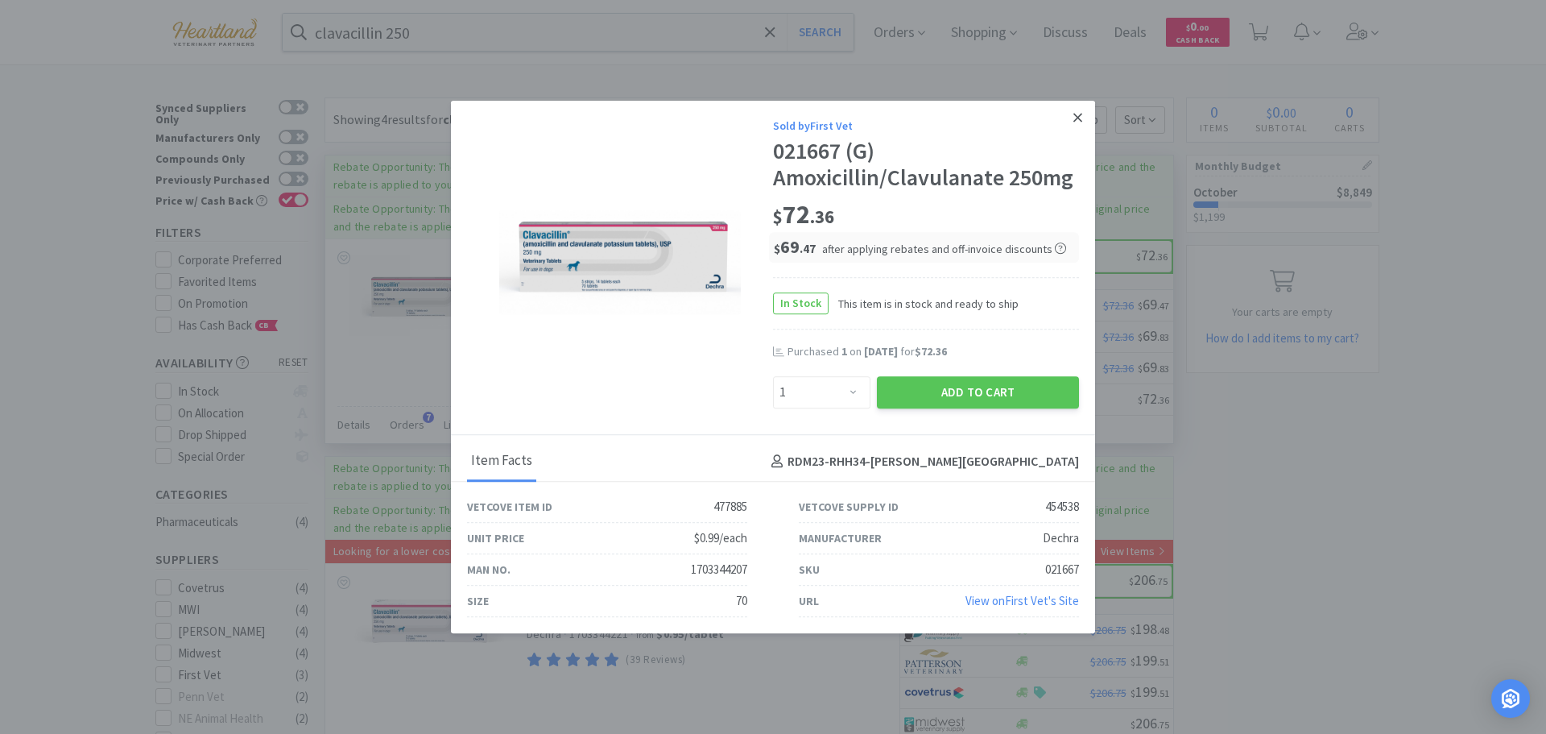
click at [1080, 121] on icon at bounding box center [1077, 117] width 9 height 14
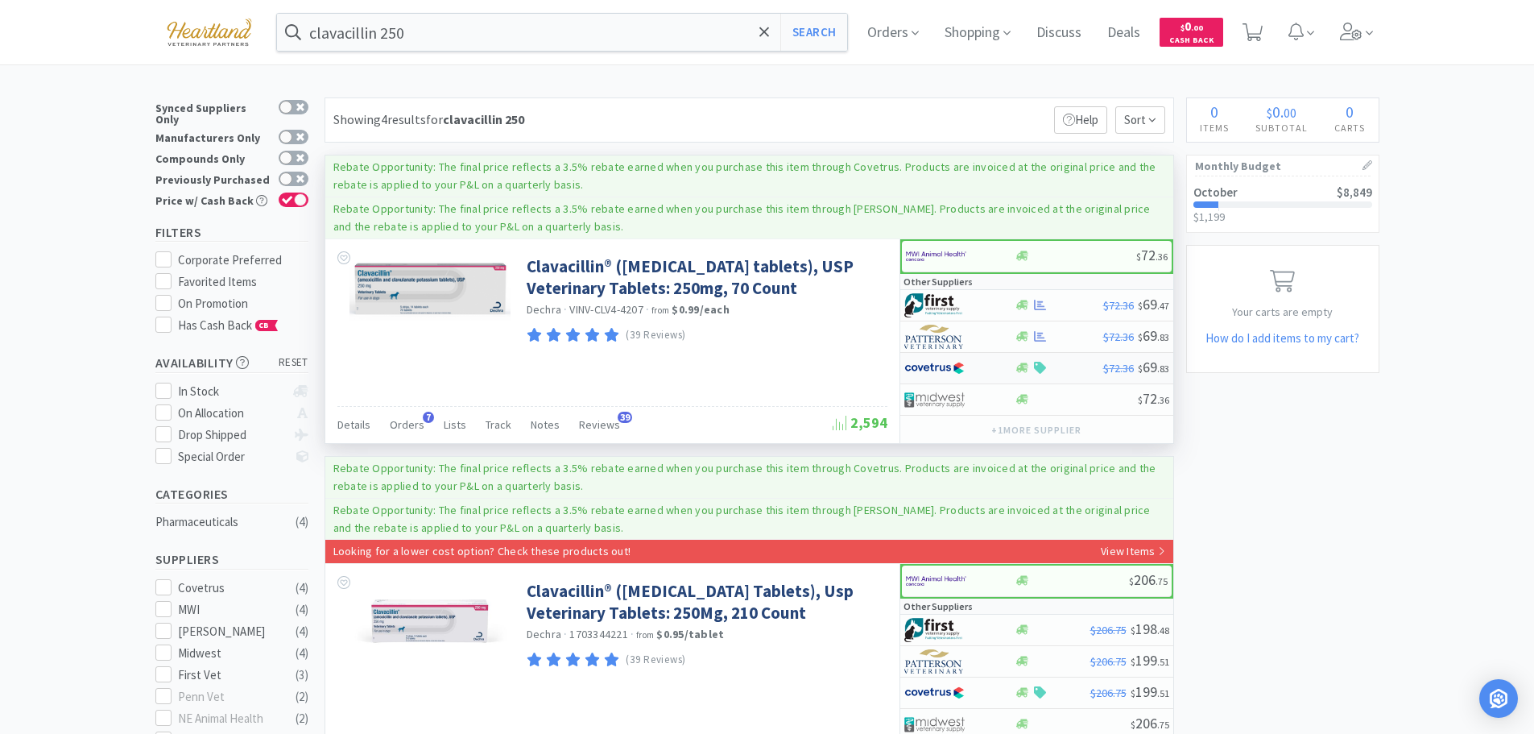
click at [977, 370] on div at bounding box center [948, 367] width 89 height 27
select select "1"
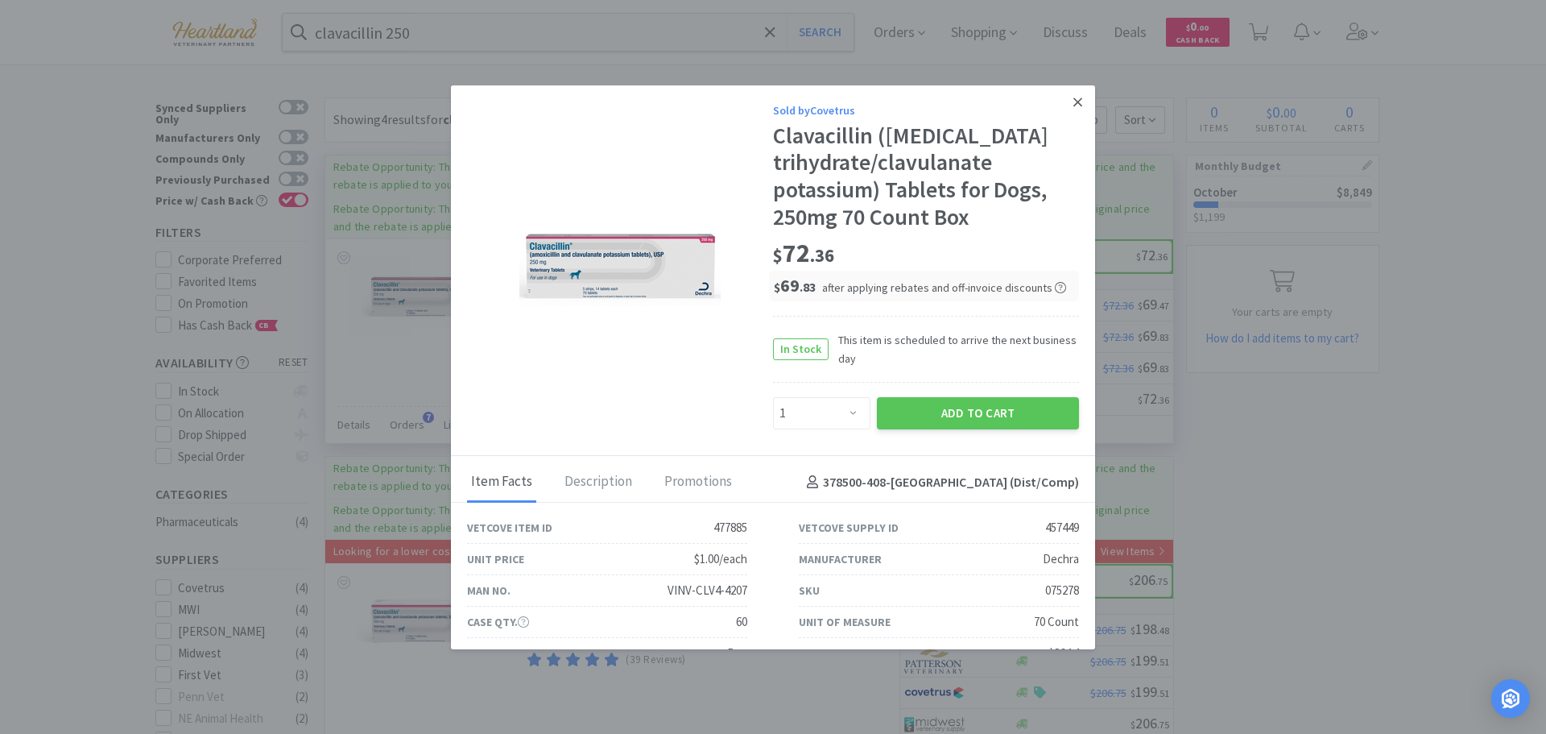
click at [1073, 106] on icon at bounding box center [1077, 102] width 9 height 14
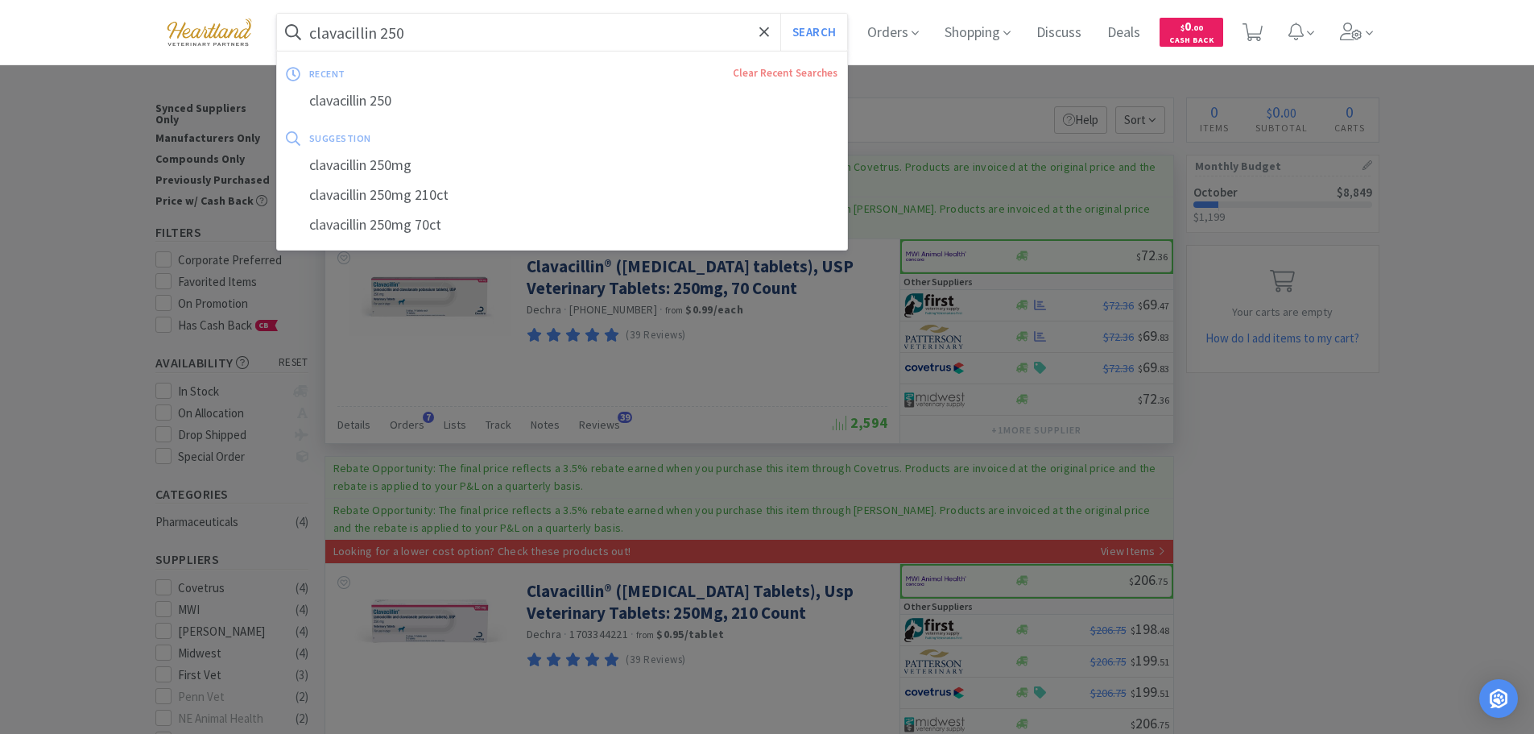
click at [465, 30] on input "clavacillin 250" at bounding box center [562, 32] width 571 height 37
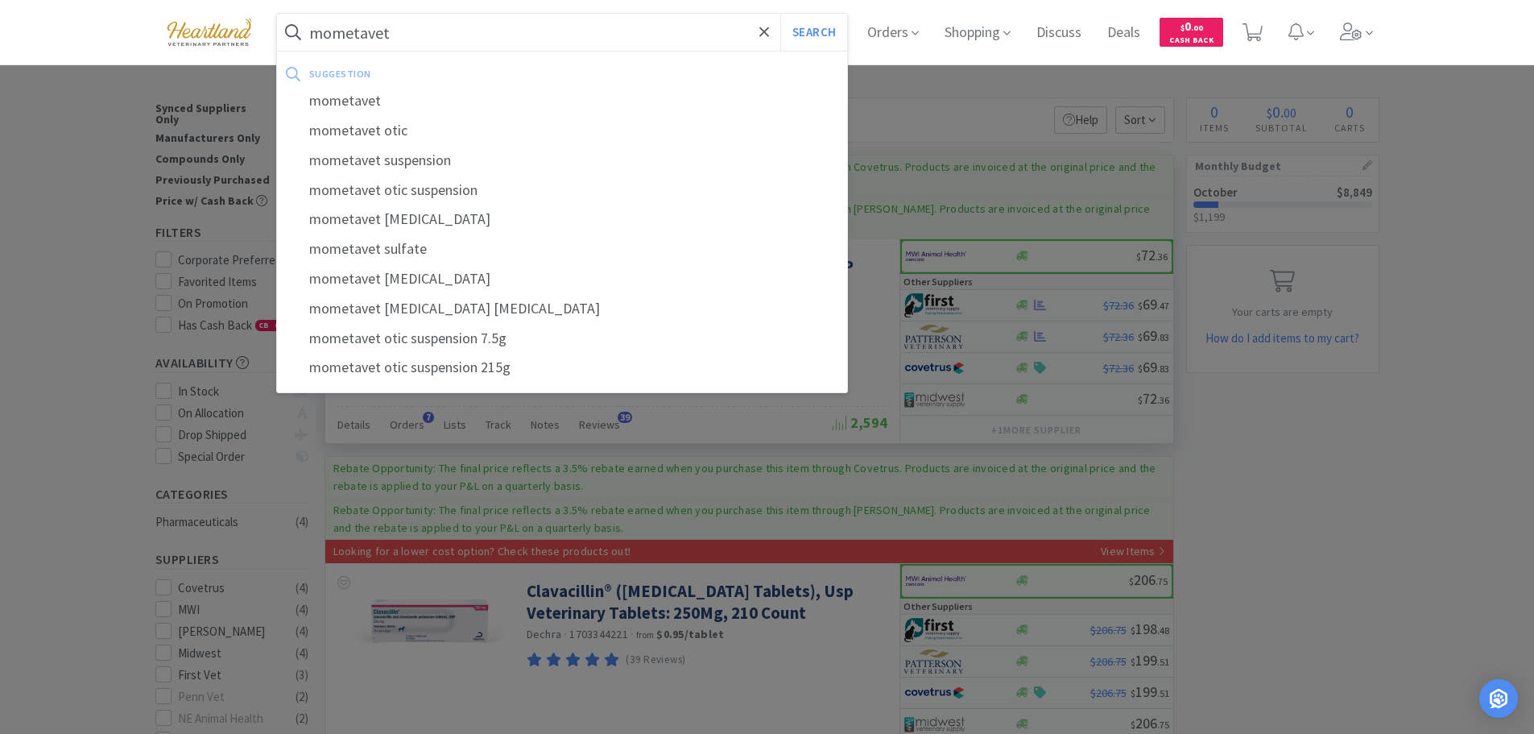
type input "mometavet"
click at [780, 14] on button "Search" at bounding box center [813, 32] width 67 height 37
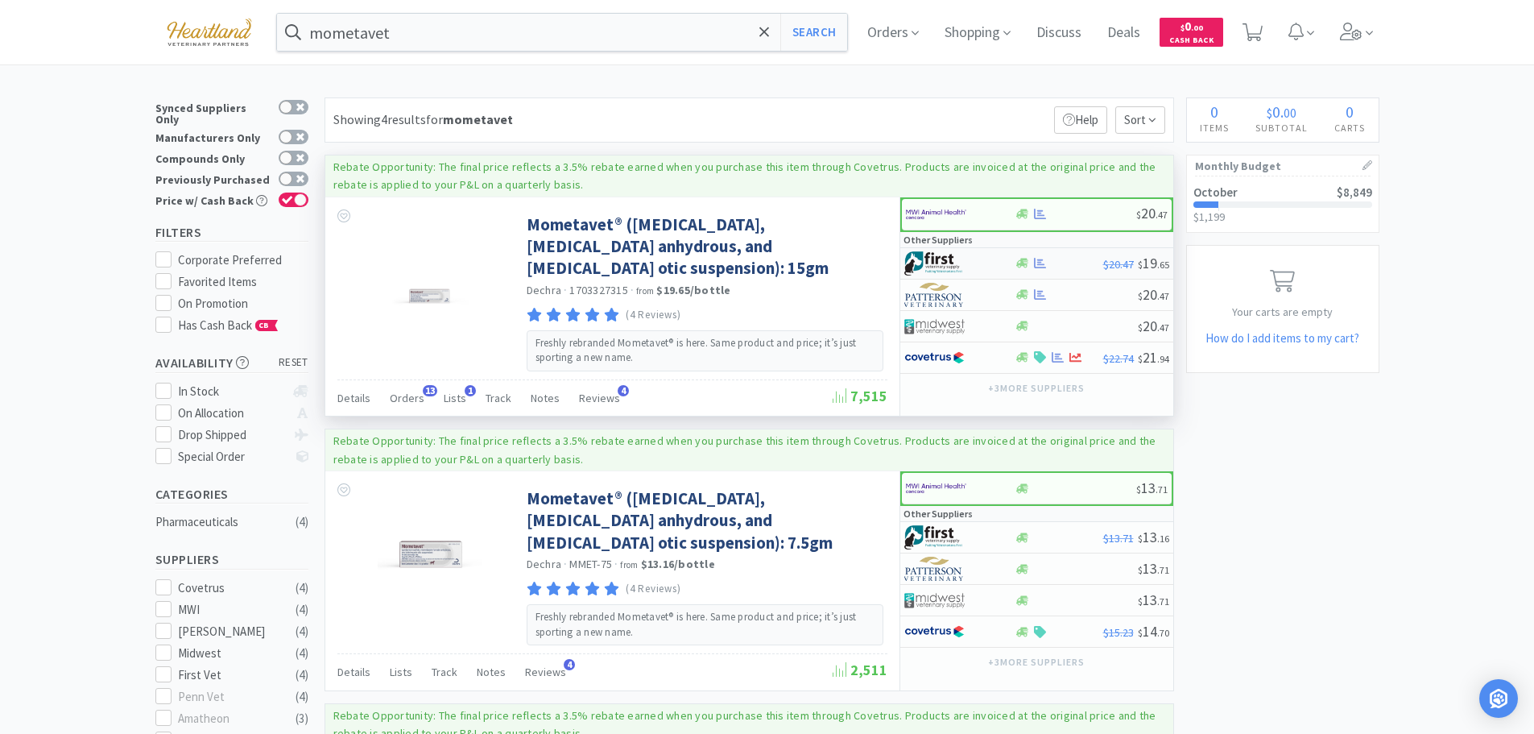
click at [993, 258] on div at bounding box center [959, 263] width 110 height 27
select select "1"
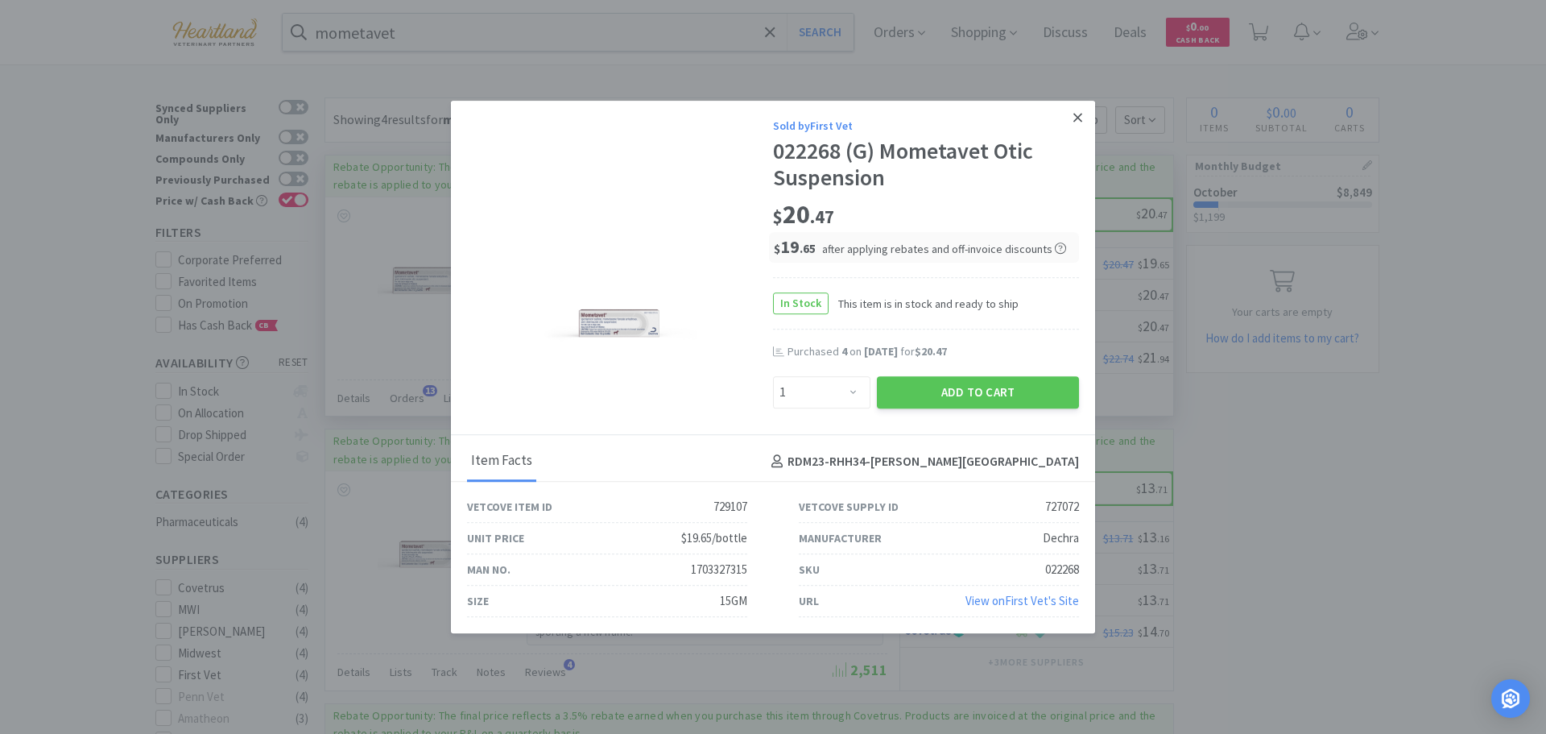
click at [1078, 114] on icon at bounding box center [1077, 117] width 9 height 14
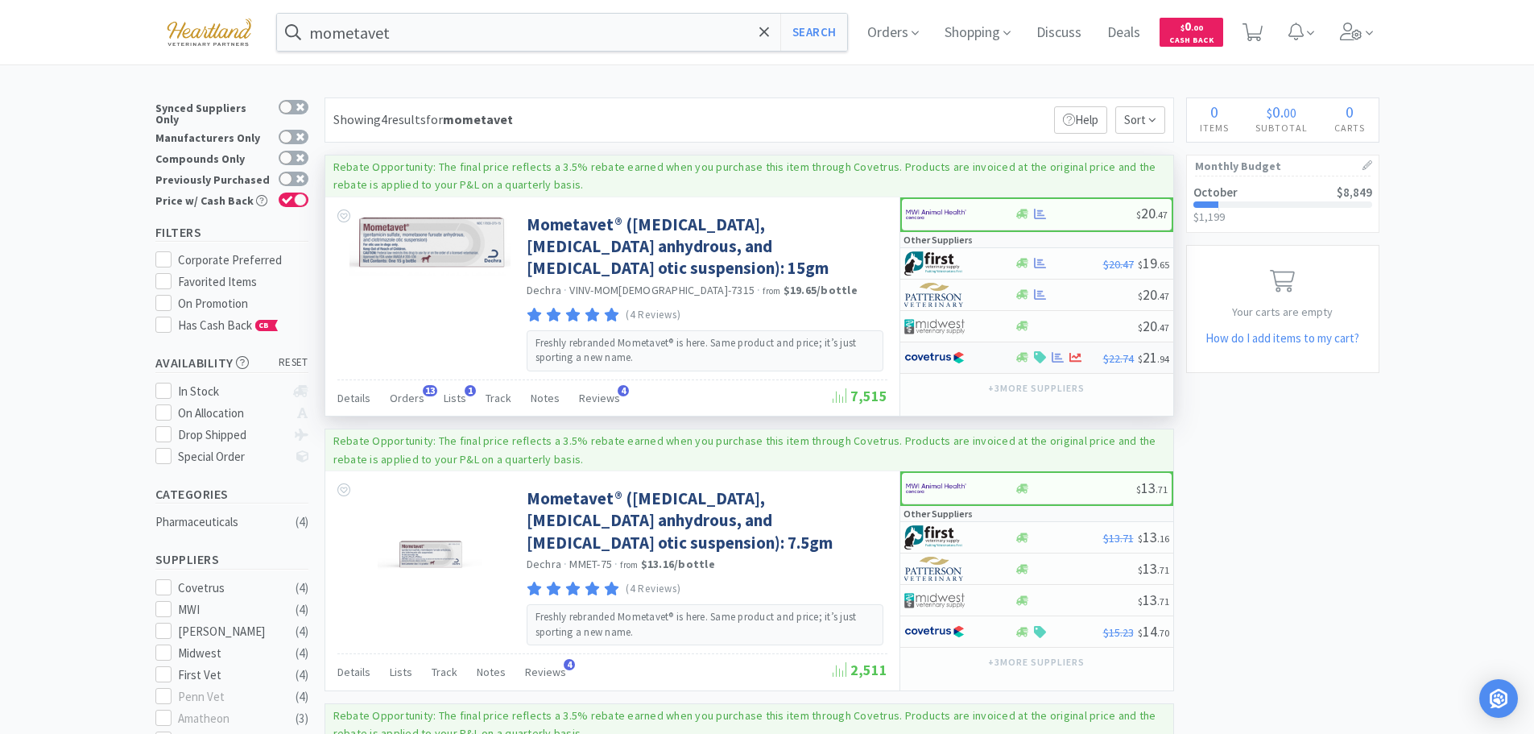
click at [980, 352] on div at bounding box center [948, 357] width 89 height 27
select select "1"
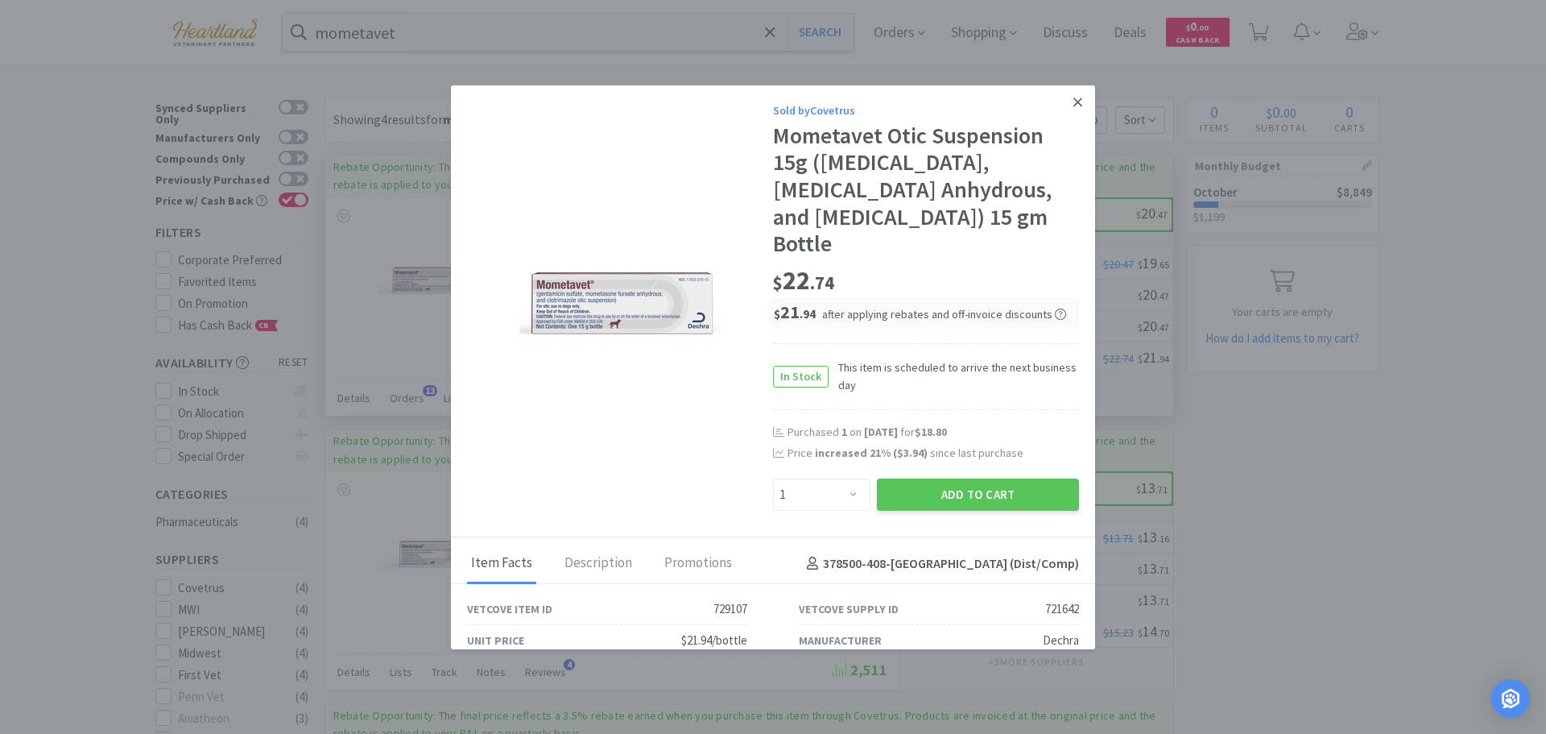
click at [1073, 102] on icon at bounding box center [1077, 102] width 9 height 14
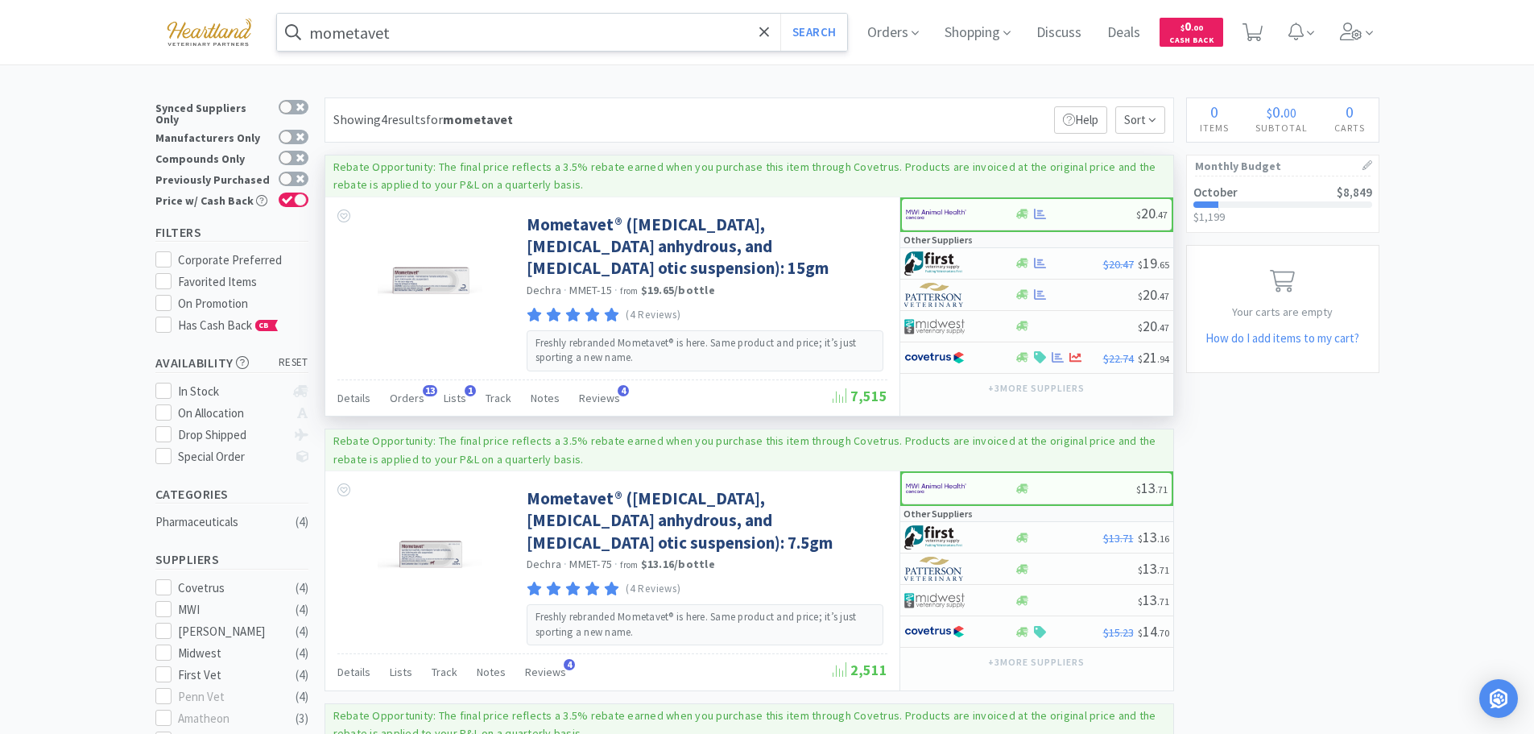
click at [436, 42] on input "mometavet" at bounding box center [562, 32] width 571 height 37
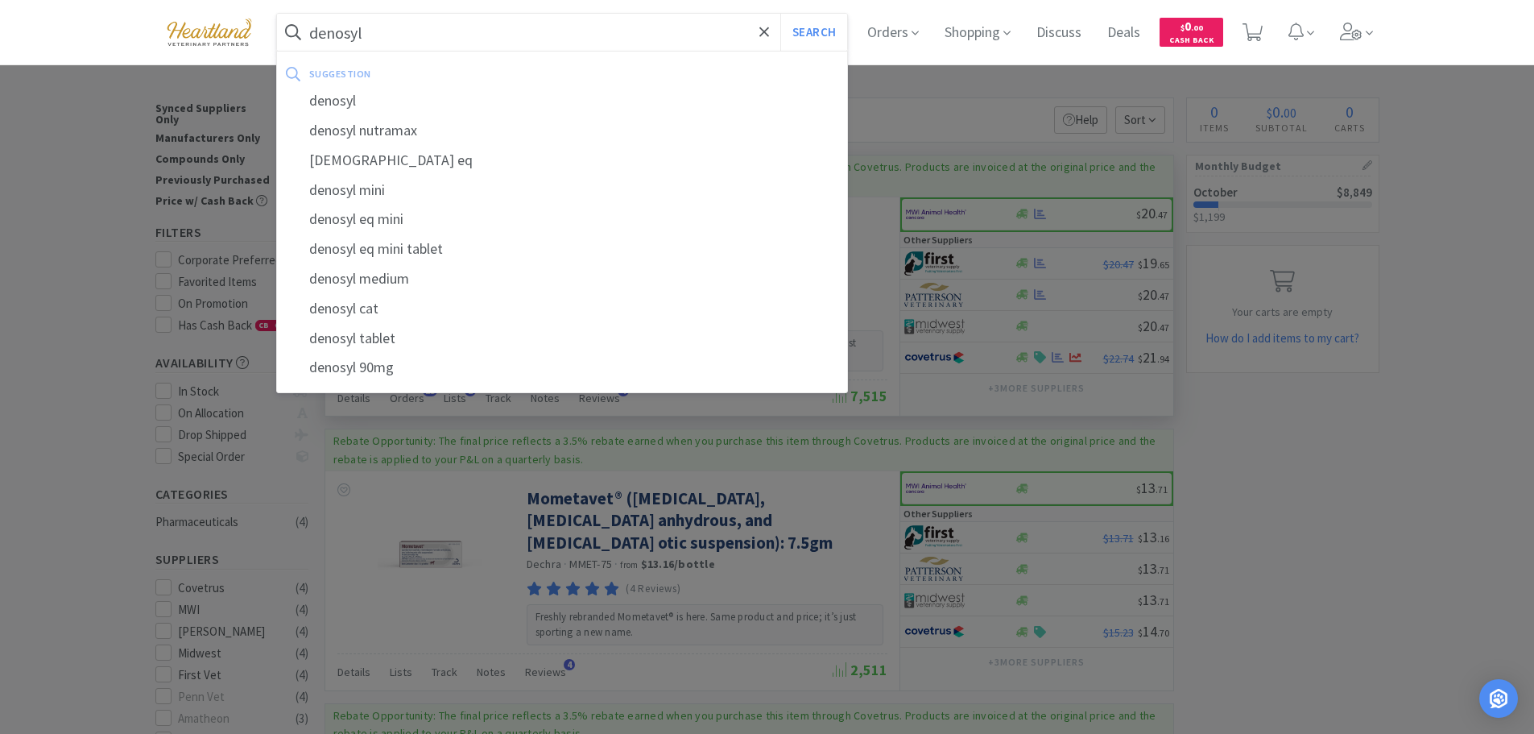
type input "denosyl"
click at [780, 14] on button "Search" at bounding box center [813, 32] width 67 height 37
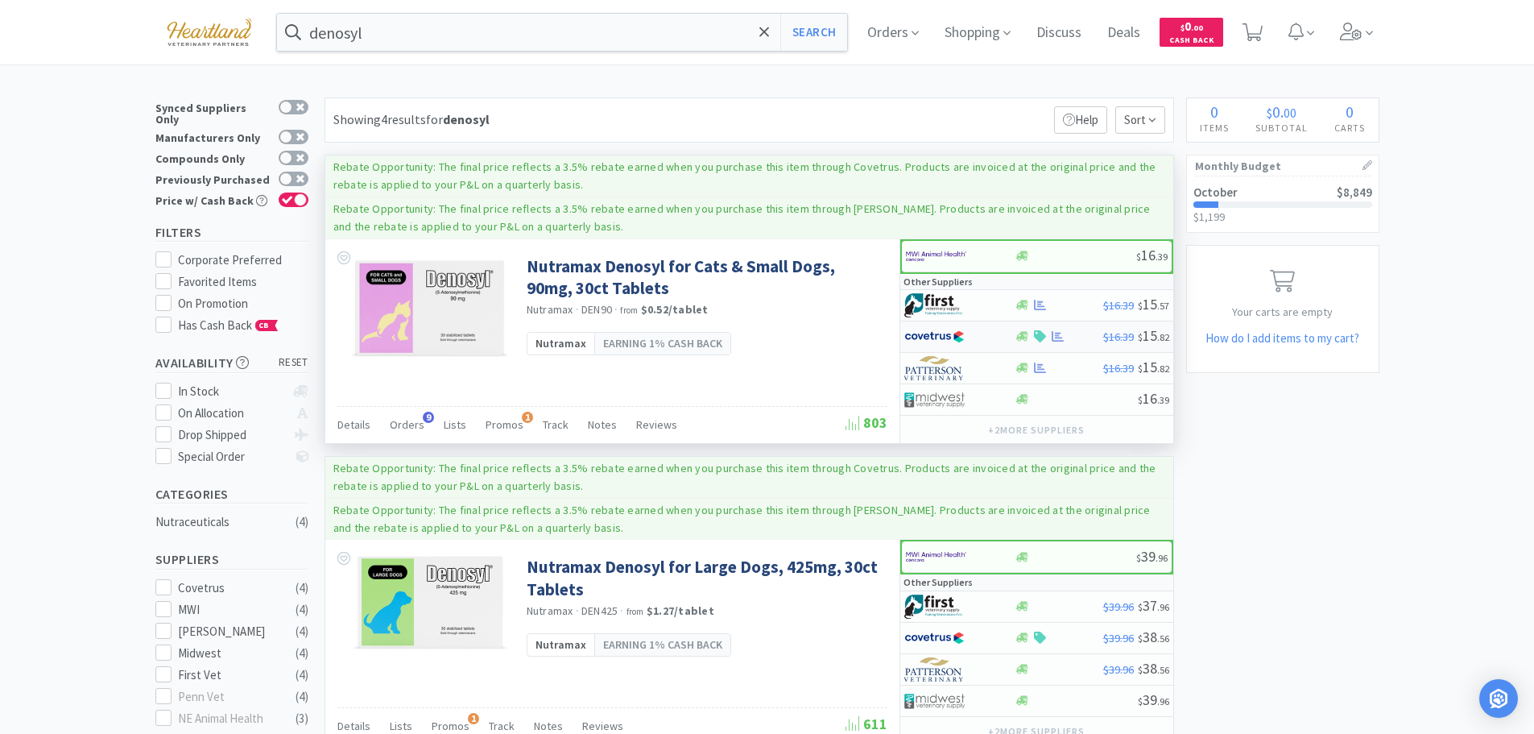
click at [996, 339] on div at bounding box center [959, 336] width 110 height 27
select select "1"
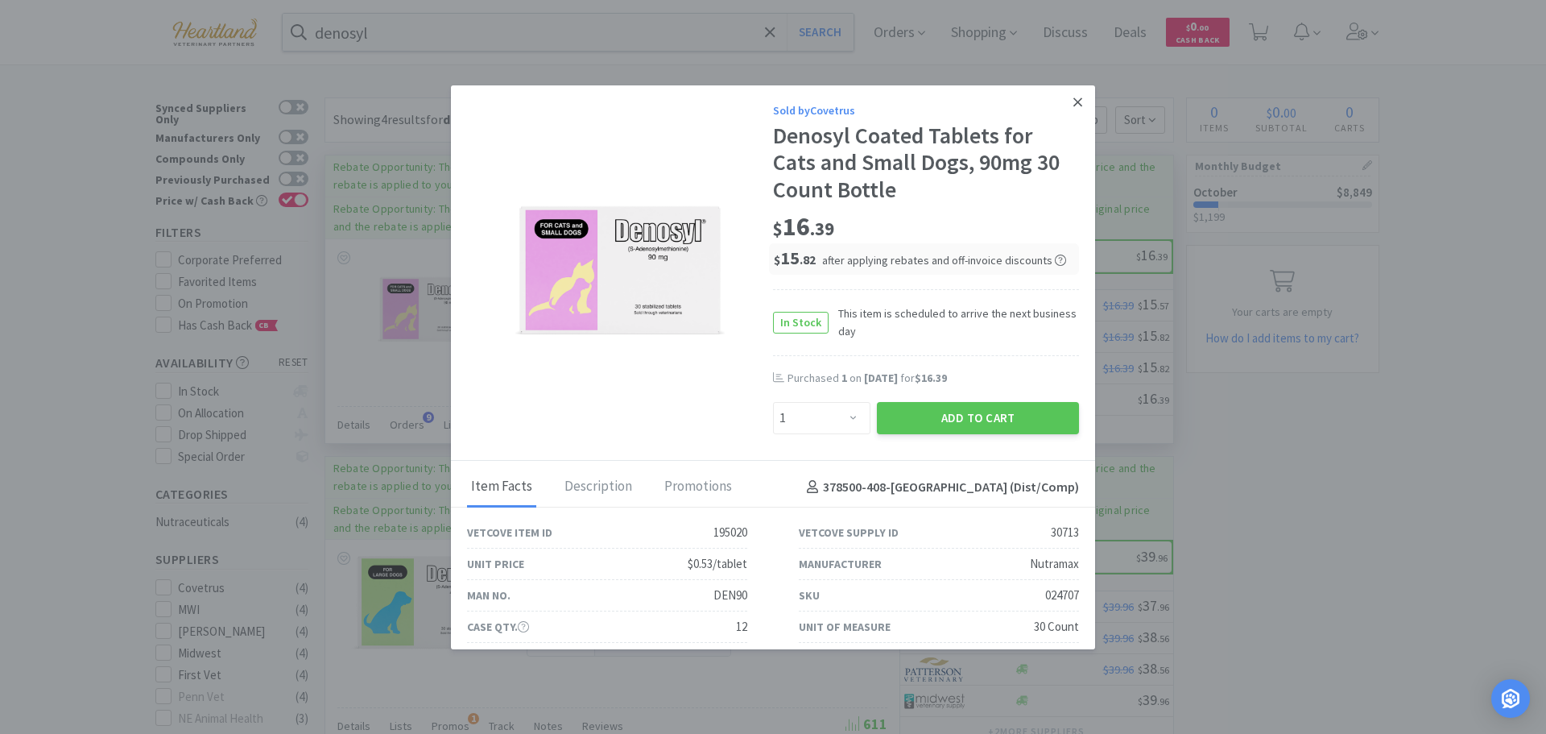
click at [1073, 96] on icon at bounding box center [1077, 102] width 9 height 14
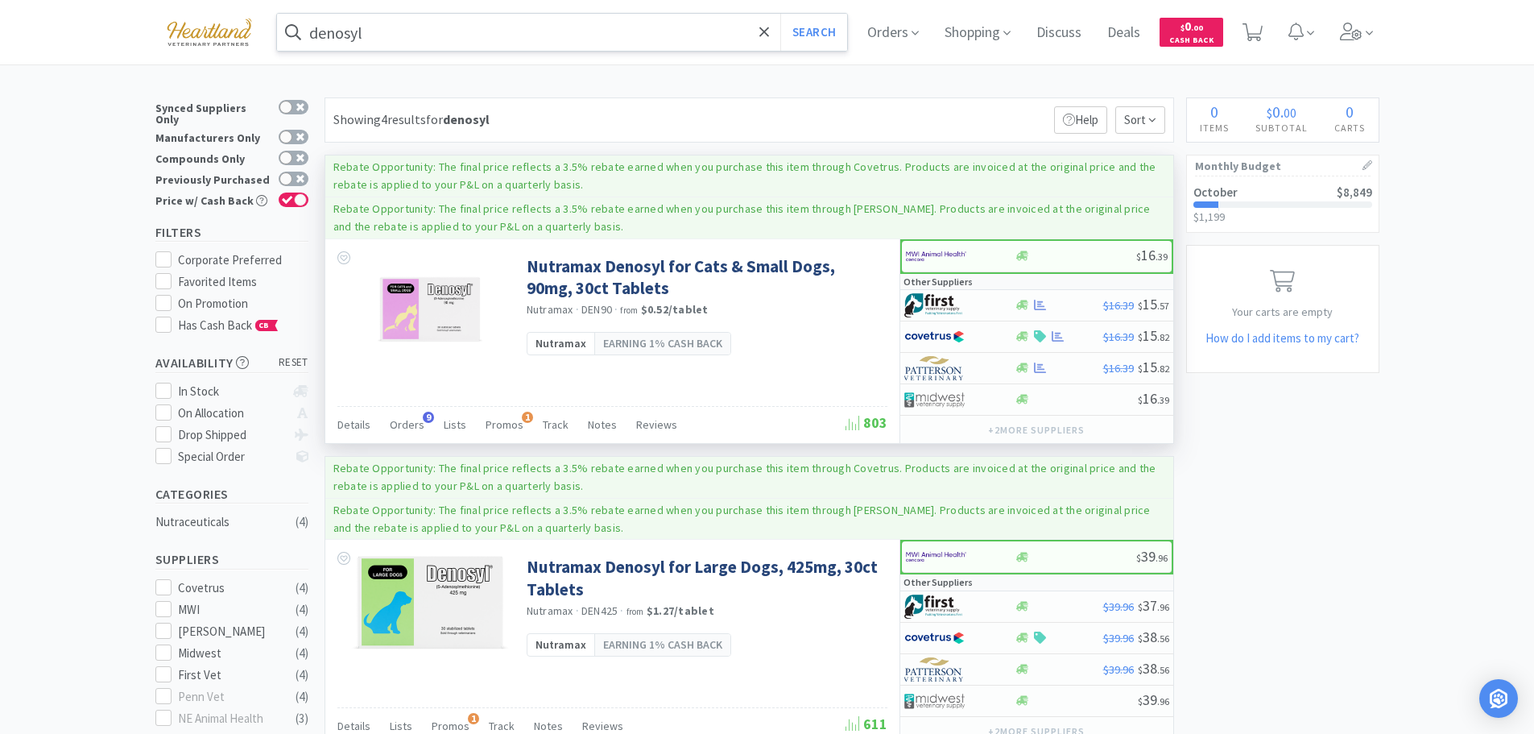
click at [453, 23] on input "denosyl" at bounding box center [562, 32] width 571 height 37
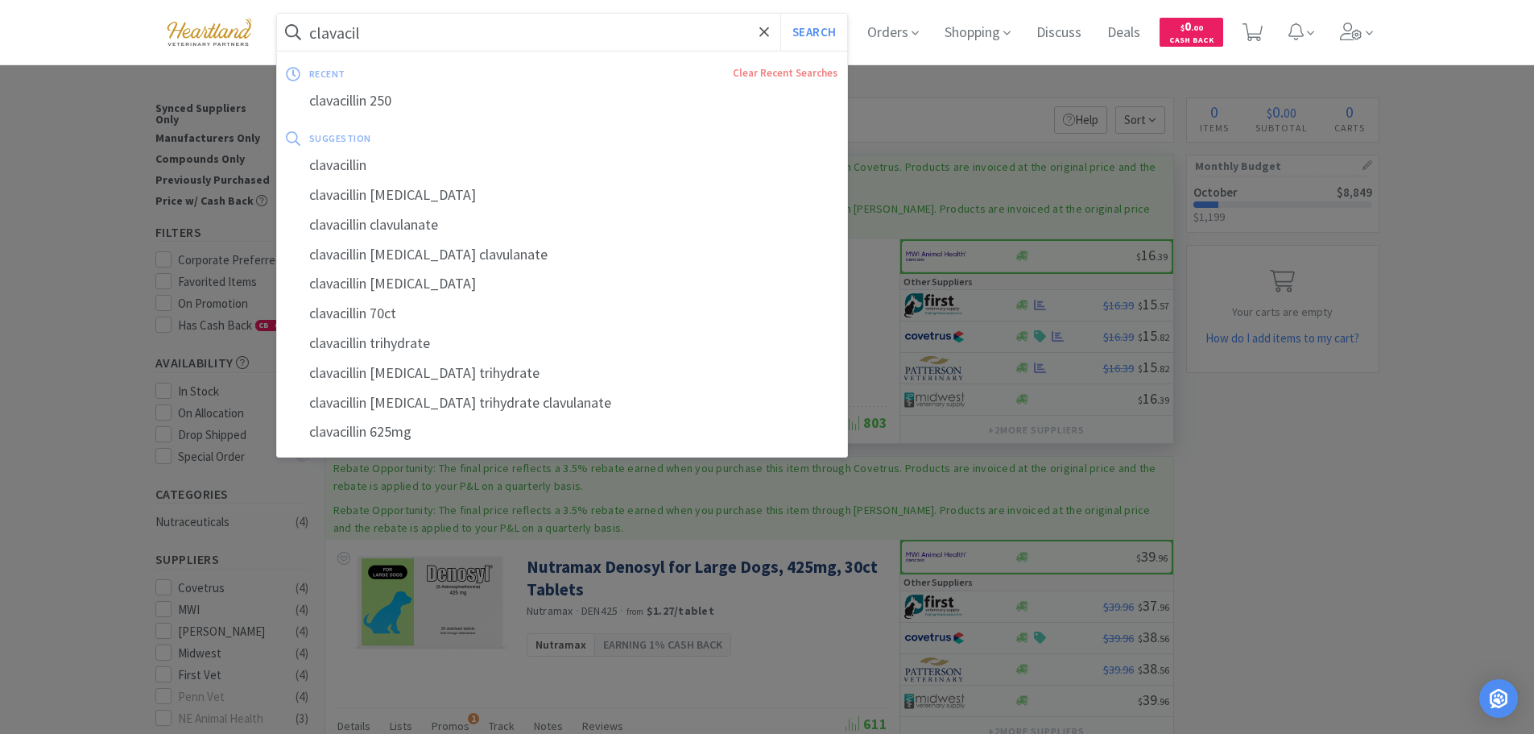
type input "clavacil"
click at [780, 14] on button "Search" at bounding box center [813, 32] width 67 height 37
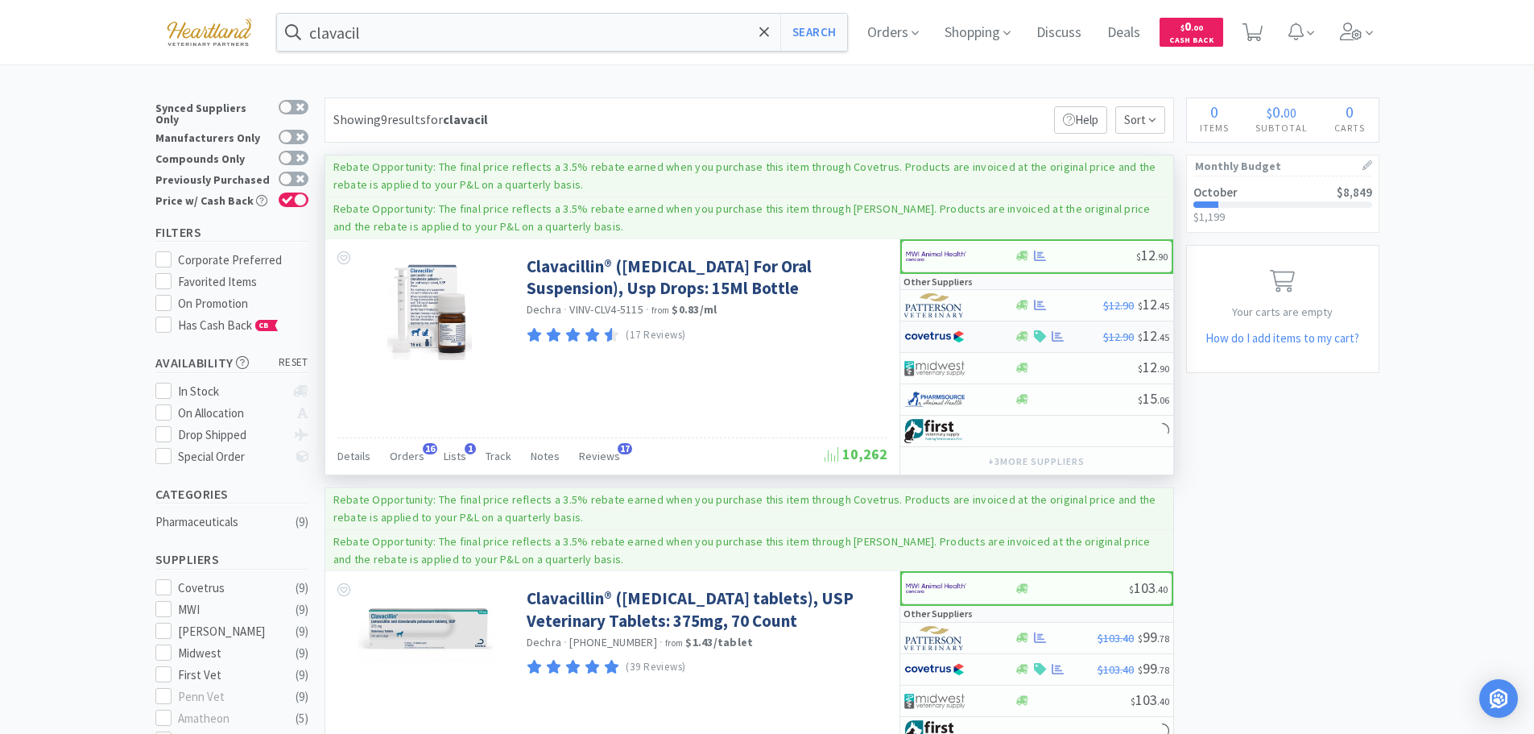
click at [986, 332] on div at bounding box center [948, 336] width 89 height 27
select select "1"
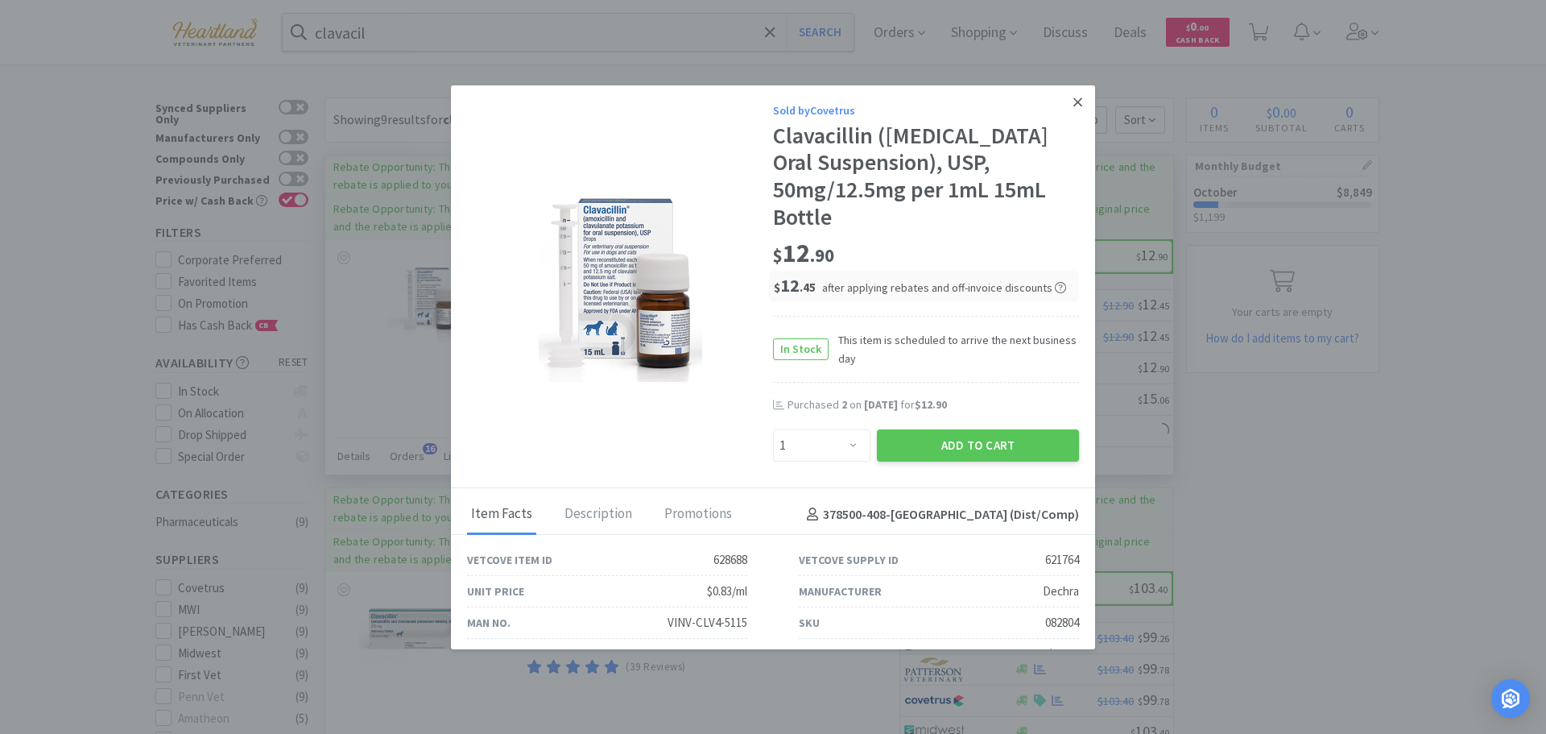
click at [1073, 97] on icon at bounding box center [1077, 102] width 9 height 14
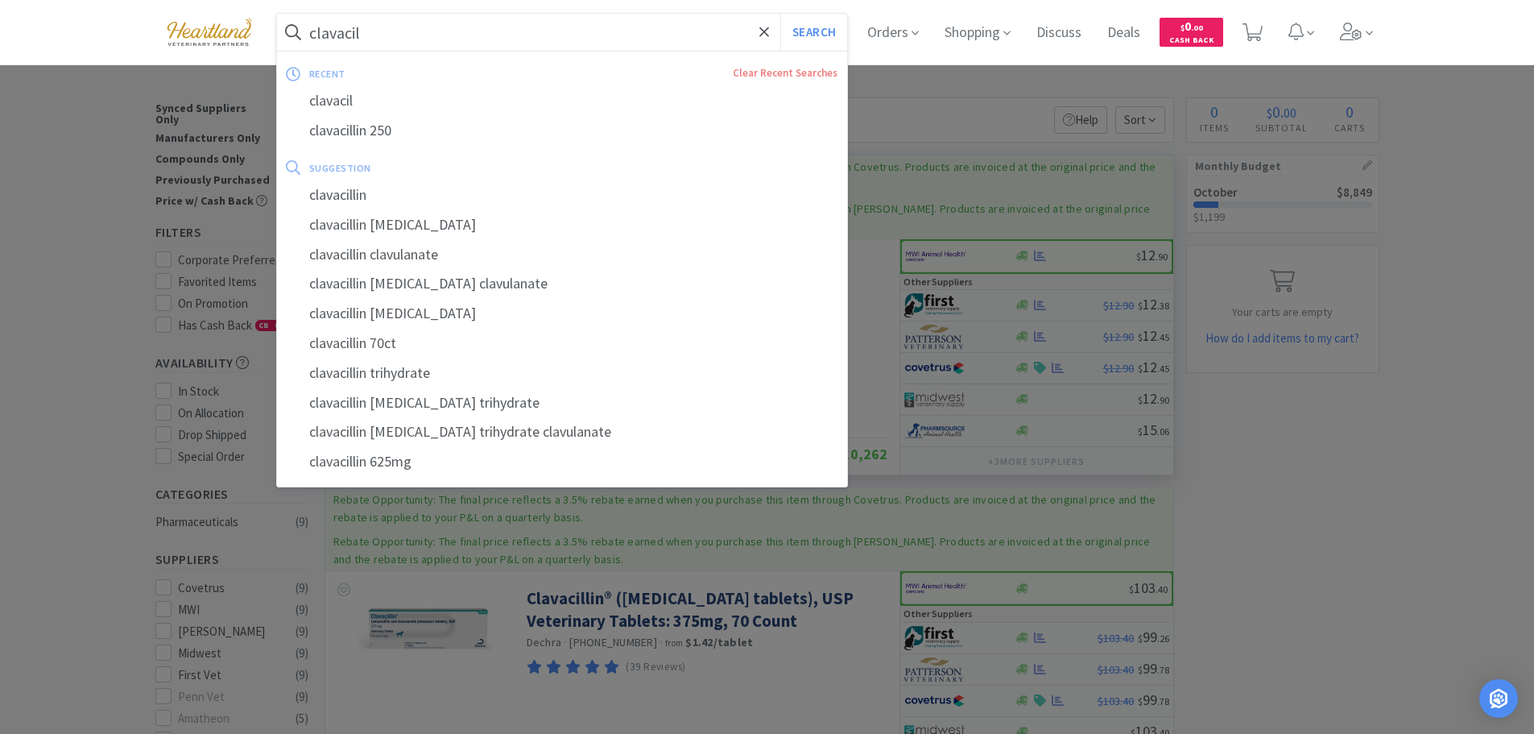
click at [463, 27] on input "clavacil" at bounding box center [562, 32] width 571 height 37
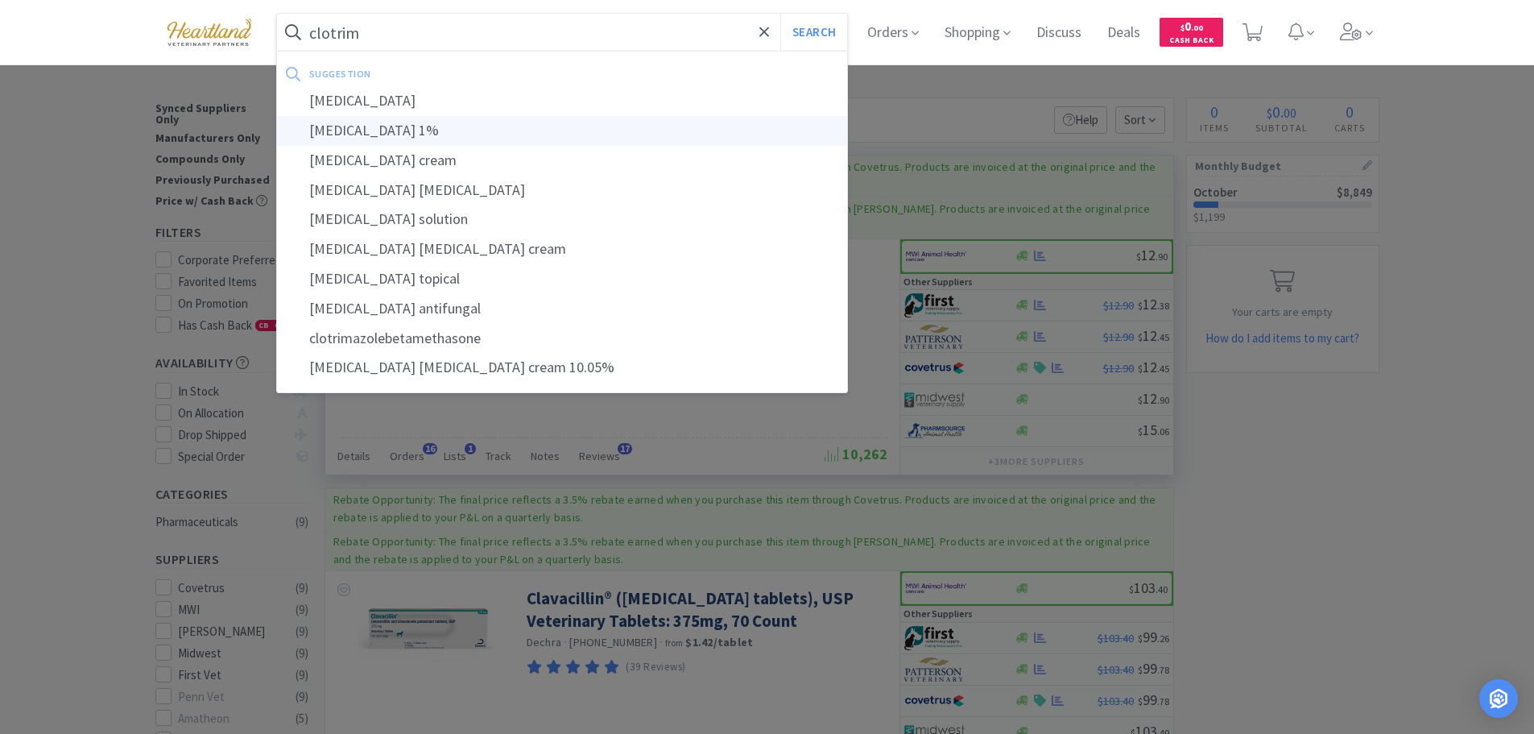
click at [406, 136] on div "[MEDICAL_DATA] 1%" at bounding box center [562, 131] width 571 height 30
type input "[MEDICAL_DATA] 1%"
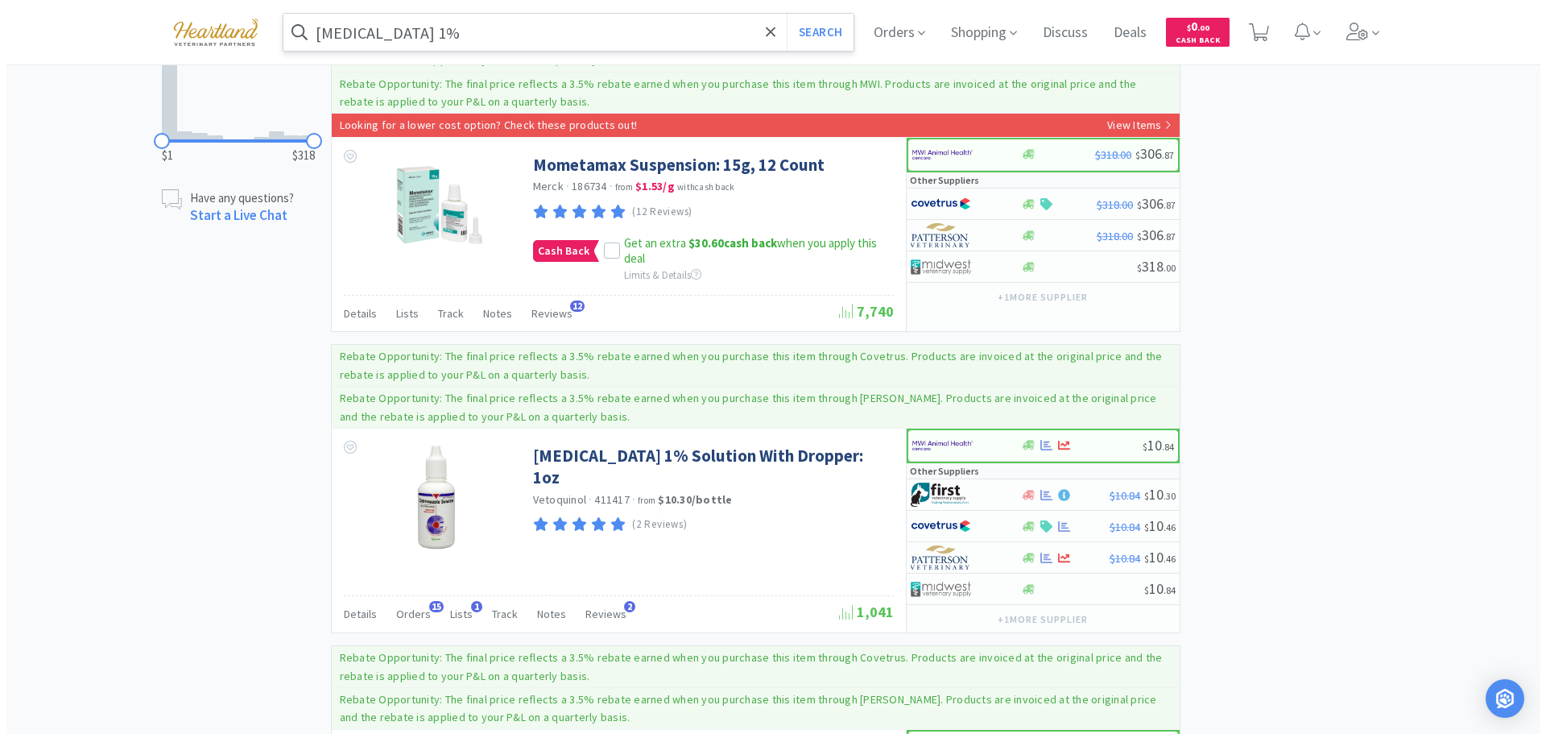
scroll to position [1208, 0]
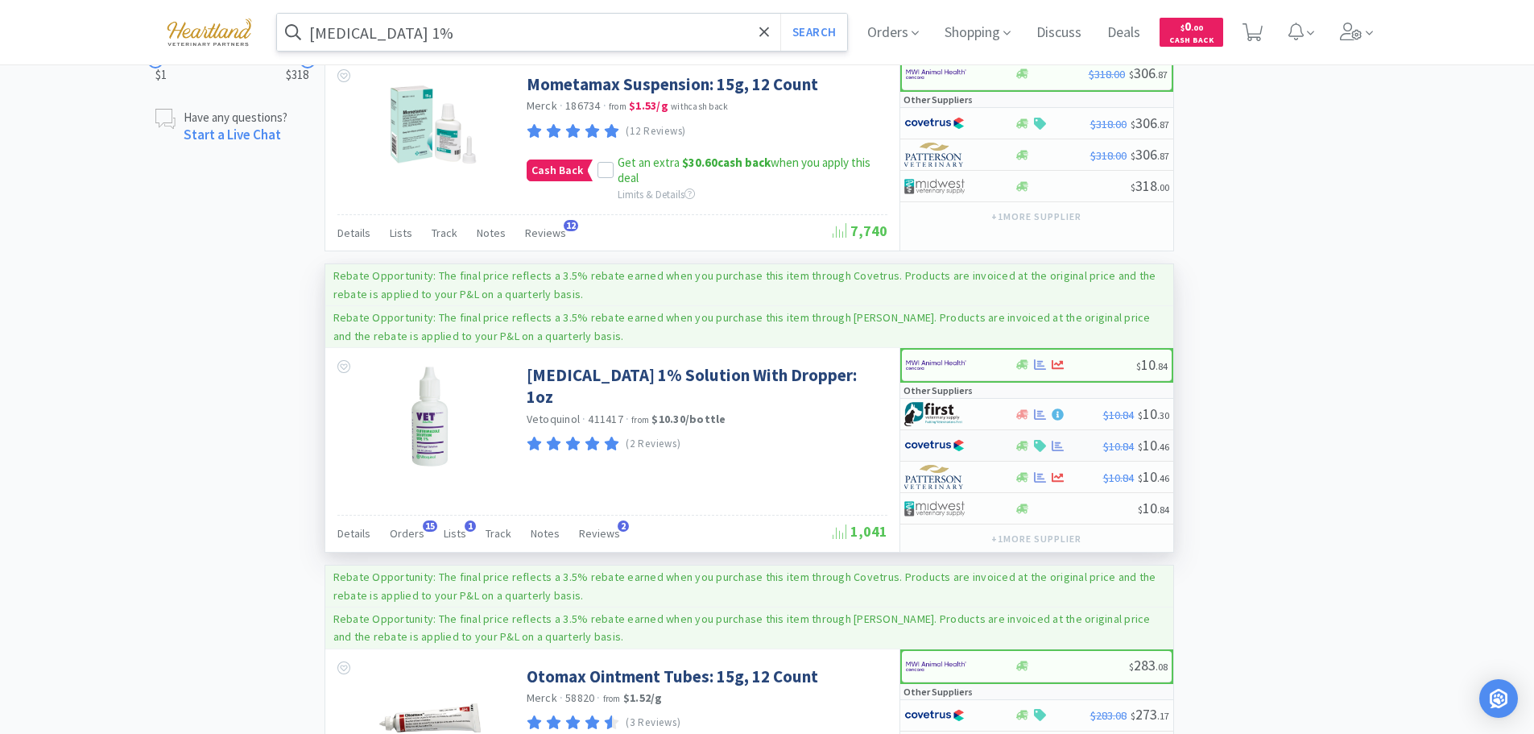
click at [992, 432] on div at bounding box center [948, 445] width 89 height 27
select select "1"
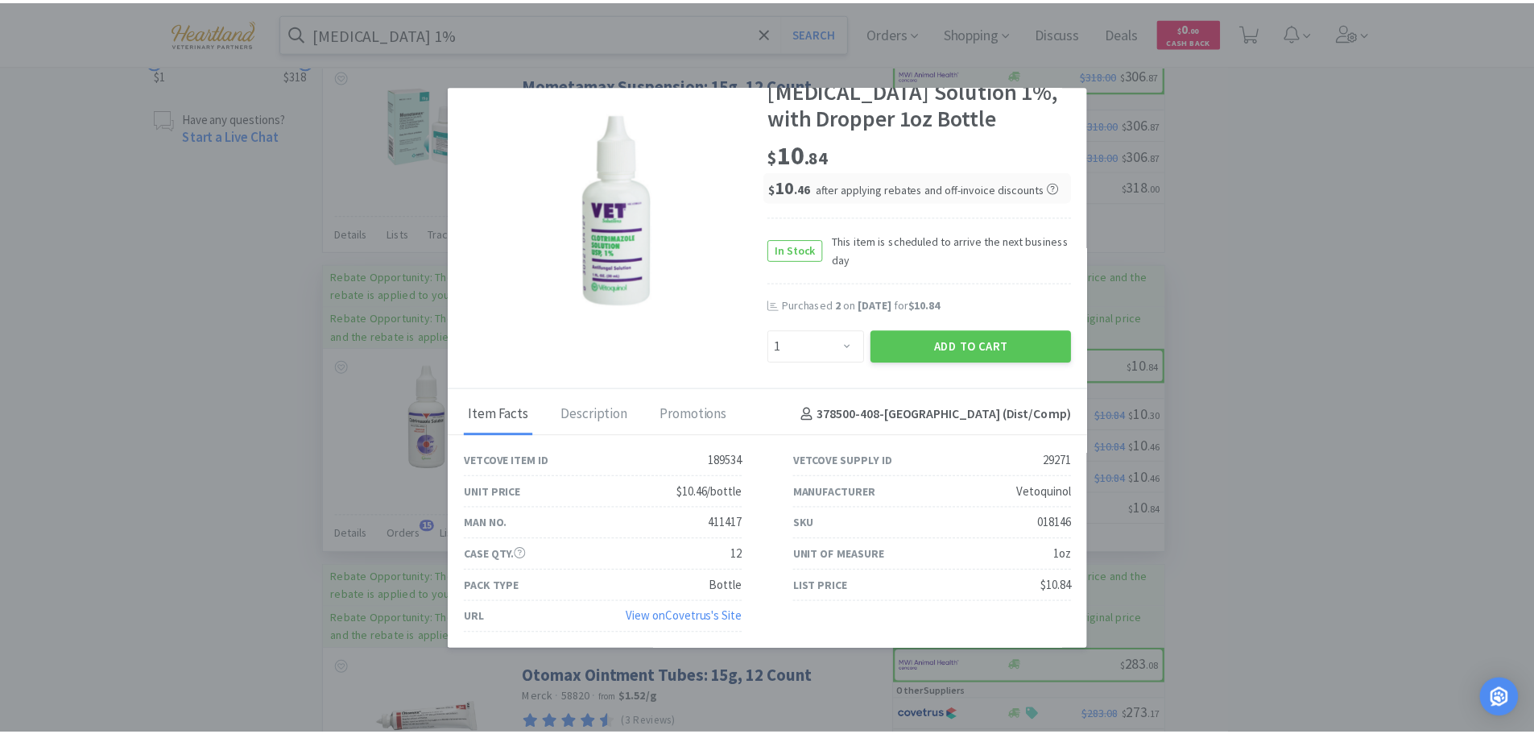
scroll to position [0, 0]
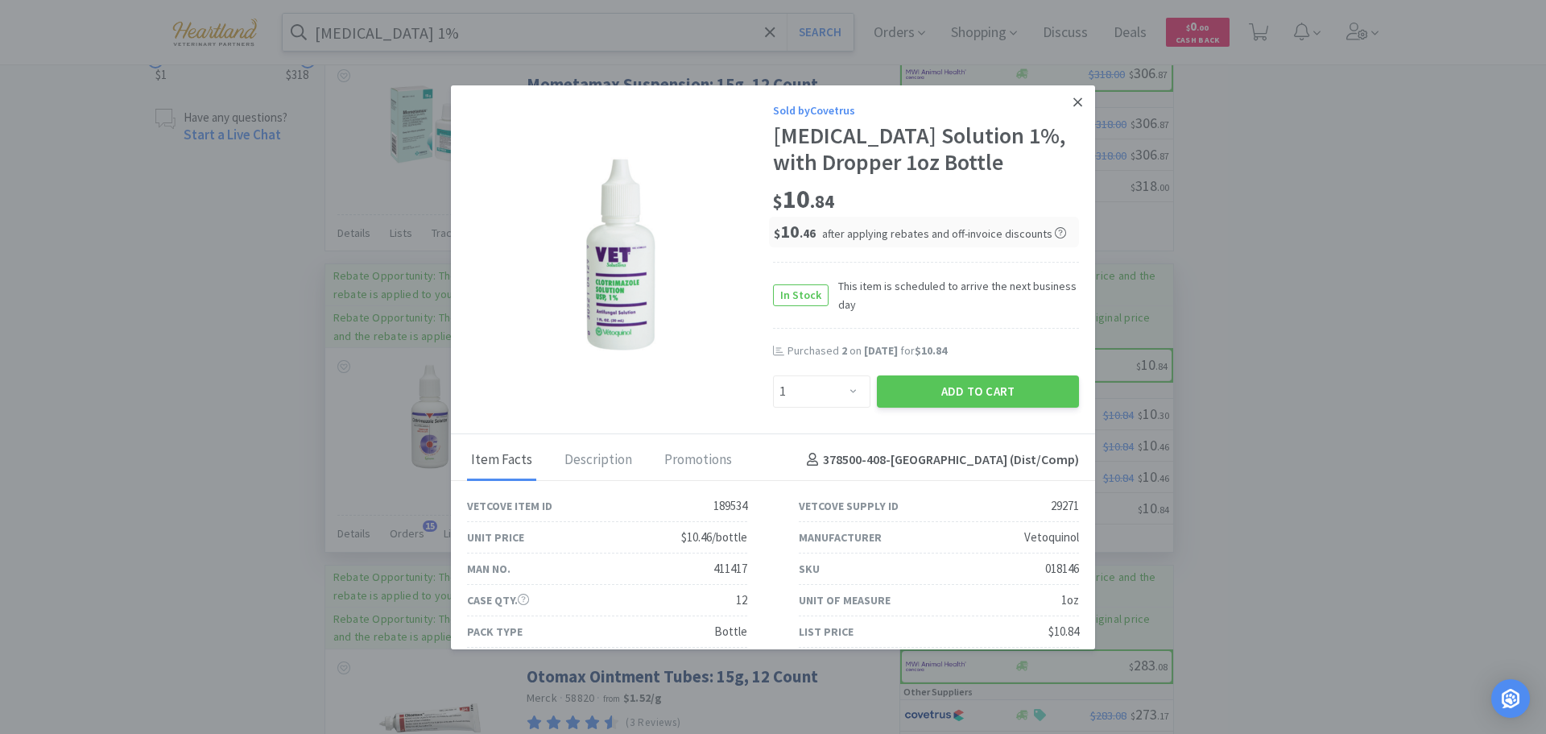
click at [1073, 103] on icon at bounding box center [1077, 101] width 9 height 9
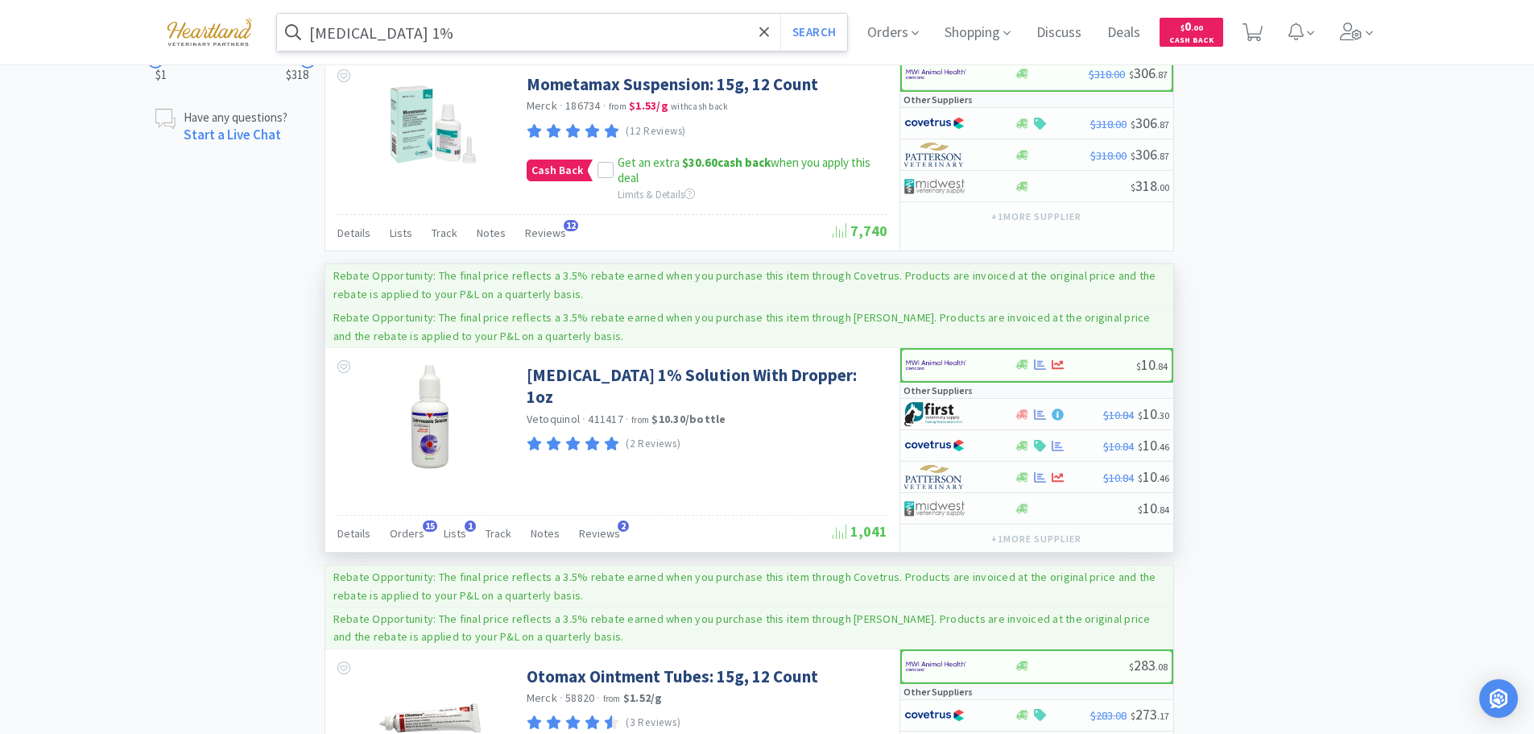
click at [465, 35] on input "[MEDICAL_DATA] 1%" at bounding box center [562, 32] width 571 height 37
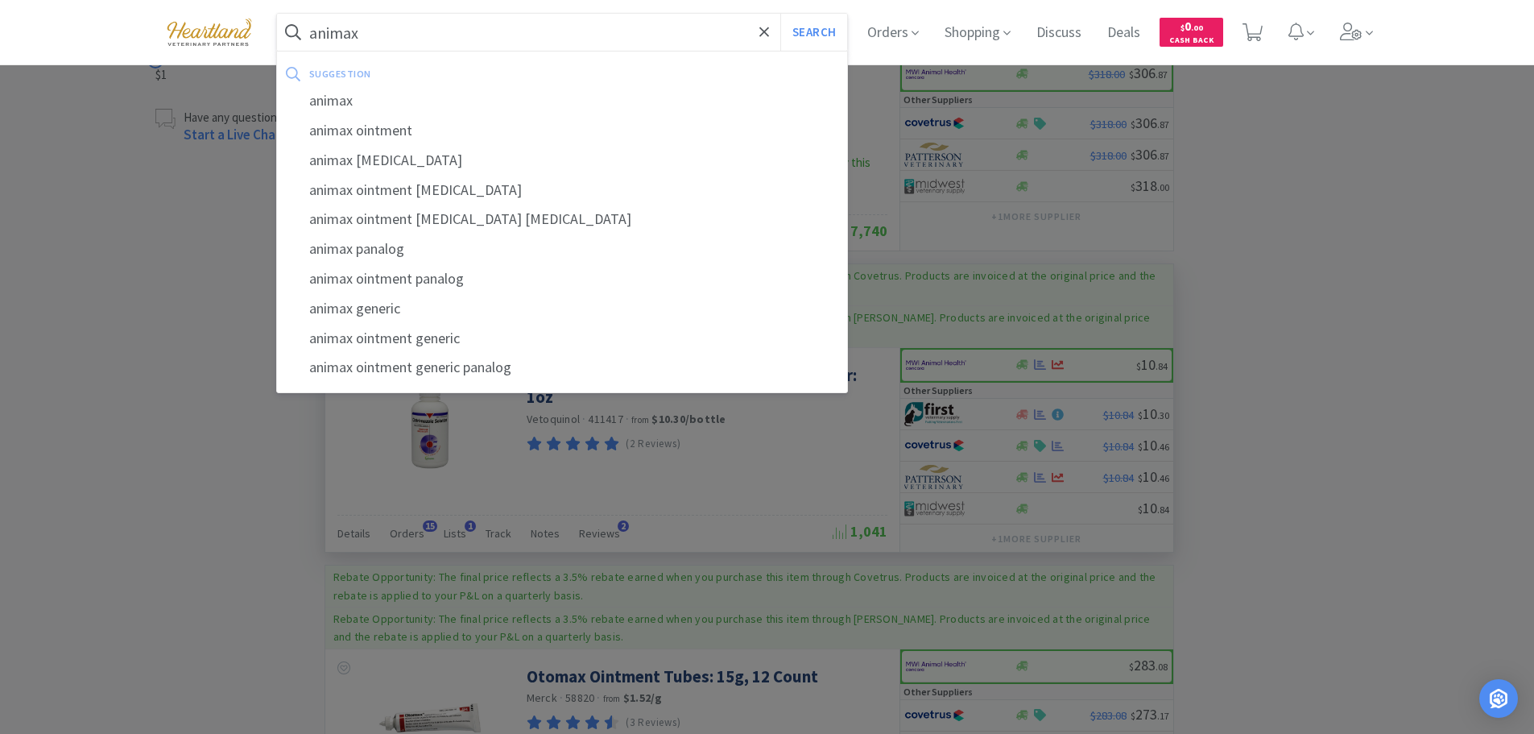
type input "animax"
click at [780, 14] on button "Search" at bounding box center [813, 32] width 67 height 37
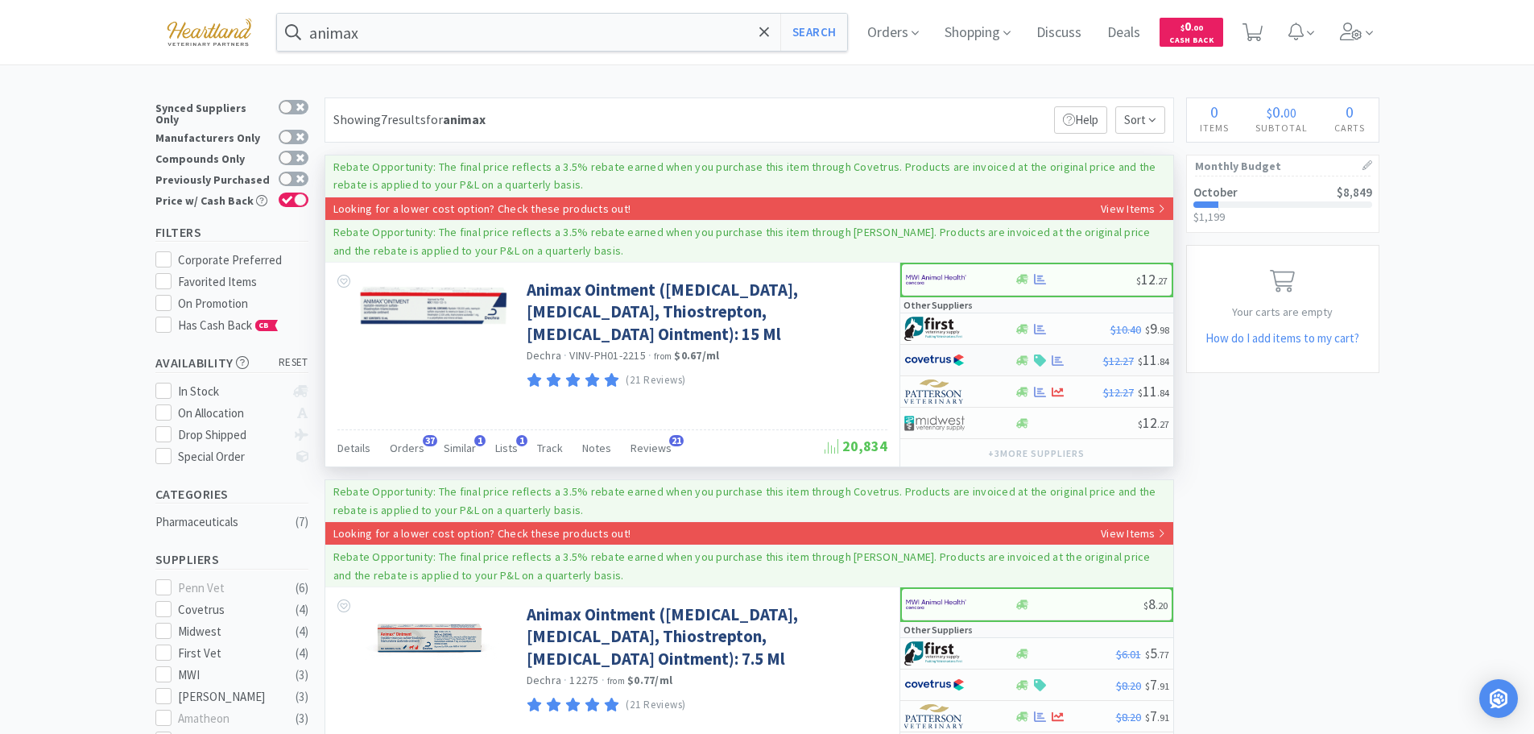
click at [998, 367] on div at bounding box center [959, 359] width 110 height 27
select select "1"
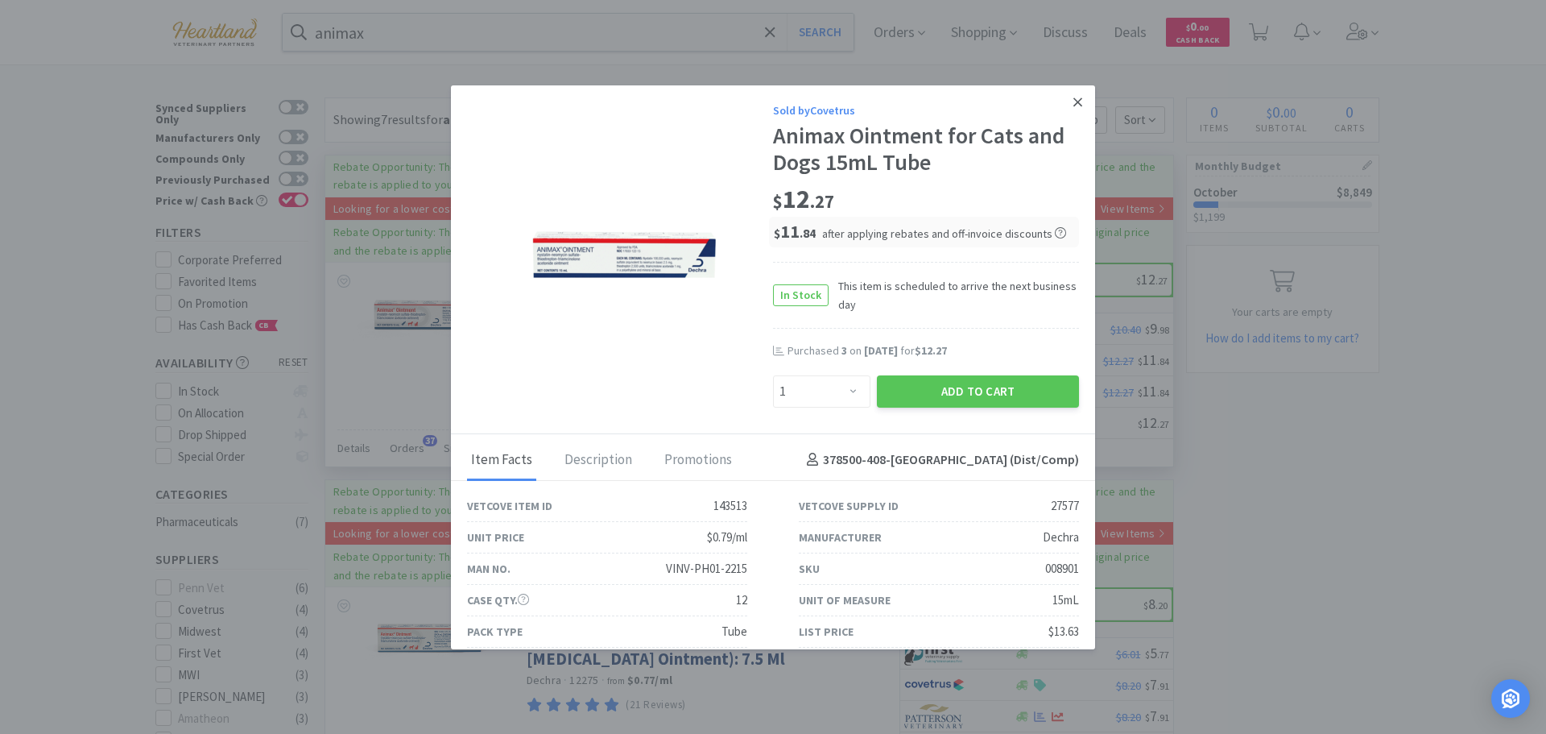
click at [1066, 93] on link at bounding box center [1078, 102] width 28 height 35
